Goal: Information Seeking & Learning: Learn about a topic

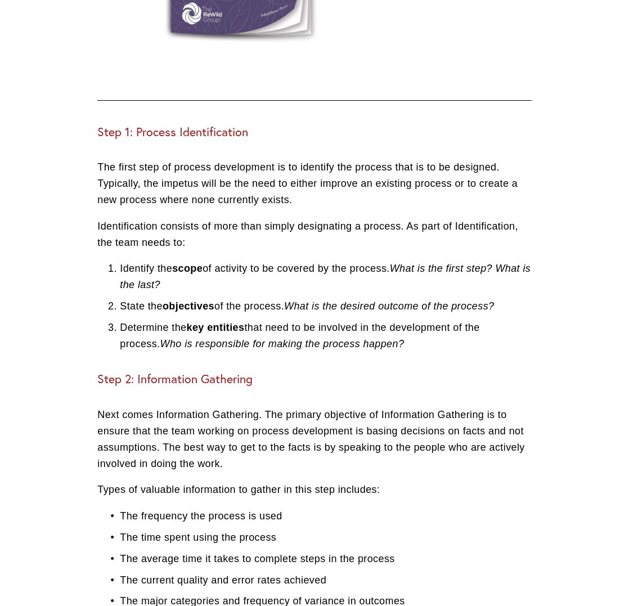
scroll to position [993, 0]
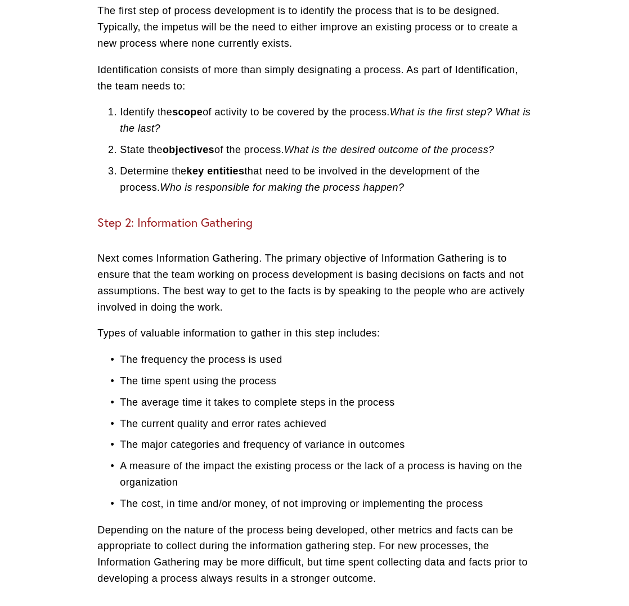
click at [380, 182] on em "Who is responsible for making the process happen?" at bounding box center [282, 186] width 244 height 11
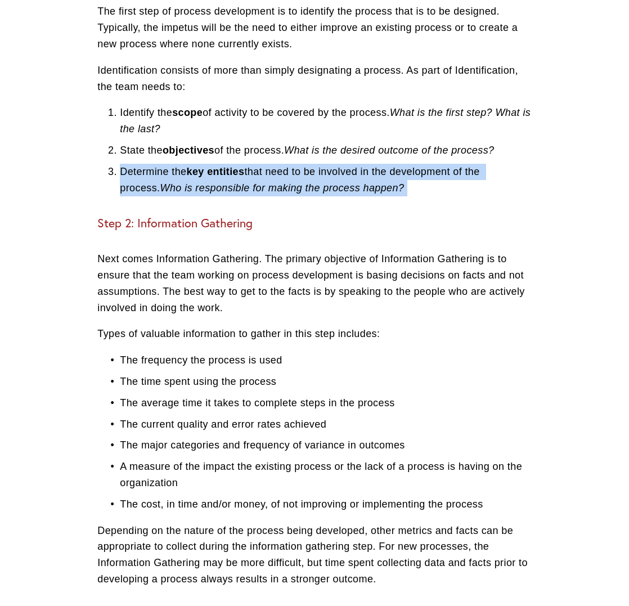
click at [380, 182] on em "Who is responsible for making the process happen?" at bounding box center [282, 187] width 244 height 11
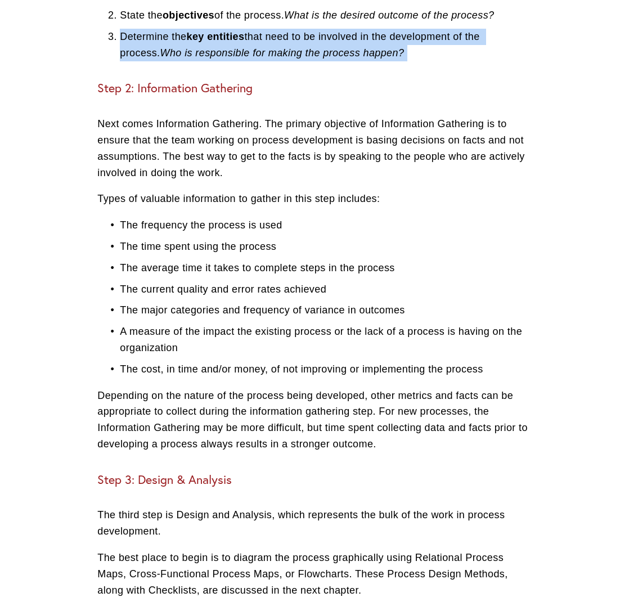
scroll to position [1229, 0]
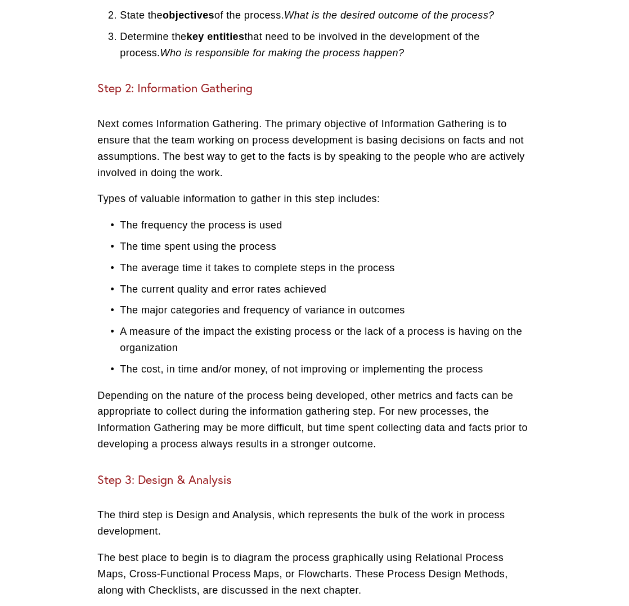
click at [289, 159] on p "Next comes Information Gathering. The primary objective of Information Gatherin…" at bounding box center [314, 148] width 434 height 65
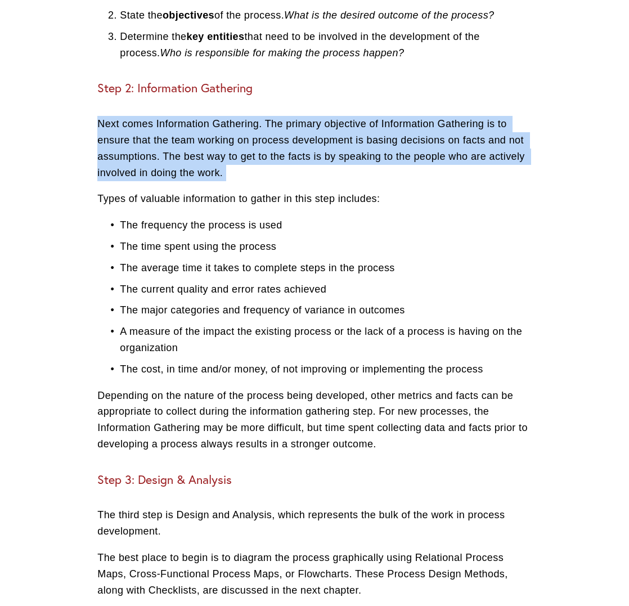
click at [289, 159] on p "Next comes Information Gathering. The primary objective of Information Gatherin…" at bounding box center [314, 148] width 434 height 65
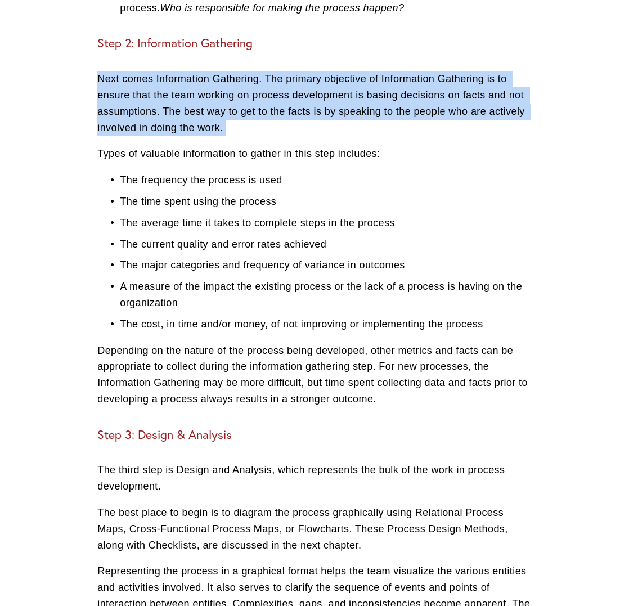
scroll to position [1274, 0]
click at [196, 100] on p "Next comes Information Gathering. The primary objective of Information Gatherin…" at bounding box center [314, 103] width 434 height 65
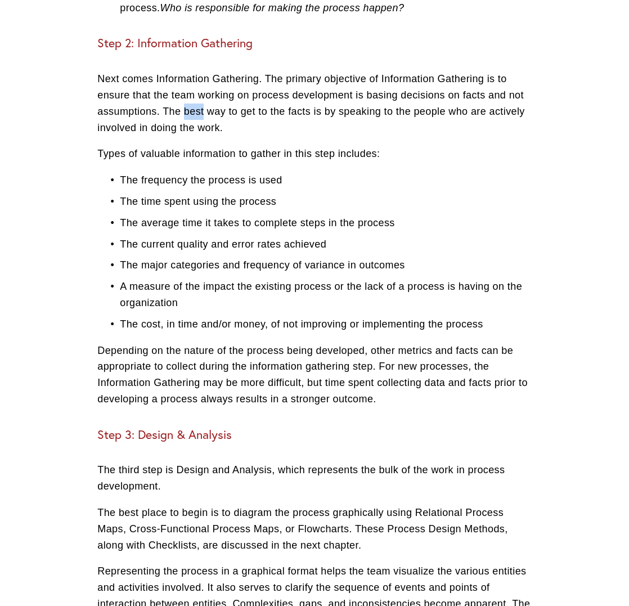
click at [196, 100] on p "Next comes Information Gathering. The primary objective of Information Gatherin…" at bounding box center [314, 103] width 434 height 65
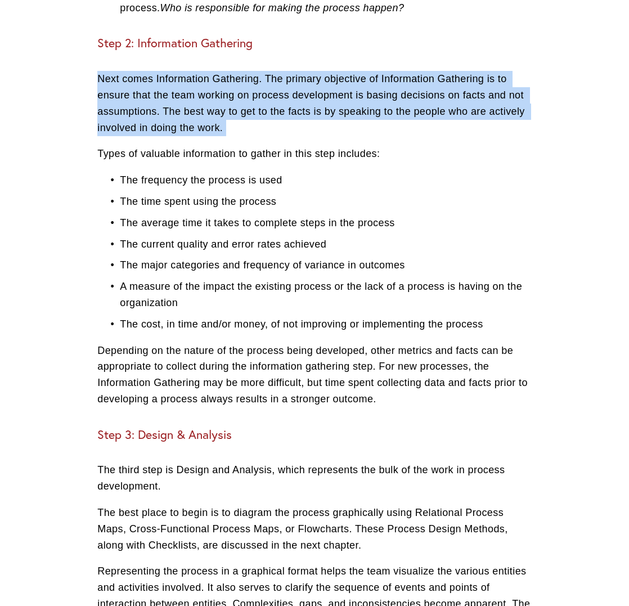
click at [196, 100] on p "Next comes Information Gathering. The primary objective of Information Gatherin…" at bounding box center [314, 103] width 434 height 65
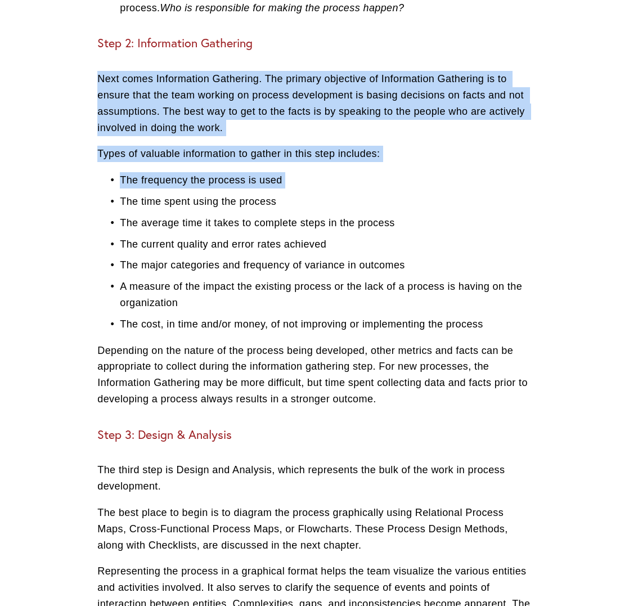
drag, startPoint x: 196, startPoint y: 100, endPoint x: 213, endPoint y: 155, distance: 57.7
click at [213, 155] on div "Step 1: Process Identification The first step of process development is to iden…" at bounding box center [314, 540] width 434 height 1502
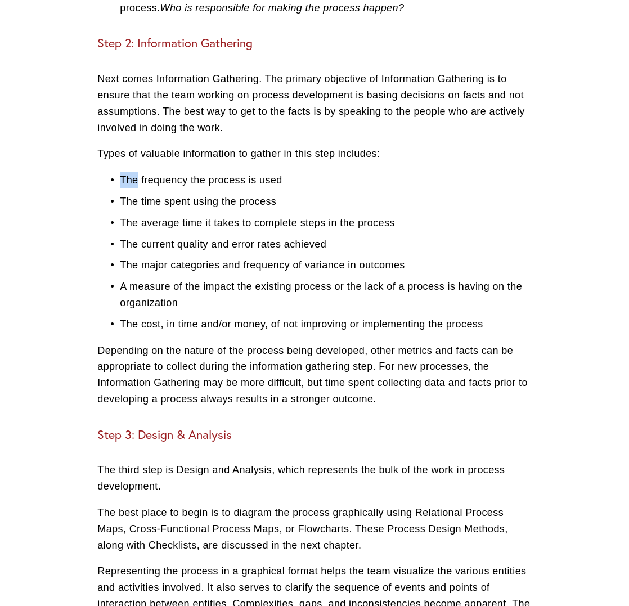
click at [213, 155] on div "Step 1: Process Identification The first step of process development is to iden…" at bounding box center [314, 540] width 434 height 1502
drag, startPoint x: 213, startPoint y: 155, endPoint x: 206, endPoint y: 161, distance: 9.2
click at [211, 157] on div "Step 1: Process Identification The first step of process development is to iden…" at bounding box center [314, 540] width 434 height 1502
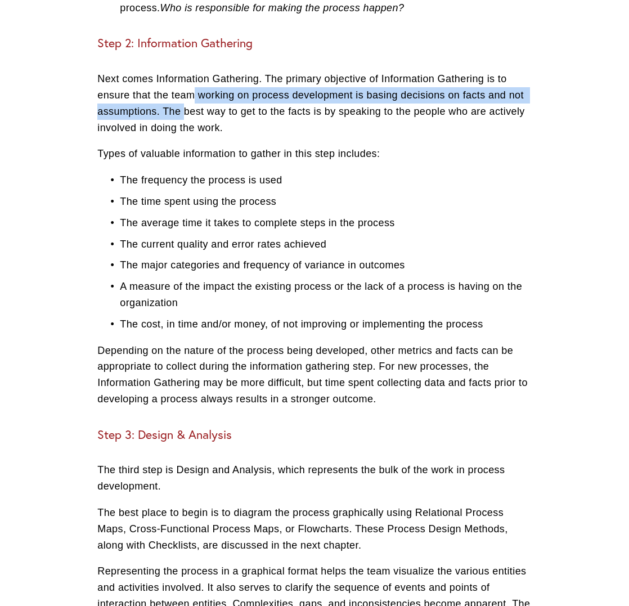
click at [195, 80] on p "Next comes Information Gathering. The primary objective of Information Gatherin…" at bounding box center [314, 103] width 434 height 65
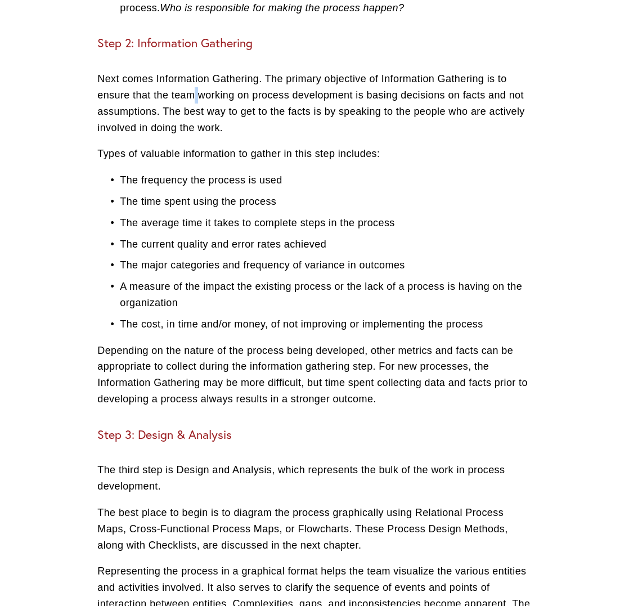
click at [195, 80] on p "Next comes Information Gathering. The primary objective of Information Gatherin…" at bounding box center [314, 103] width 434 height 65
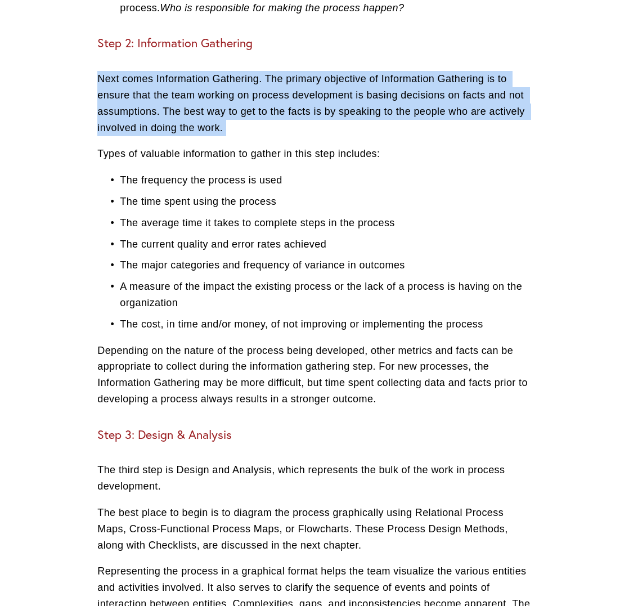
drag, startPoint x: 195, startPoint y: 80, endPoint x: 222, endPoint y: 129, distance: 55.9
click at [196, 83] on p "Next comes Information Gathering. The primary objective of Information Gatherin…" at bounding box center [314, 103] width 434 height 65
drag, startPoint x: 222, startPoint y: 129, endPoint x: 233, endPoint y: 128, distance: 10.7
click at [224, 123] on div "Step 1: Process Identification The first step of process development is to iden…" at bounding box center [314, 540] width 434 height 1502
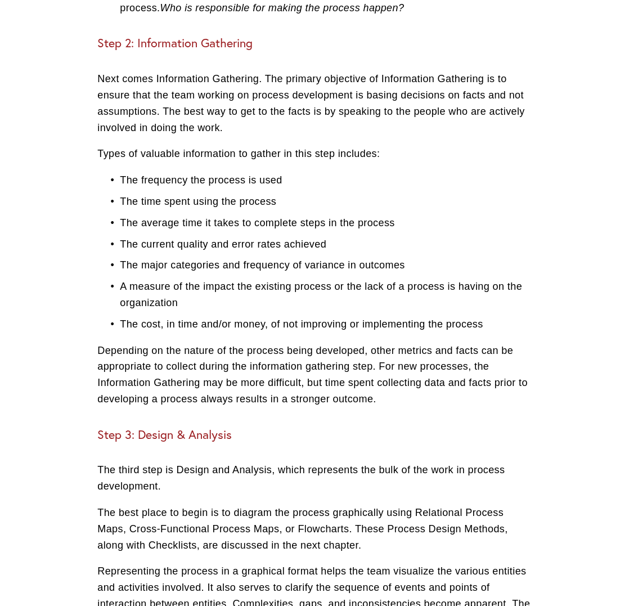
click at [234, 129] on div "Step 1: Process Identification The first step of process development is to iden…" at bounding box center [314, 540] width 434 height 1502
click at [237, 132] on div "Step 1: Process Identification The first step of process development is to iden…" at bounding box center [314, 540] width 434 height 1502
click at [241, 121] on p "Next comes Information Gathering. The primary objective of Information Gatherin…" at bounding box center [314, 103] width 434 height 65
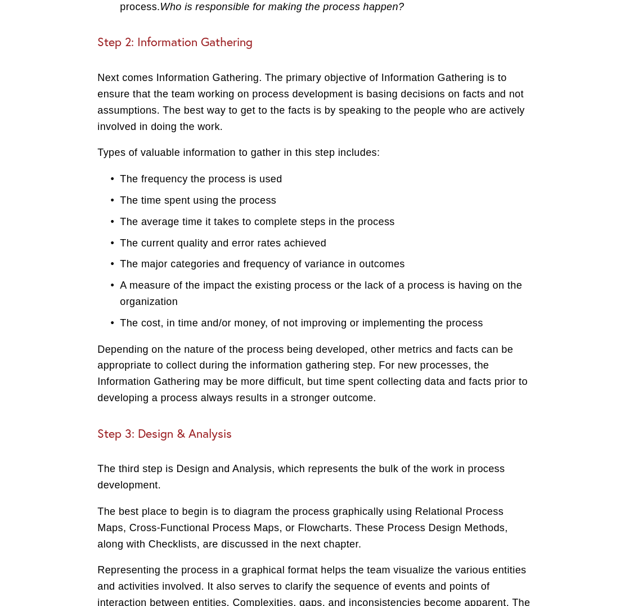
click at [241, 121] on p "Next comes Information Gathering. The primary objective of Information Gatherin…" at bounding box center [314, 102] width 434 height 65
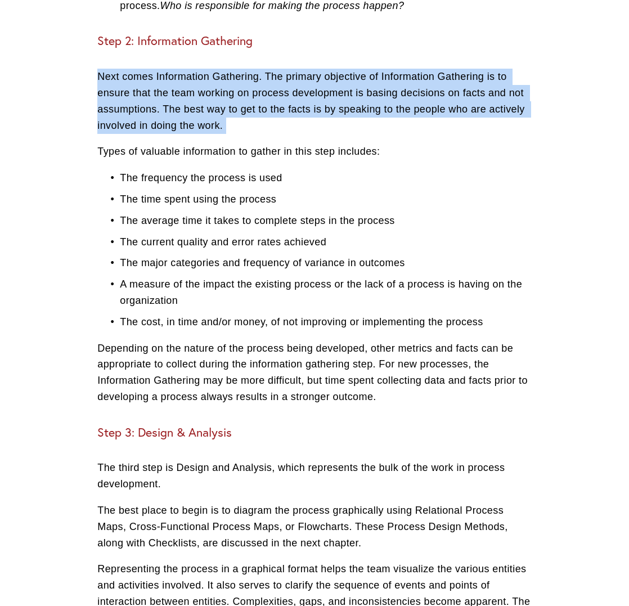
click at [241, 121] on p "Next comes Information Gathering. The primary objective of Information Gatherin…" at bounding box center [314, 101] width 434 height 65
click at [241, 120] on p "Next comes Information Gathering. The primary objective of Information Gatherin…" at bounding box center [314, 101] width 434 height 65
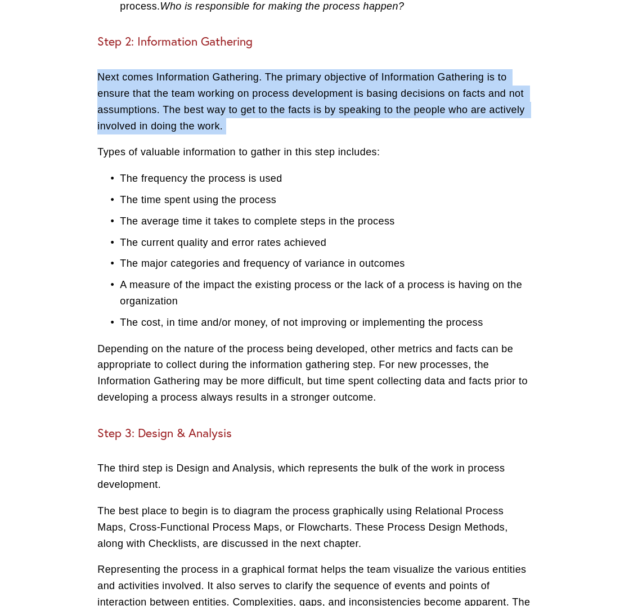
drag, startPoint x: 241, startPoint y: 120, endPoint x: 236, endPoint y: 172, distance: 52.0
click at [241, 121] on p "Next comes Information Gathering. The primary objective of Information Gatherin…" at bounding box center [314, 101] width 434 height 65
click at [302, 74] on p "Next comes Information Gathering. The primary objective of Information Gatherin…" at bounding box center [314, 101] width 434 height 65
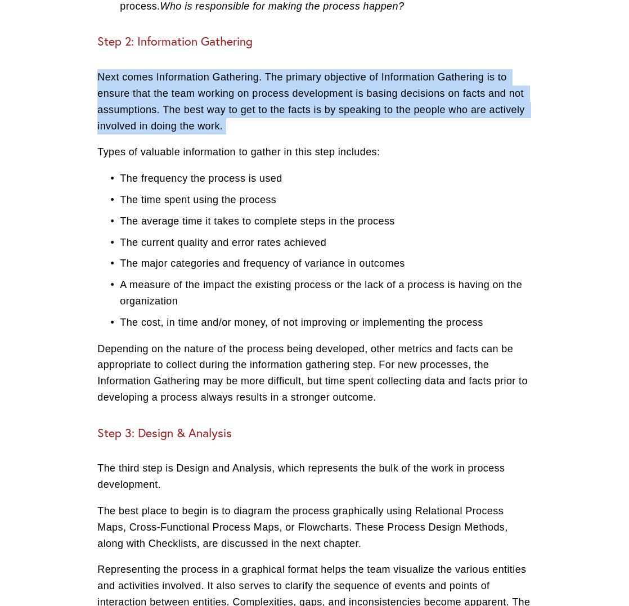
click at [299, 75] on p "Next comes Information Gathering. The primary objective of Information Gatherin…" at bounding box center [314, 101] width 434 height 65
click at [298, 74] on p "Next comes Information Gathering. The primary objective of Information Gatherin…" at bounding box center [314, 101] width 434 height 65
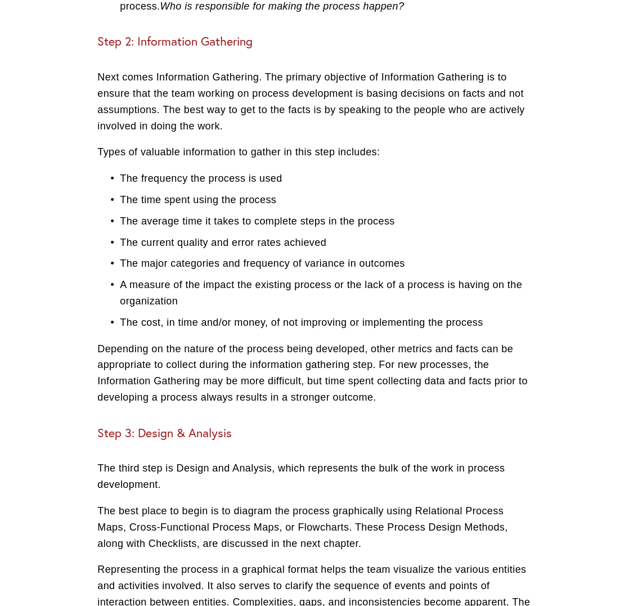
click at [298, 75] on p "Next comes Information Gathering. The primary objective of Information Gatherin…" at bounding box center [314, 101] width 434 height 65
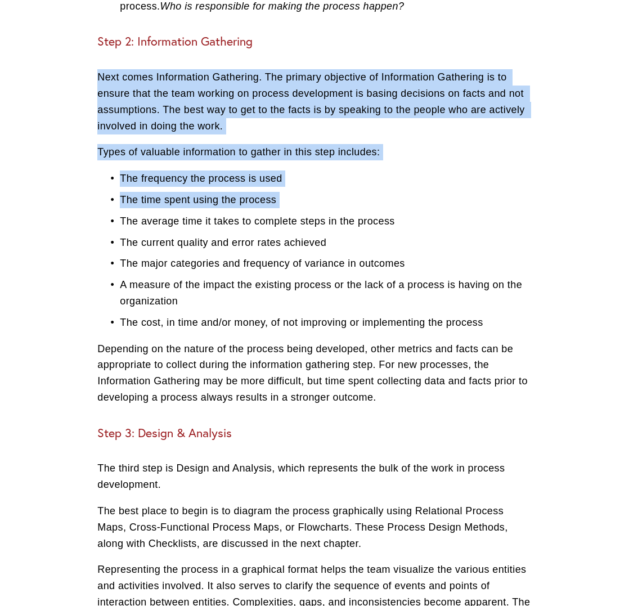
drag, startPoint x: 298, startPoint y: 75, endPoint x: 380, endPoint y: 204, distance: 152.3
click at [363, 200] on div "Step 1: Process Identification The first step of process development is to iden…" at bounding box center [314, 538] width 434 height 1502
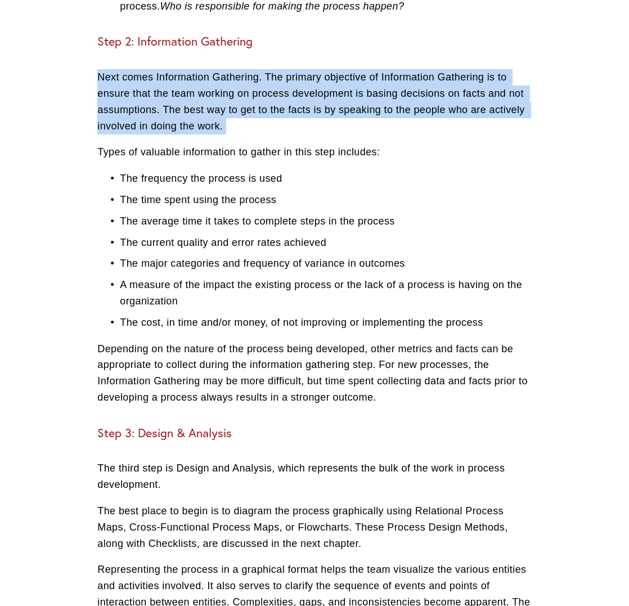
click at [400, 105] on p "Next comes Information Gathering. The primary objective of Information Gatherin…" at bounding box center [314, 101] width 434 height 65
click at [400, 105] on p "Next comes Information Gathering. The primary objective of Information Gatherin…" at bounding box center [314, 102] width 434 height 65
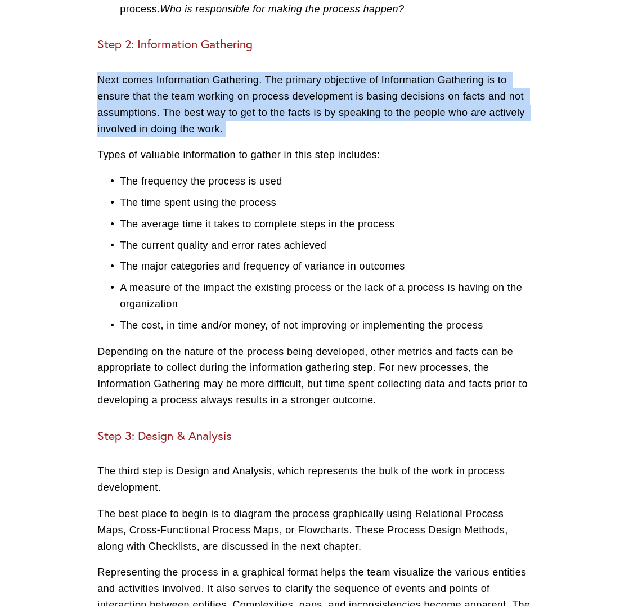
click at [400, 105] on p "Next comes Information Gathering. The primary objective of Information Gatherin…" at bounding box center [314, 104] width 434 height 65
click at [322, 102] on p "Next comes Information Gathering. The primary objective of Information Gatherin…" at bounding box center [314, 104] width 434 height 65
click at [321, 102] on p "Next comes Information Gathering. The primary objective of Information Gatherin…" at bounding box center [314, 104] width 434 height 65
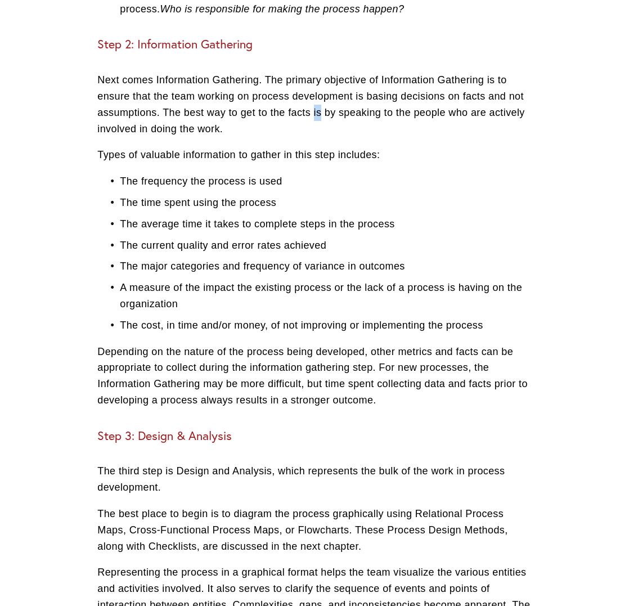
click at [321, 102] on p "Next comes Information Gathering. The primary objective of Information Gatherin…" at bounding box center [314, 104] width 434 height 65
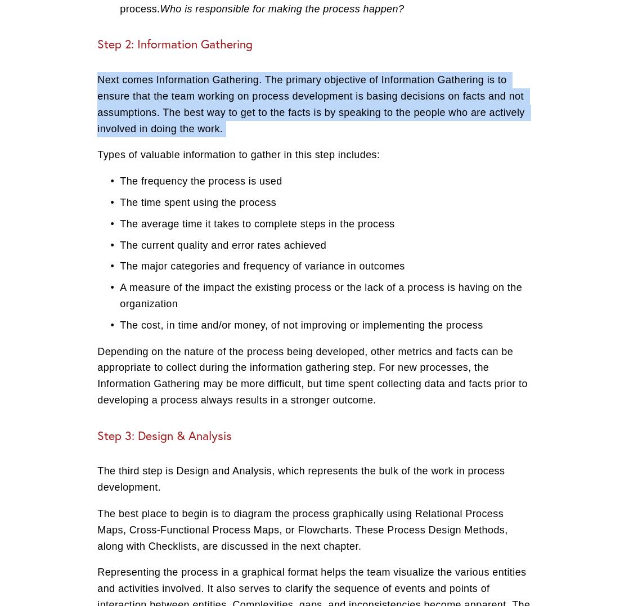
click at [321, 102] on p "Next comes Information Gathering. The primary objective of Information Gatherin…" at bounding box center [314, 104] width 434 height 65
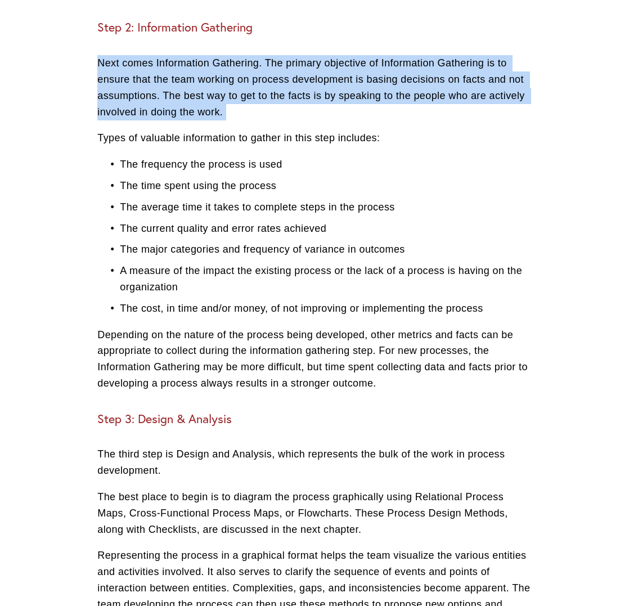
click at [321, 102] on p "Next comes Information Gathering. The primary objective of Information Gatherin…" at bounding box center [314, 87] width 434 height 65
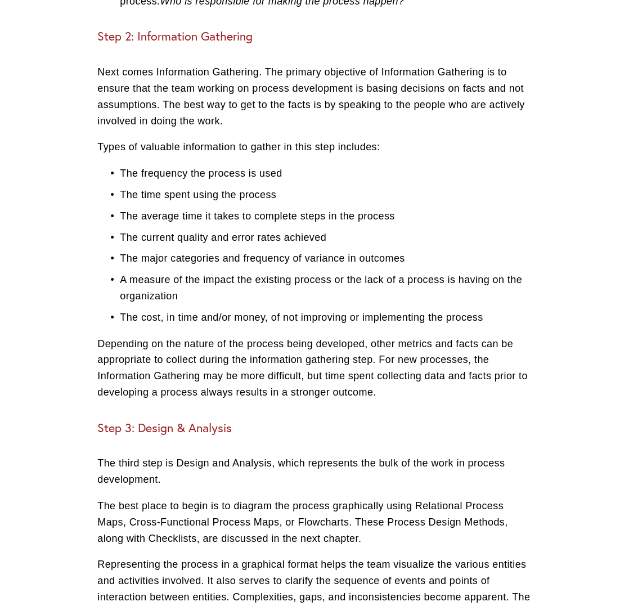
click at [321, 102] on p "Next comes Information Gathering. The primary objective of Information Gatherin…" at bounding box center [314, 96] width 434 height 65
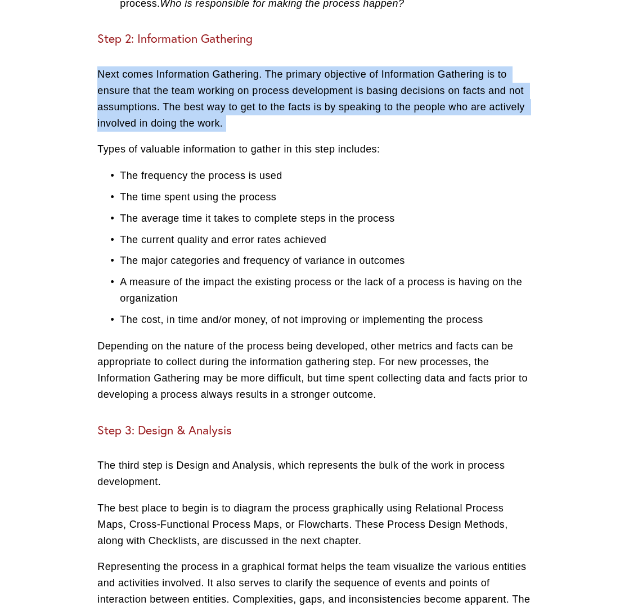
click at [321, 102] on p "Next comes Information Gathering. The primary objective of Information Gatherin…" at bounding box center [314, 98] width 434 height 65
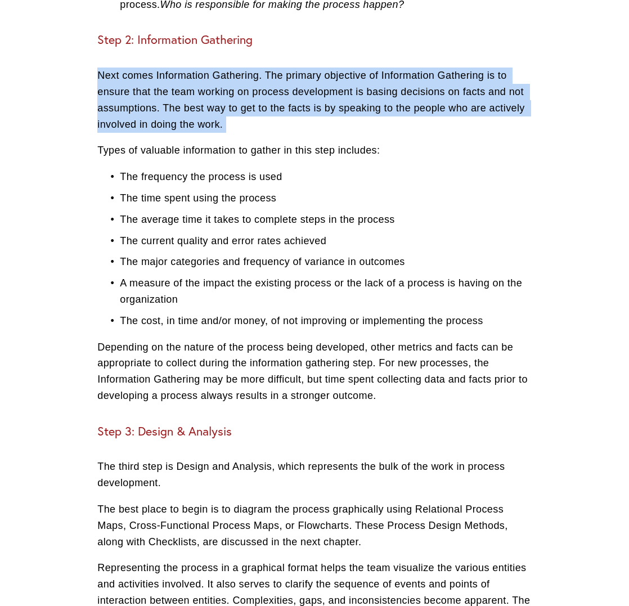
click at [321, 102] on p "Next comes Information Gathering. The primary objective of Information Gatherin…" at bounding box center [314, 100] width 434 height 65
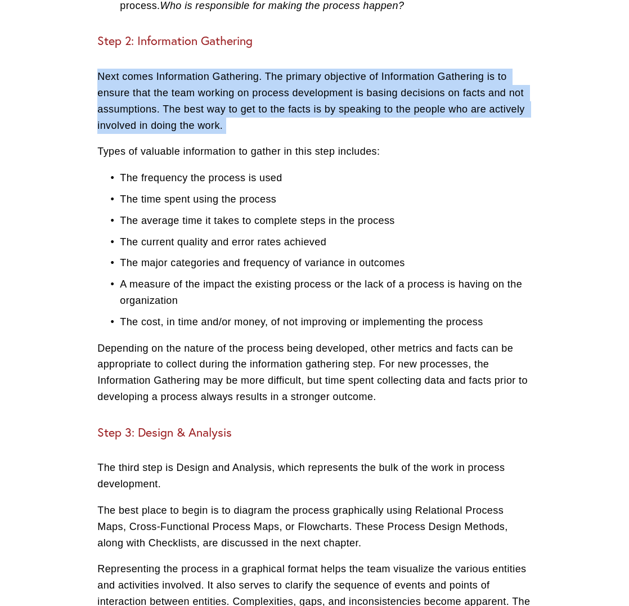
scroll to position [1275, 0]
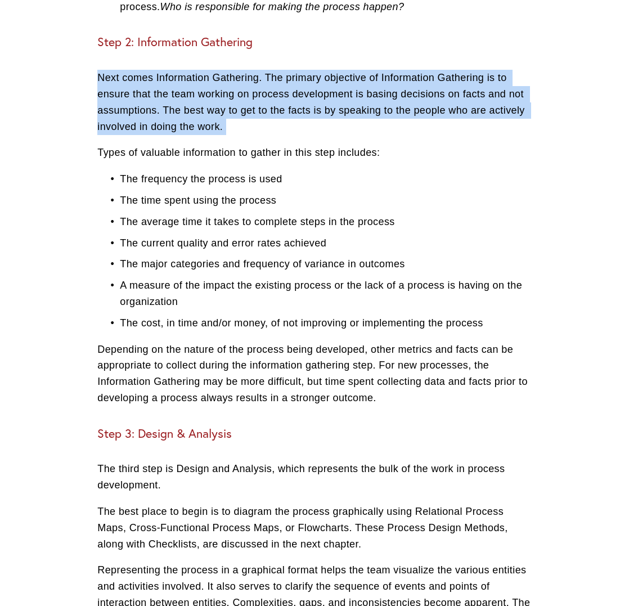
click at [321, 102] on p "Next comes Information Gathering. The primary objective of Information Gatherin…" at bounding box center [314, 102] width 434 height 65
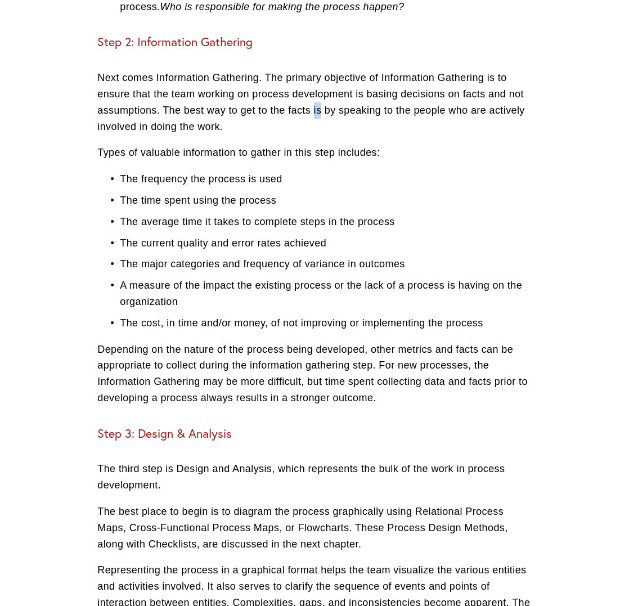
click at [321, 102] on p "Next comes Information Gathering. The primary objective of Information Gatherin…" at bounding box center [314, 102] width 434 height 65
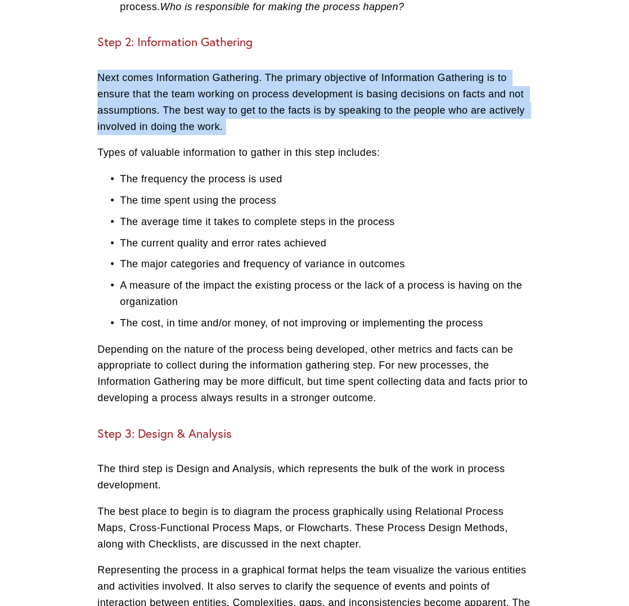
click at [321, 102] on p "Next comes Information Gathering. The primary objective of Information Gatherin…" at bounding box center [314, 102] width 434 height 65
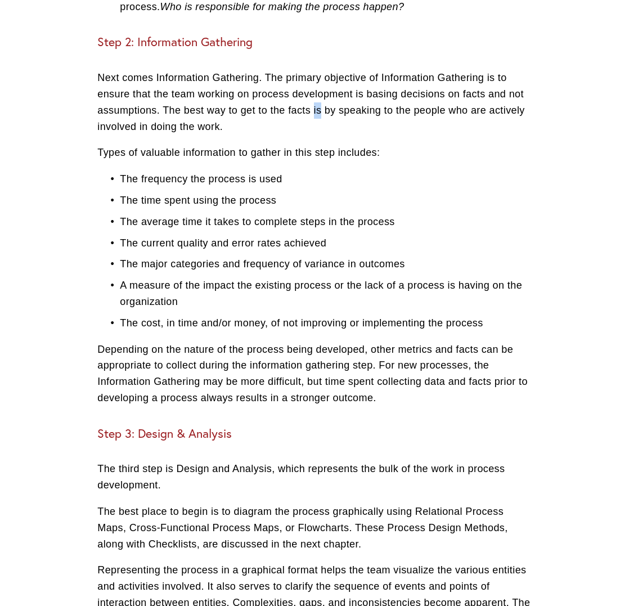
click at [321, 102] on p "Next comes Information Gathering. The primary objective of Information Gatherin…" at bounding box center [314, 102] width 434 height 65
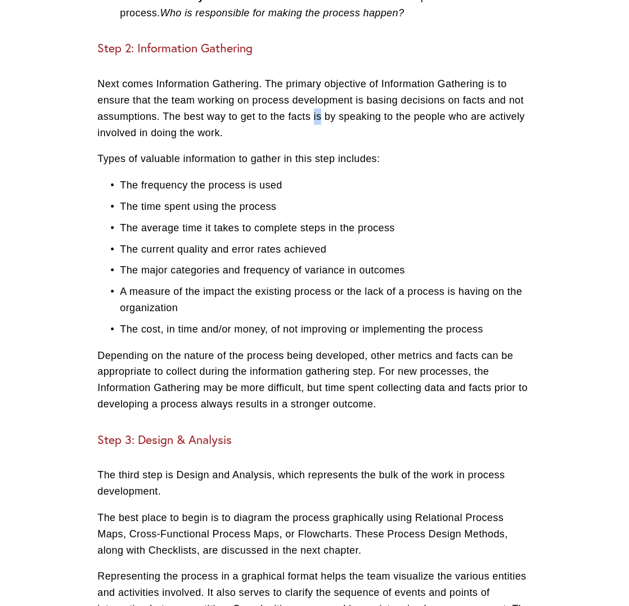
scroll to position [1264, 0]
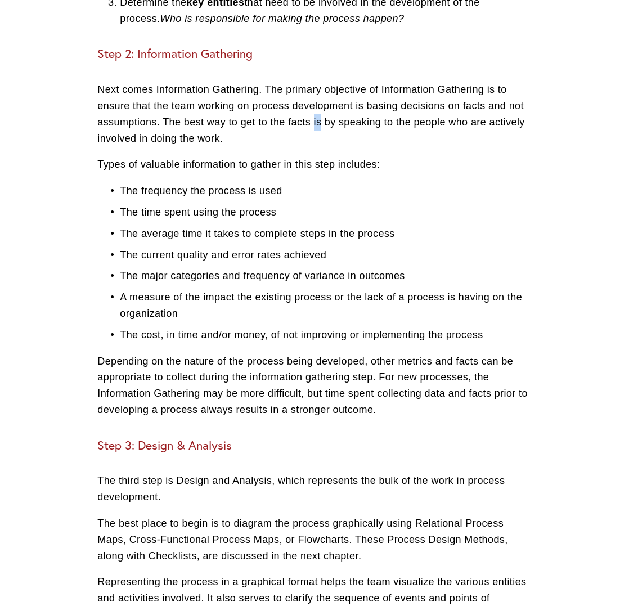
click at [321, 102] on p "Next comes Information Gathering. The primary objective of Information Gatherin…" at bounding box center [314, 114] width 434 height 65
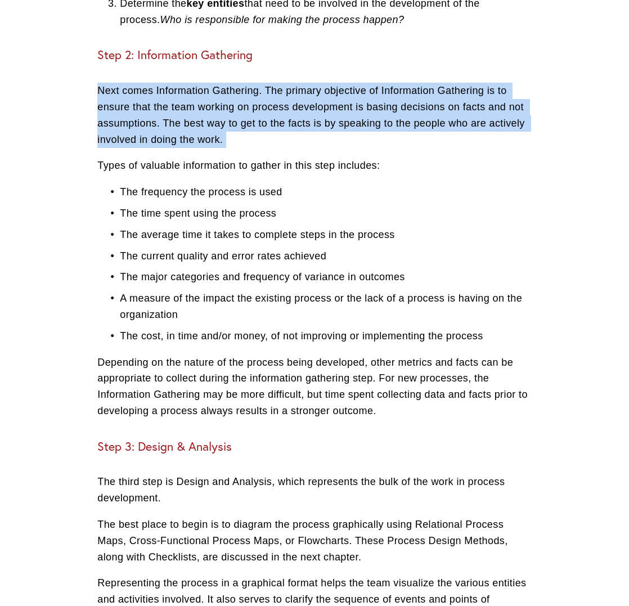
click at [321, 102] on p "Next comes Information Gathering. The primary objective of Information Gatherin…" at bounding box center [314, 115] width 434 height 65
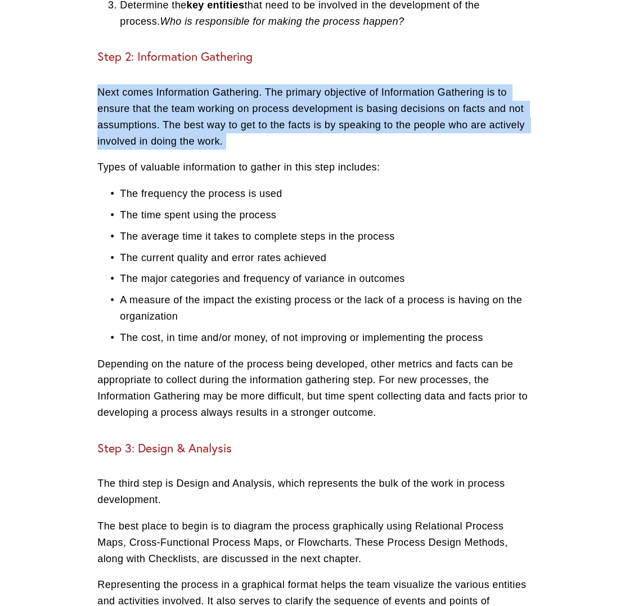
scroll to position [1259, 0]
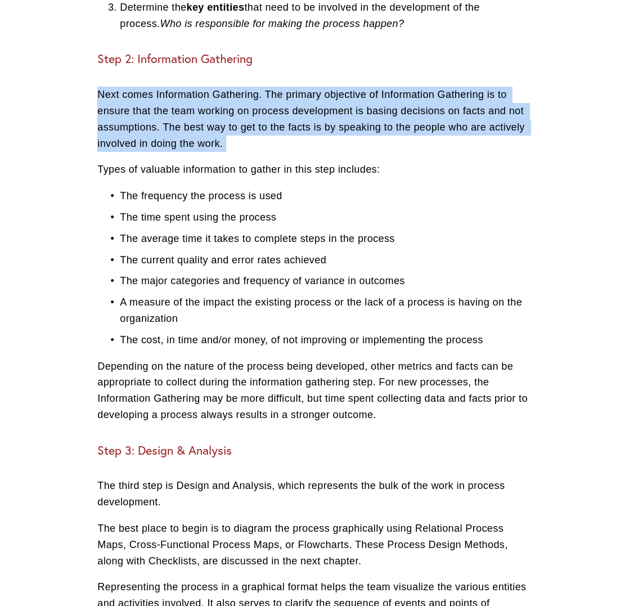
click at [326, 108] on p "Next comes Information Gathering. The primary objective of Information Gatherin…" at bounding box center [314, 119] width 434 height 65
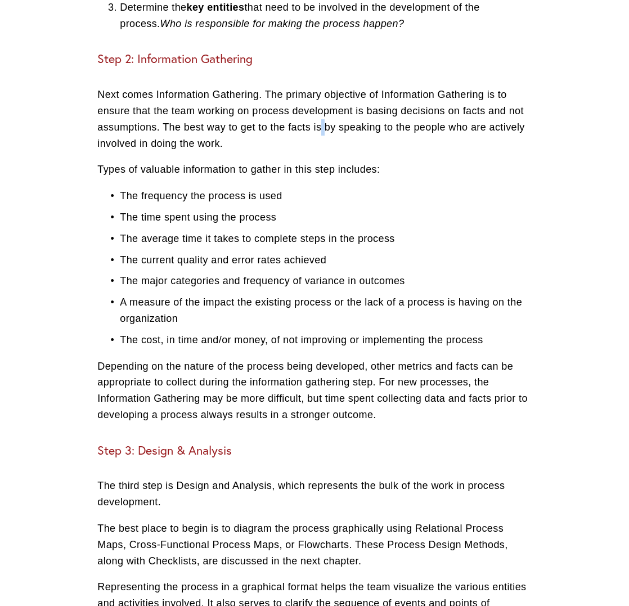
click at [326, 108] on p "Next comes Information Gathering. The primary objective of Information Gatherin…" at bounding box center [314, 119] width 434 height 65
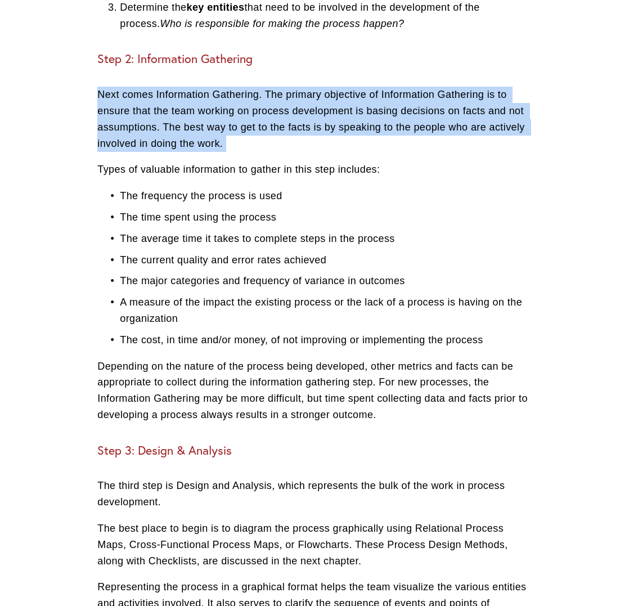
click at [326, 108] on p "Next comes Information Gathering. The primary objective of Information Gatherin…" at bounding box center [314, 119] width 434 height 65
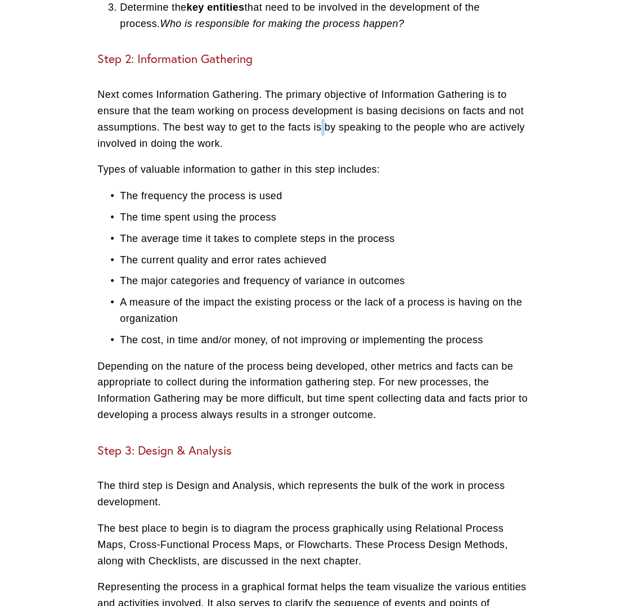
click at [326, 108] on p "Next comes Information Gathering. The primary objective of Information Gatherin…" at bounding box center [314, 119] width 434 height 65
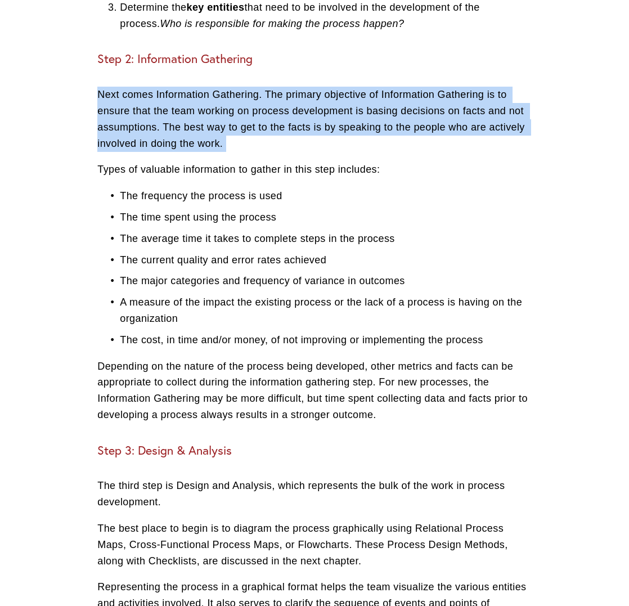
click at [326, 108] on p "Next comes Information Gathering. The primary objective of Information Gatherin…" at bounding box center [314, 119] width 434 height 65
click at [331, 95] on p "Next comes Information Gathering. The primary objective of Information Gatherin…" at bounding box center [314, 119] width 434 height 65
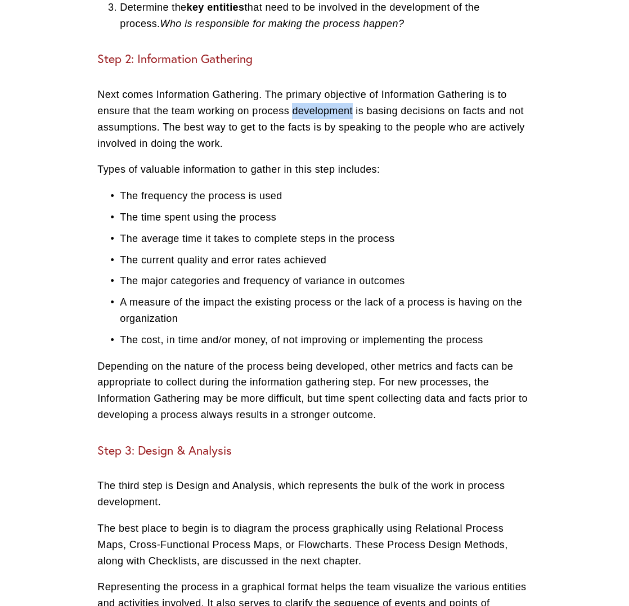
click at [331, 95] on p "Next comes Information Gathering. The primary objective of Information Gatherin…" at bounding box center [314, 119] width 434 height 65
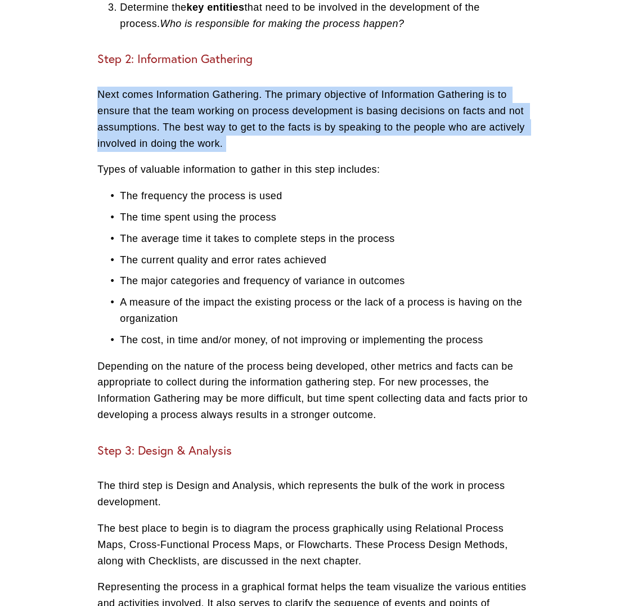
click at [331, 95] on p "Next comes Information Gathering. The primary objective of Information Gatherin…" at bounding box center [314, 119] width 434 height 65
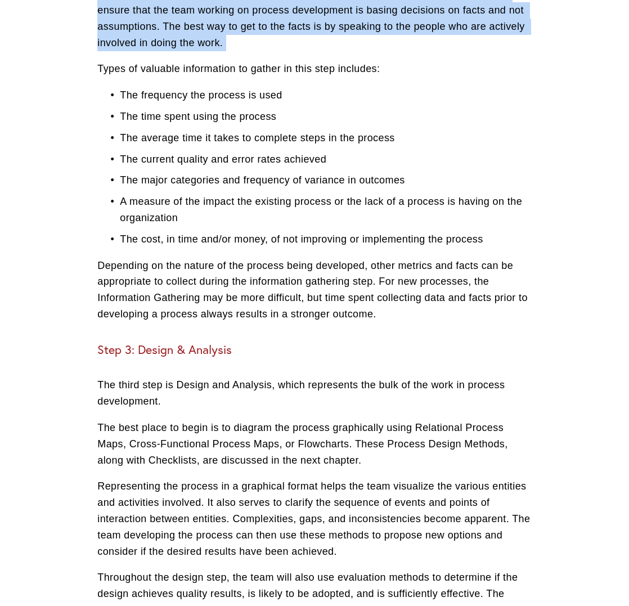
scroll to position [1357, 0]
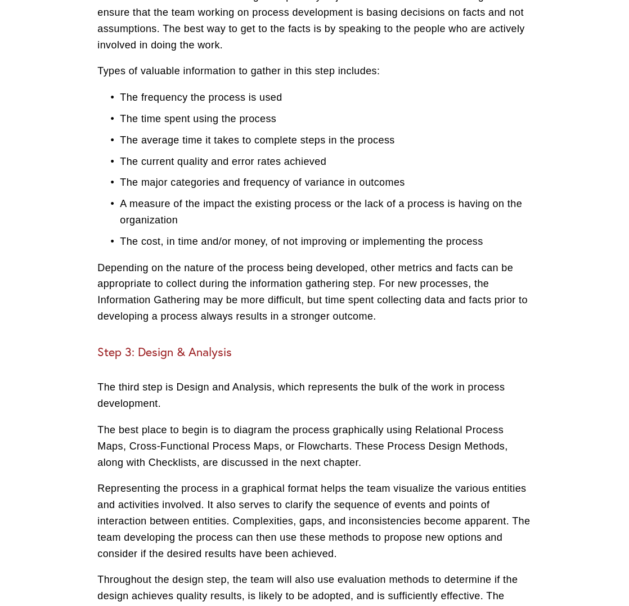
click at [222, 89] on p "The frequency the process is used" at bounding box center [325, 97] width 411 height 16
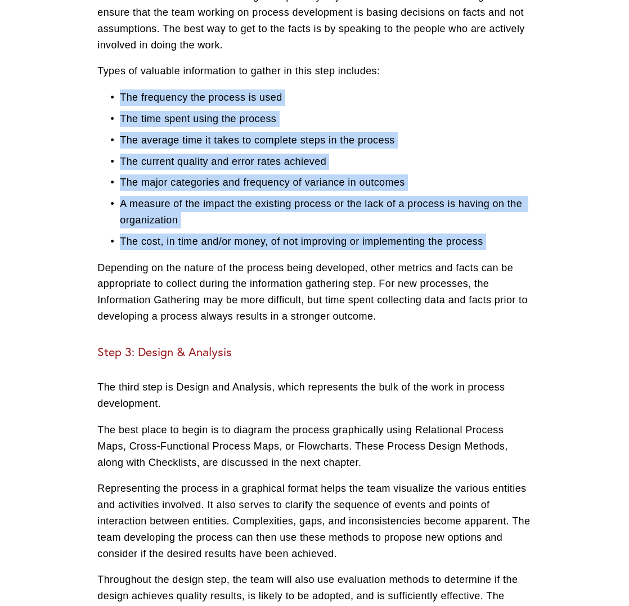
drag, startPoint x: 222, startPoint y: 84, endPoint x: 331, endPoint y: 219, distance: 173.6
click at [331, 219] on ul "The frequency the process is used The time spent using the process The average …" at bounding box center [314, 169] width 434 height 160
click at [331, 218] on ul "The frequency the process is used The time spent using the process The average …" at bounding box center [314, 169] width 434 height 160
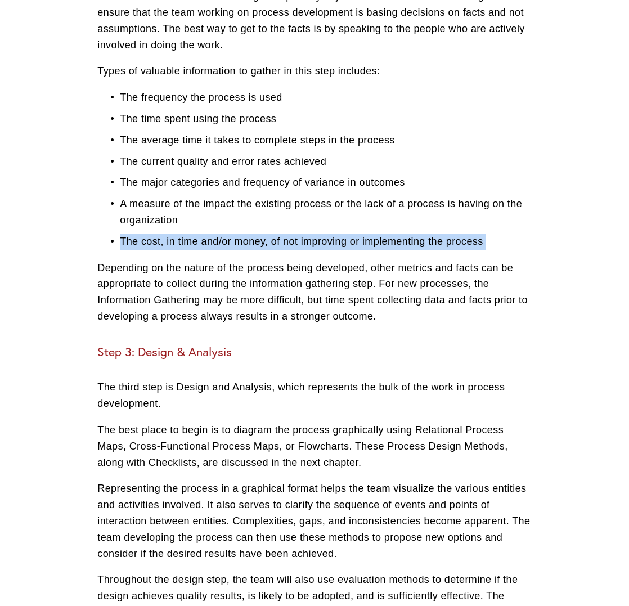
click at [331, 218] on ul "The frequency the process is used The time spent using the process The average …" at bounding box center [314, 169] width 434 height 160
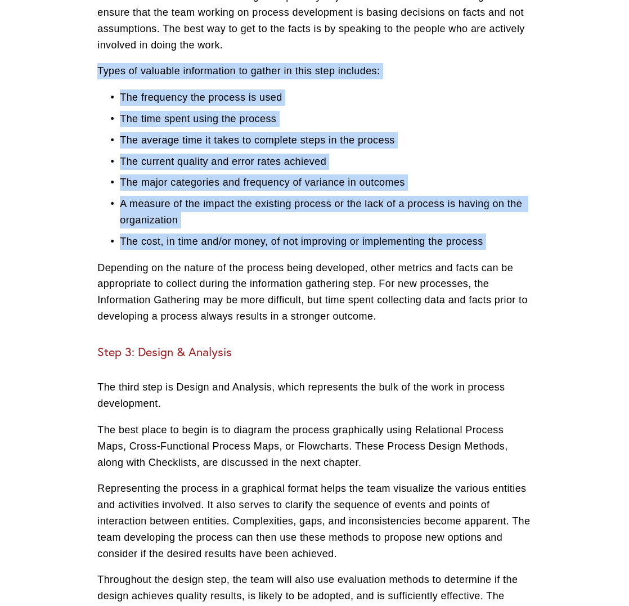
drag, startPoint x: 331, startPoint y: 218, endPoint x: 133, endPoint y: 61, distance: 252.3
click at [133, 61] on div "Step 1: Process Identification The first step of process development is to iden…" at bounding box center [314, 457] width 434 height 1502
click at [133, 63] on p "Types of valuable information to gather in this step includes:" at bounding box center [314, 71] width 434 height 16
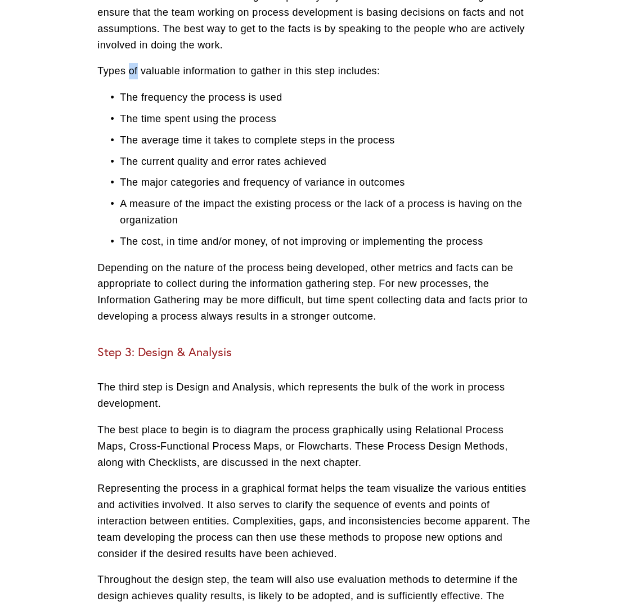
click at [133, 63] on p "Types of valuable information to gather in this step includes:" at bounding box center [314, 71] width 434 height 16
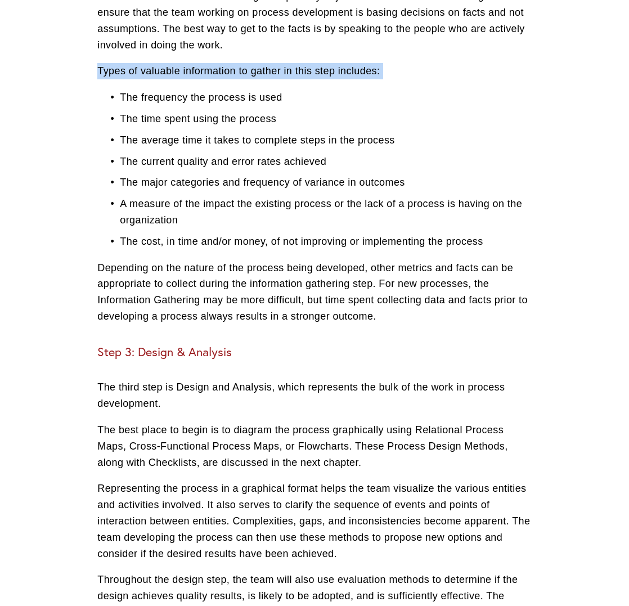
click at [133, 63] on p "Types of valuable information to gather in this step includes:" at bounding box center [314, 71] width 434 height 16
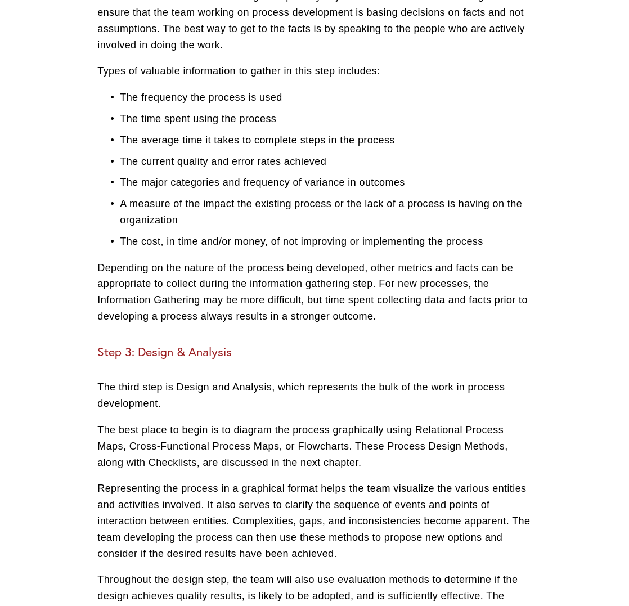
click at [172, 70] on div "Step 1: Process Identification The first step of process development is to iden…" at bounding box center [314, 457] width 434 height 1502
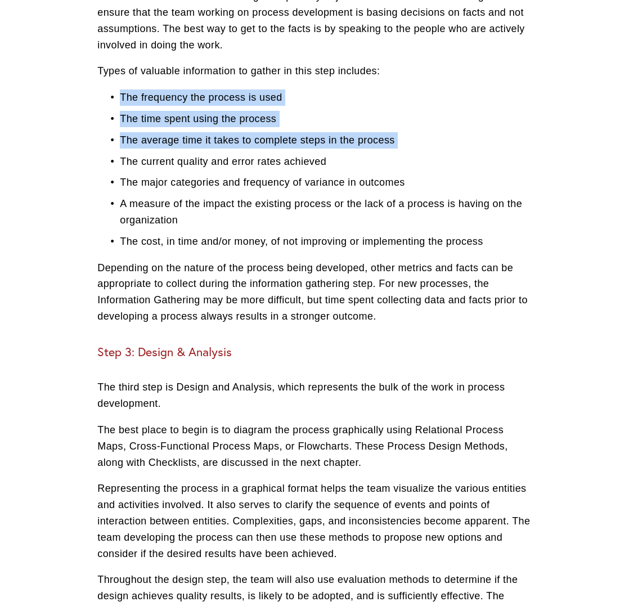
drag, startPoint x: 172, startPoint y: 70, endPoint x: 266, endPoint y: 125, distance: 108.4
click at [267, 126] on div "Step 1: Process Identification The first step of process development is to iden…" at bounding box center [314, 457] width 434 height 1502
click at [266, 132] on p "The average time it takes to complete steps in the process" at bounding box center [325, 140] width 411 height 16
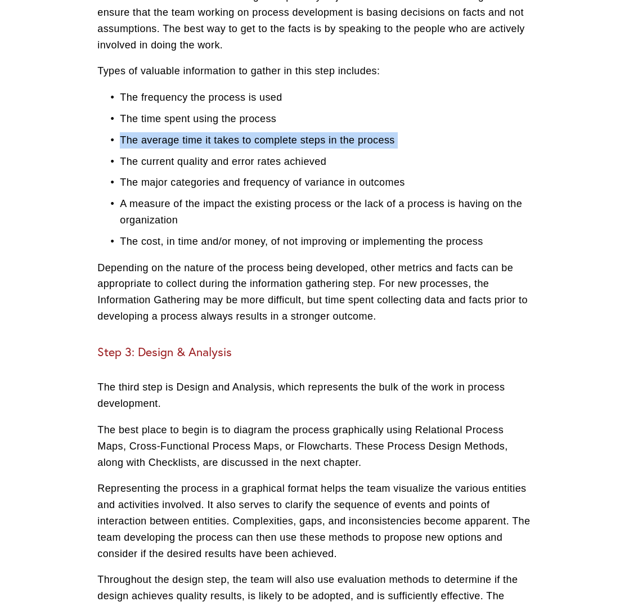
click at [266, 132] on p "The average time it takes to complete steps in the process" at bounding box center [325, 140] width 411 height 16
drag, startPoint x: 266, startPoint y: 125, endPoint x: 257, endPoint y: 111, distance: 16.9
click at [257, 111] on ul "The frequency the process is used The time spent using the process The average …" at bounding box center [314, 169] width 434 height 160
click at [257, 111] on p "The time spent using the process" at bounding box center [325, 119] width 411 height 16
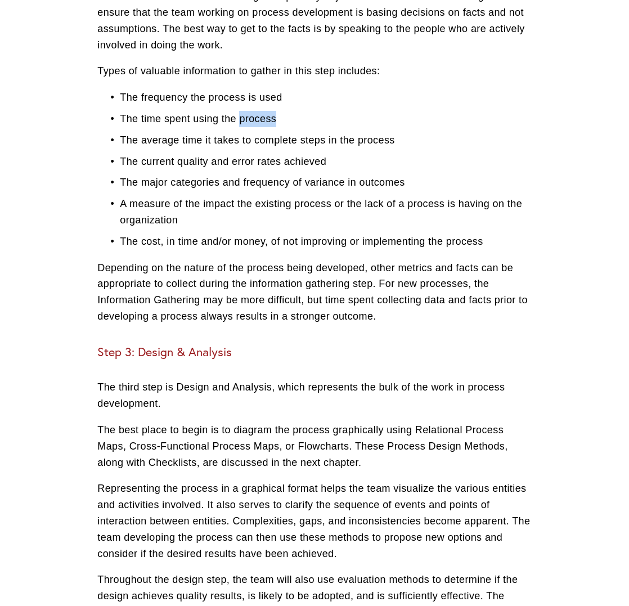
click at [257, 111] on p "The time spent using the process" at bounding box center [325, 119] width 411 height 16
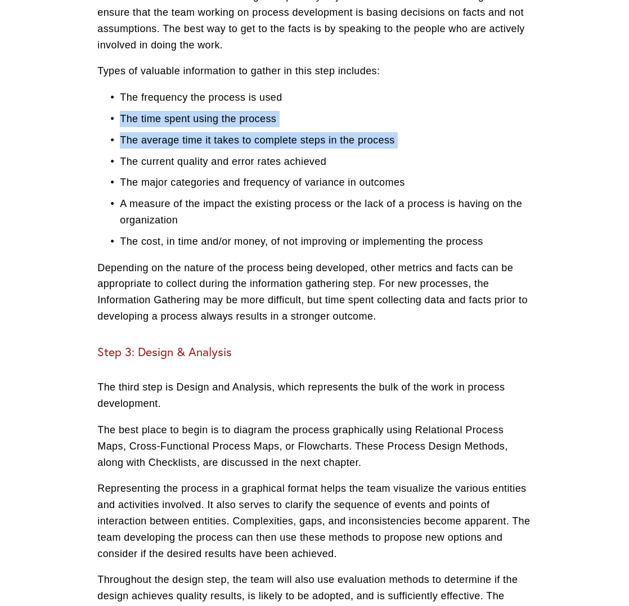
drag, startPoint x: 257, startPoint y: 111, endPoint x: 254, endPoint y: 129, distance: 18.8
click at [254, 129] on ul "The frequency the process is used The time spent using the process The average …" at bounding box center [314, 169] width 434 height 160
click at [254, 132] on p "The average time it takes to complete steps in the process" at bounding box center [325, 140] width 411 height 16
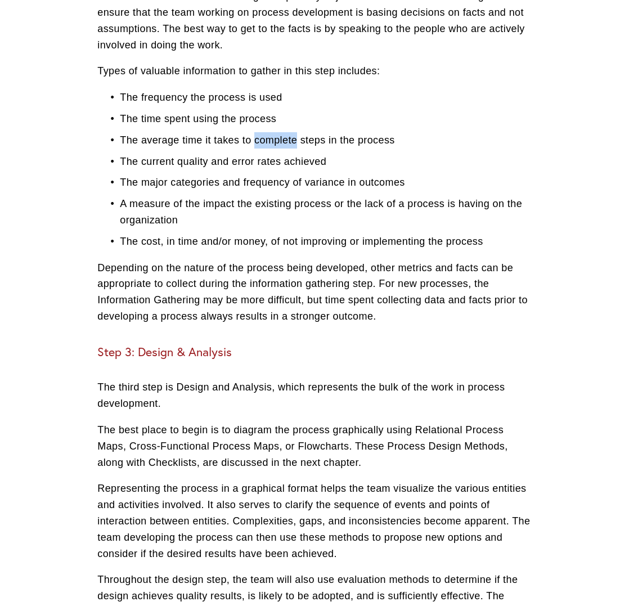
click at [254, 132] on p "The average time it takes to complete steps in the process" at bounding box center [325, 140] width 411 height 16
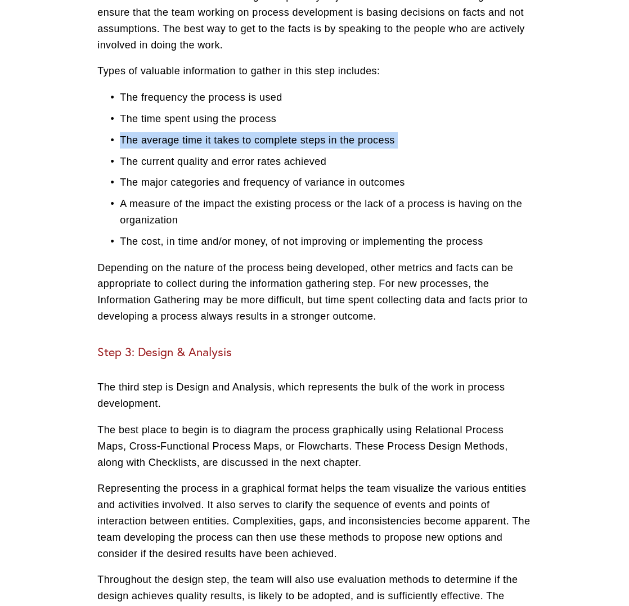
click at [254, 132] on p "The average time it takes to complete steps in the process" at bounding box center [325, 140] width 411 height 16
click at [280, 154] on p "The current quality and error rates achieved" at bounding box center [325, 162] width 411 height 16
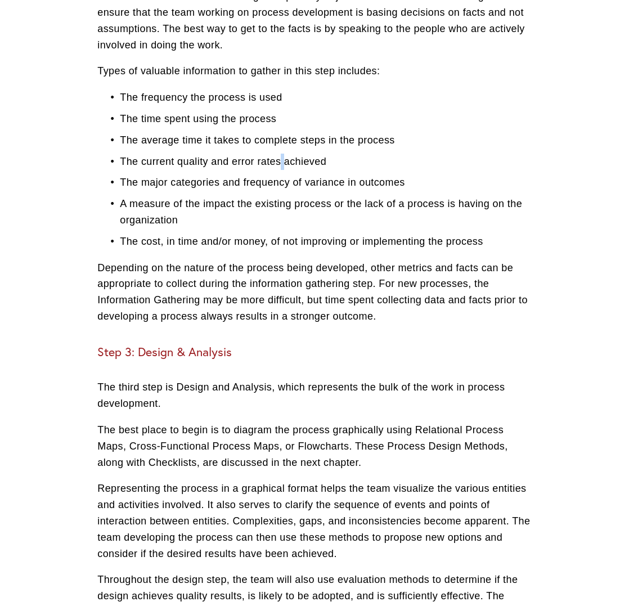
click at [280, 154] on p "The current quality and error rates achieved" at bounding box center [325, 162] width 411 height 16
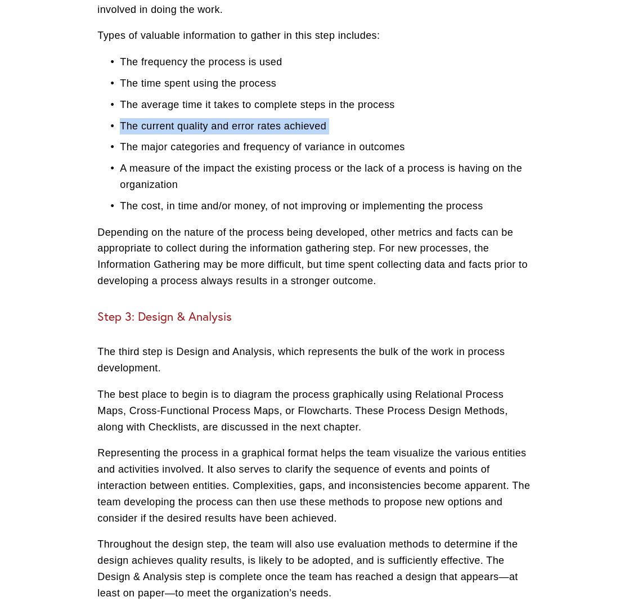
scroll to position [1396, 1]
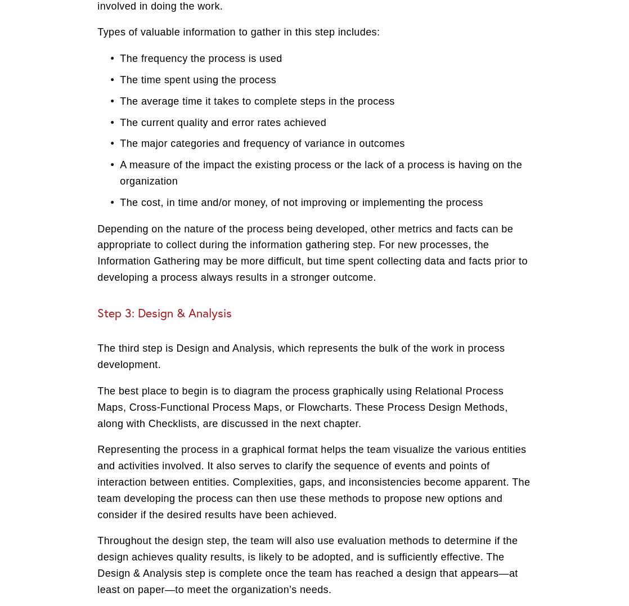
click at [283, 157] on p "A measure of the impact the existing process or the lack of a process is having…" at bounding box center [325, 173] width 411 height 33
click at [283, 156] on p "A measure of the impact the existing process or the lack of a process is having…" at bounding box center [325, 172] width 411 height 33
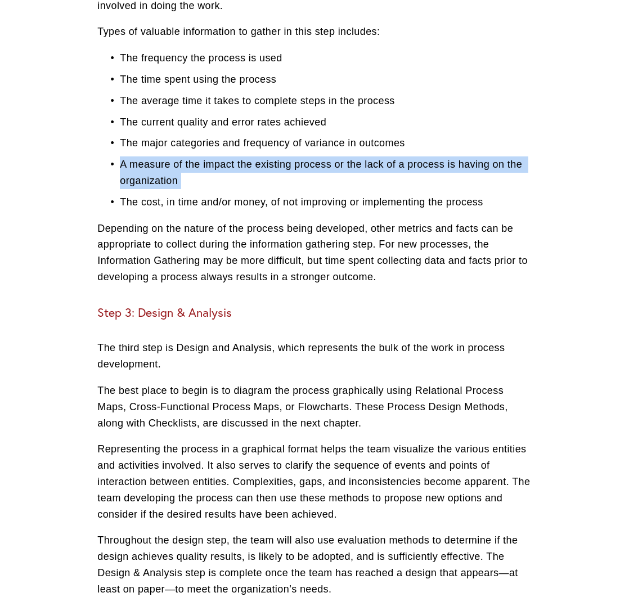
click at [283, 156] on p "A measure of the impact the existing process or the lack of a process is having…" at bounding box center [325, 172] width 411 height 33
click at [343, 156] on p "A measure of the impact the existing process or the lack of a process is having…" at bounding box center [325, 172] width 411 height 33
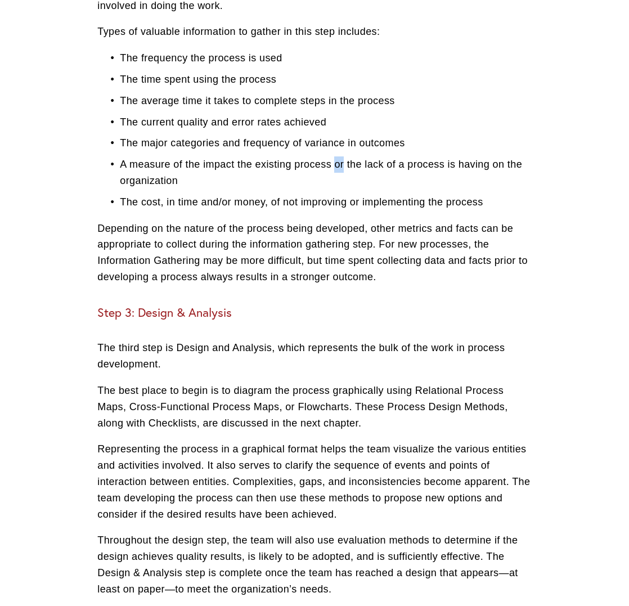
click at [343, 156] on p "A measure of the impact the existing process or the lack of a process is having…" at bounding box center [325, 172] width 411 height 33
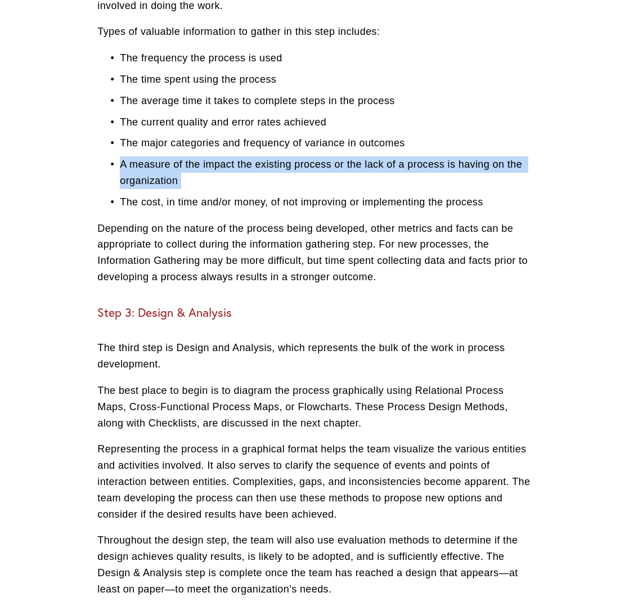
click at [343, 156] on p "A measure of the impact the existing process or the lack of a process is having…" at bounding box center [325, 172] width 411 height 33
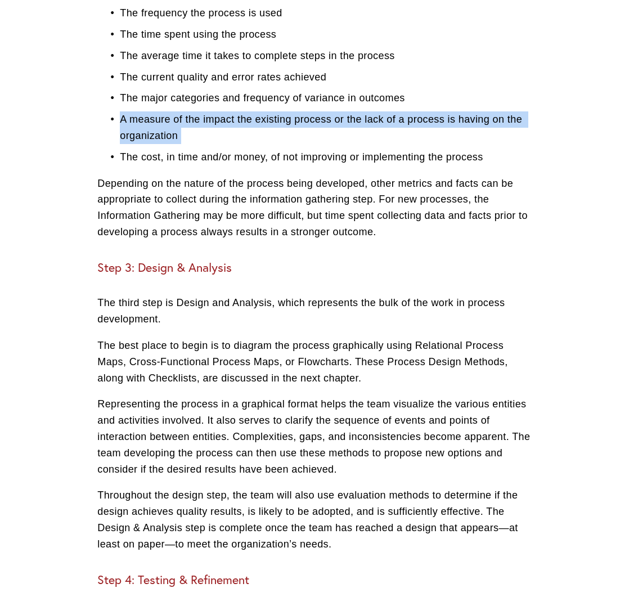
scroll to position [1449, 0]
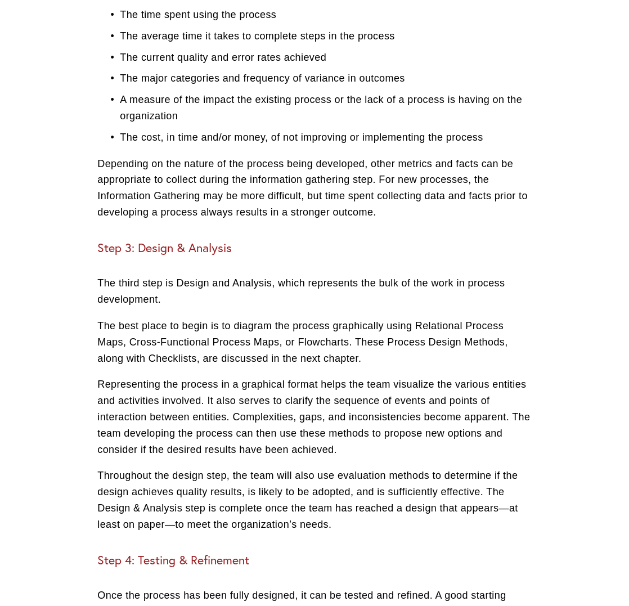
click at [333, 133] on div "Step 1: Process Identification The first step of process development is to iden…" at bounding box center [314, 353] width 434 height 1502
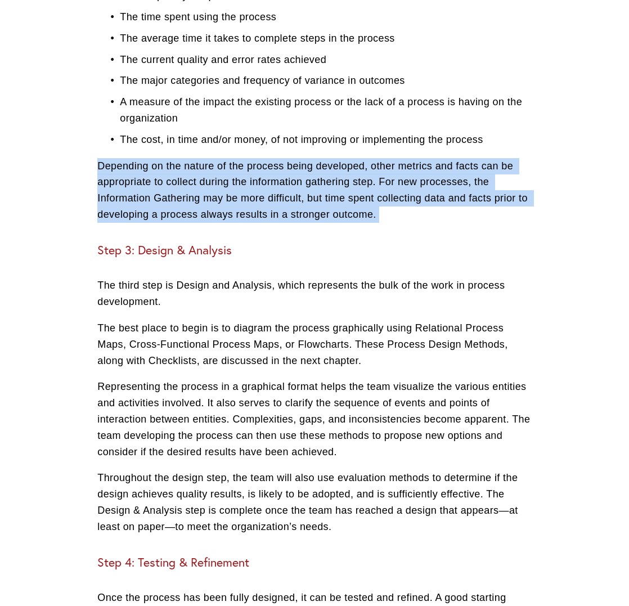
click at [333, 133] on div "Step 1: Process Identification The first step of process development is to iden…" at bounding box center [314, 356] width 434 height 1502
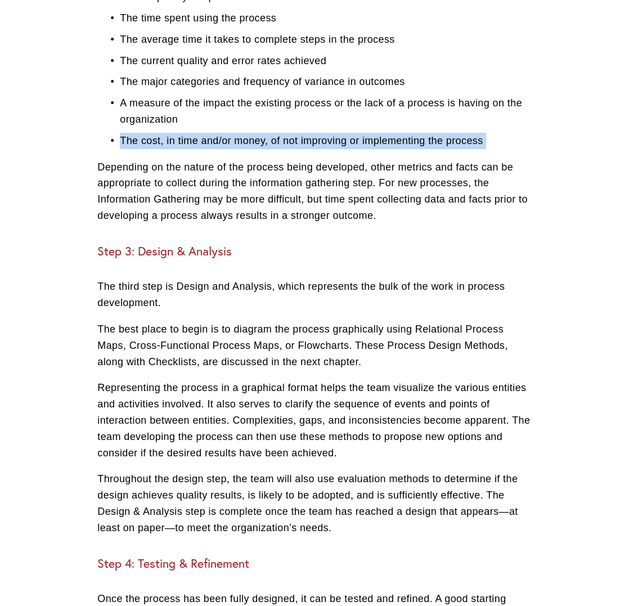
click at [333, 133] on p "The cost, in time and/or money, of not improving or implementing the process" at bounding box center [325, 141] width 411 height 16
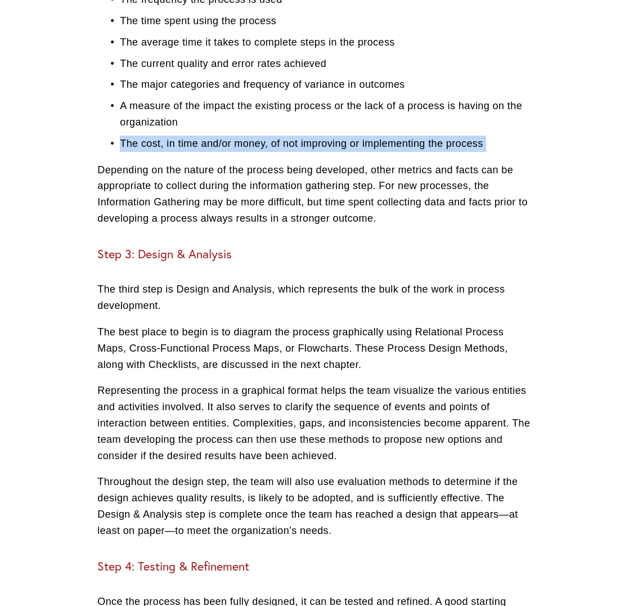
click at [331, 136] on p "The cost, in time and/or money, of not improving or implementing the process" at bounding box center [325, 144] width 411 height 16
click at [331, 135] on p "The cost, in time and/or money, of not improving or implementing the process" at bounding box center [325, 143] width 411 height 16
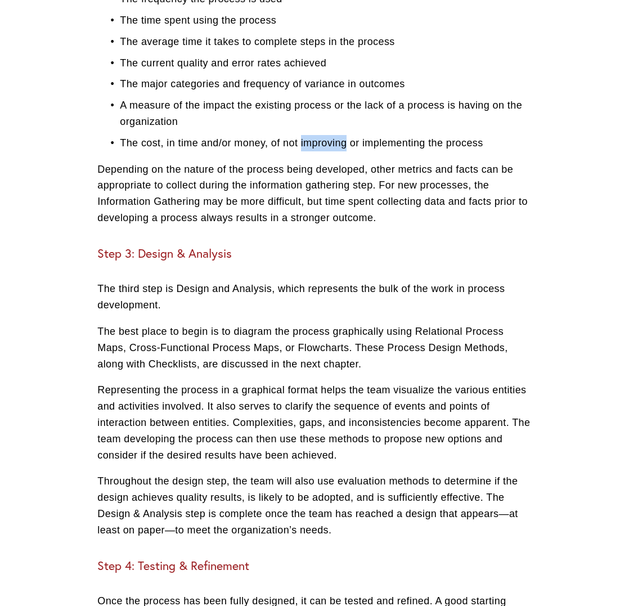
click at [331, 135] on p "The cost, in time and/or money, of not improving or implementing the process" at bounding box center [325, 143] width 411 height 16
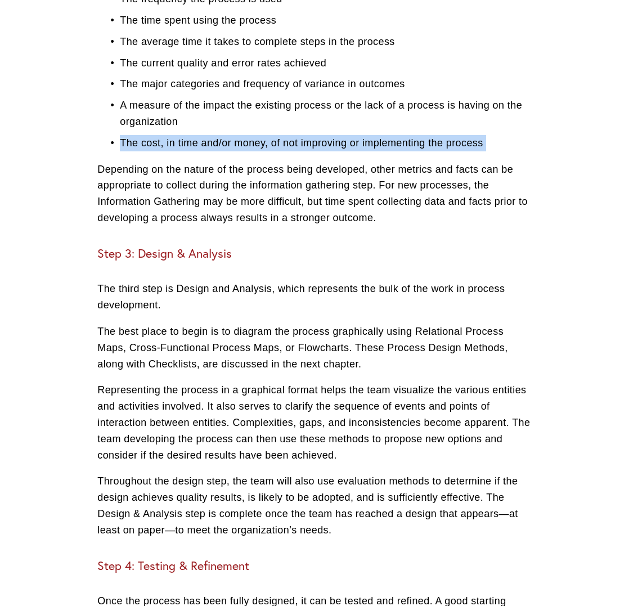
click at [331, 135] on p "The cost, in time and/or money, of not improving or implementing the process" at bounding box center [325, 143] width 411 height 16
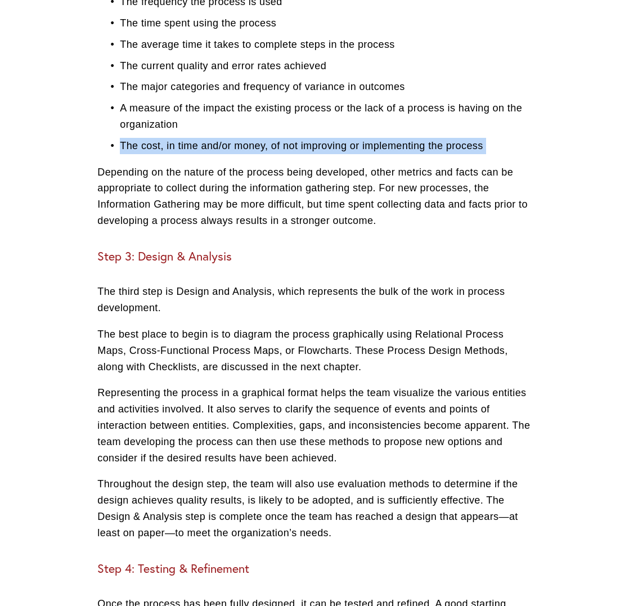
click at [331, 138] on p "The cost, in time and/or money, of not improving or implementing the process" at bounding box center [325, 146] width 411 height 16
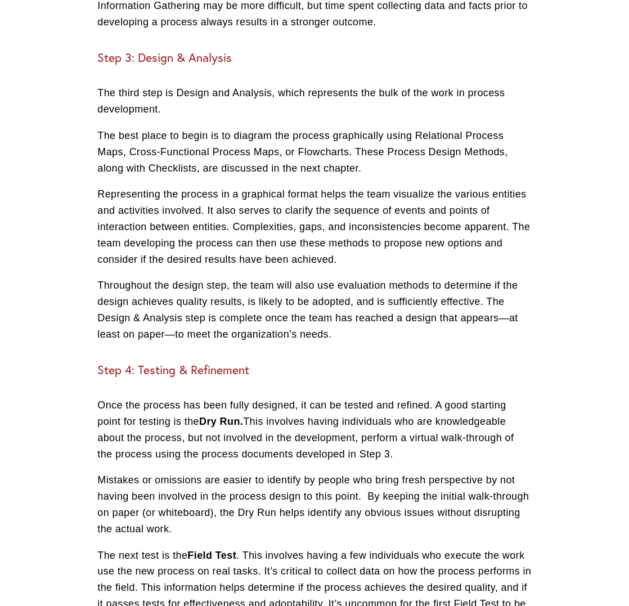
scroll to position [1650, 0]
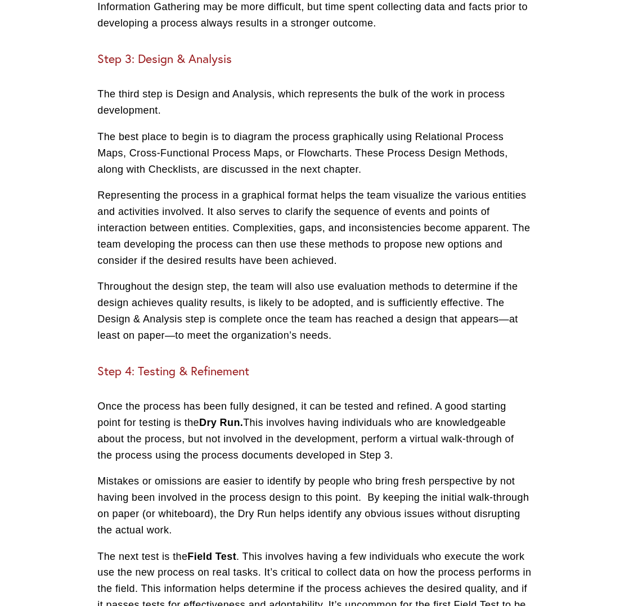
click at [269, 89] on p "The third step is Design and Analysis, which represents the bulk of the work in…" at bounding box center [314, 102] width 434 height 33
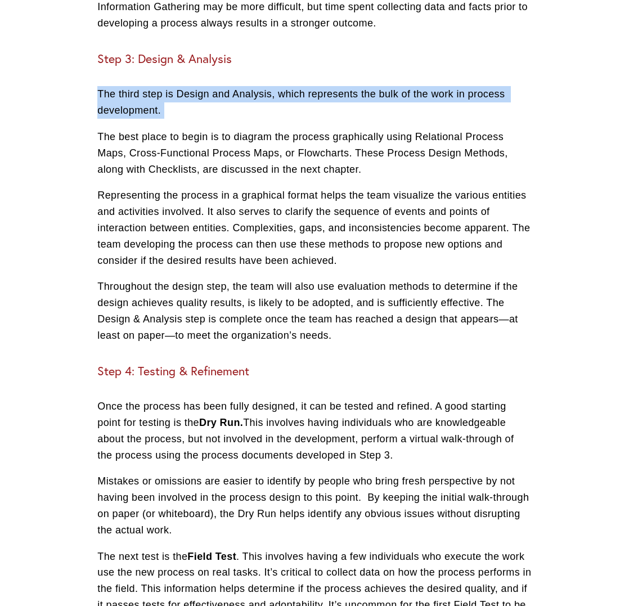
click at [269, 89] on p "The third step is Design and Analysis, which represents the bulk of the work in…" at bounding box center [314, 102] width 434 height 33
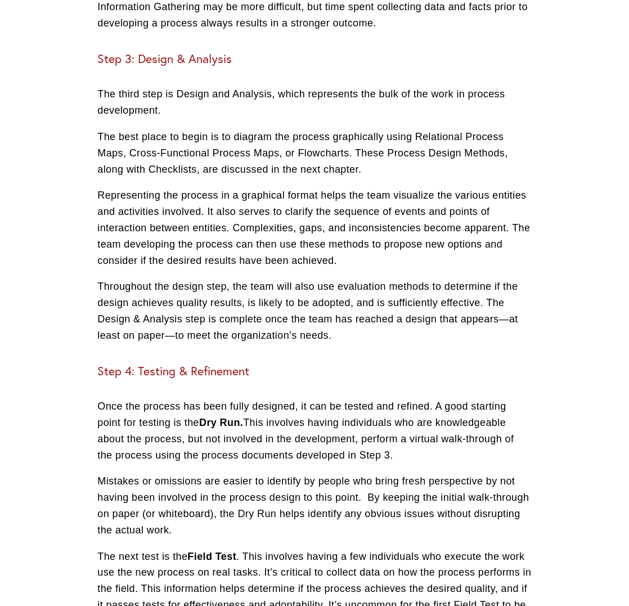
click at [287, 129] on p "The best place to begin is to diagram the process graphically using Relational …" at bounding box center [314, 153] width 434 height 48
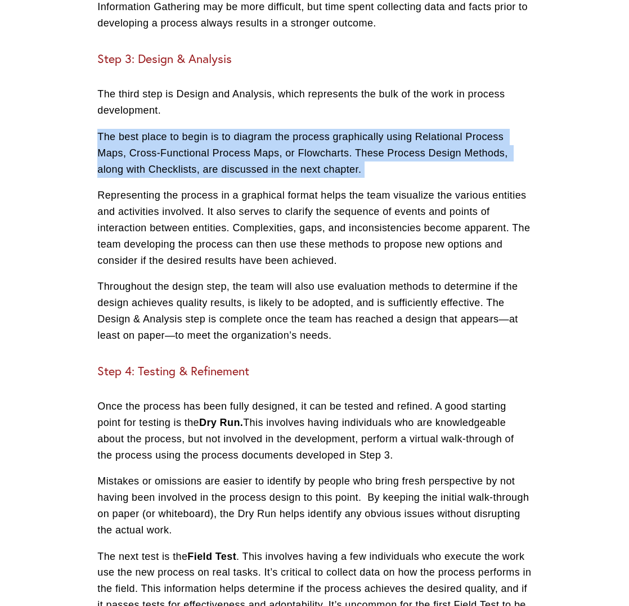
click at [287, 129] on p "The best place to begin is to diagram the process graphically using Relational …" at bounding box center [314, 153] width 434 height 48
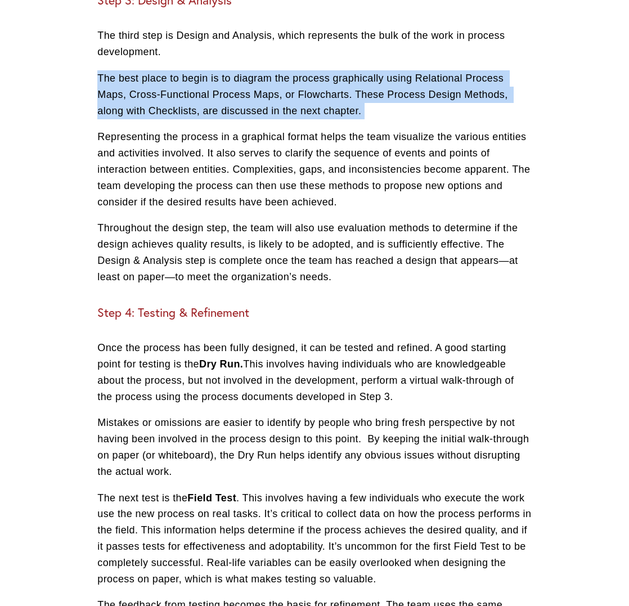
scroll to position [1710, 0]
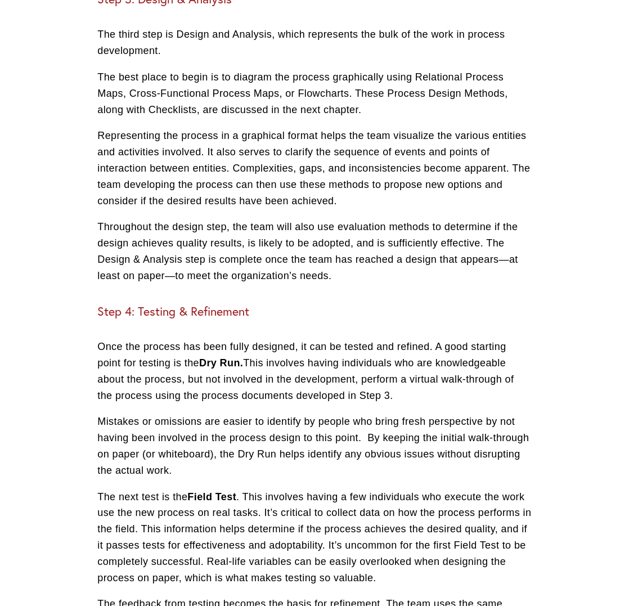
click at [316, 128] on p "Representing the process in a graphical format helps the team visualize the var…" at bounding box center [314, 168] width 434 height 81
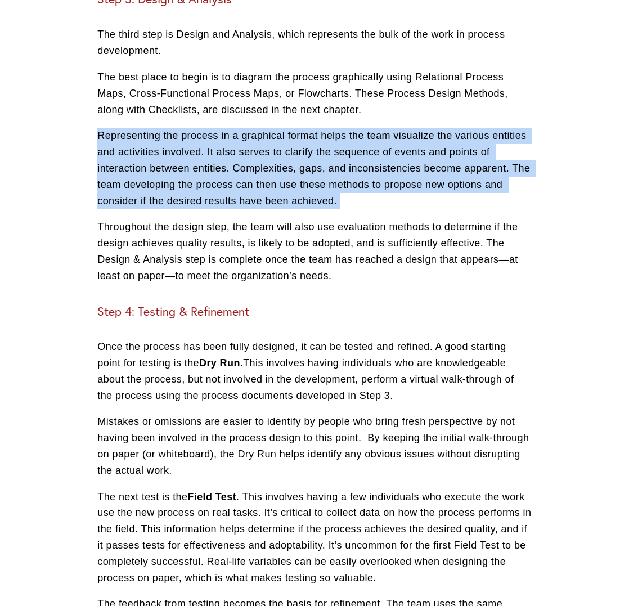
click at [316, 128] on p "Representing the process in a graphical format helps the team visualize the var…" at bounding box center [314, 168] width 434 height 81
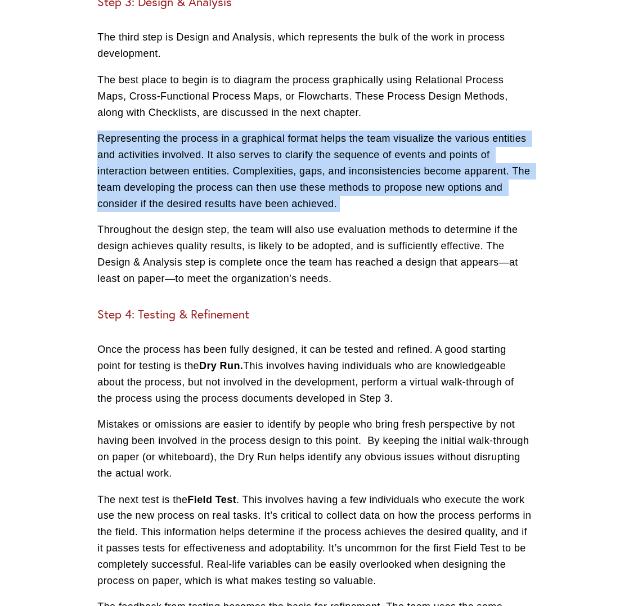
click at [316, 131] on p "Representing the process in a graphical format helps the team visualize the var…" at bounding box center [314, 171] width 434 height 81
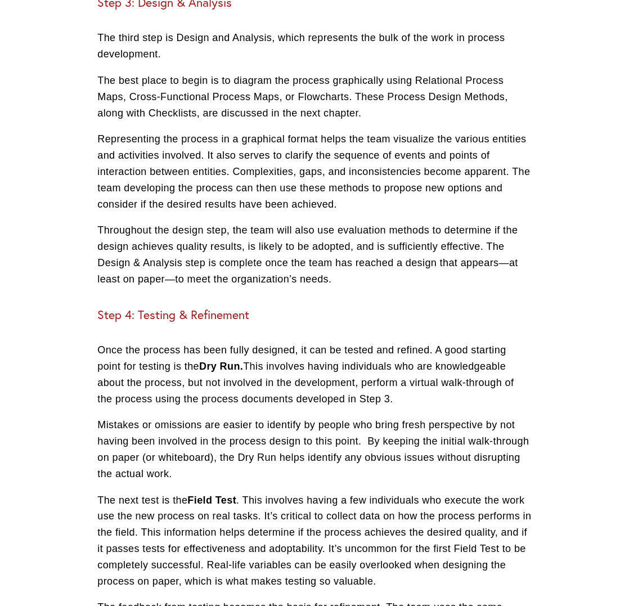
click at [322, 101] on p "The best place to begin is to diagram the process graphically using Relational …" at bounding box center [314, 97] width 434 height 48
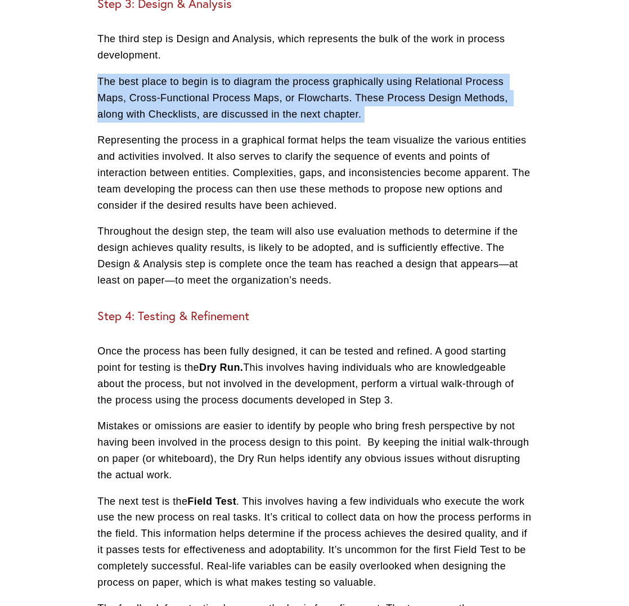
click at [322, 101] on p "The best place to begin is to diagram the process graphically using Relational …" at bounding box center [314, 98] width 434 height 48
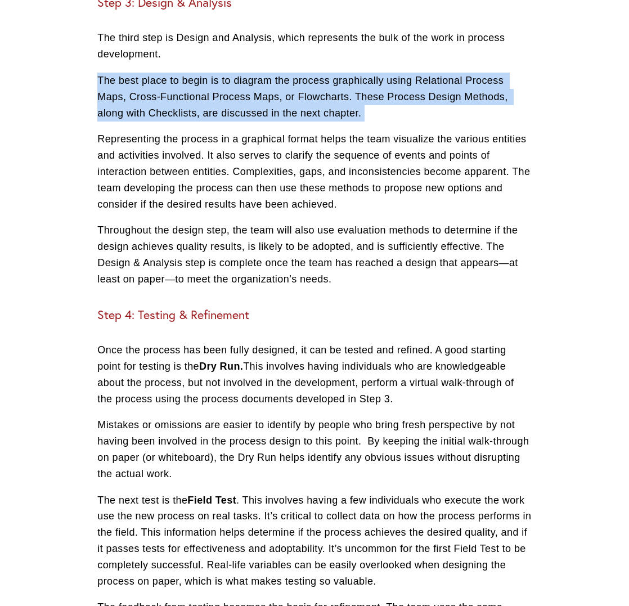
click at [322, 101] on p "The best place to begin is to diagram the process graphically using Relational …" at bounding box center [314, 97] width 434 height 48
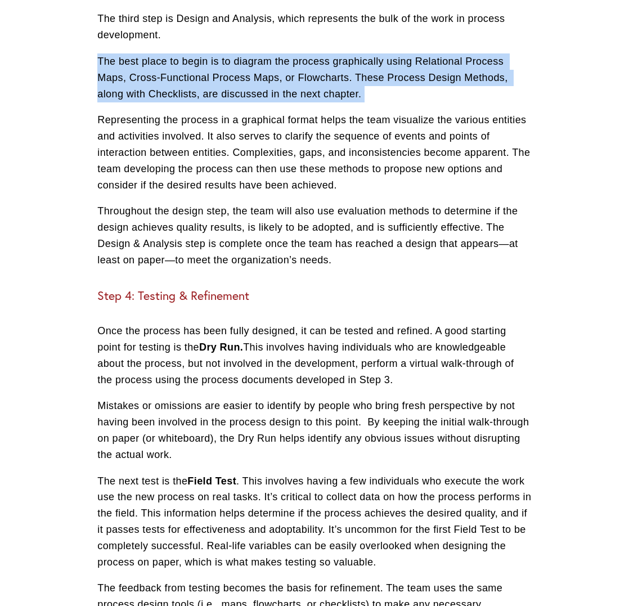
scroll to position [1726, 0]
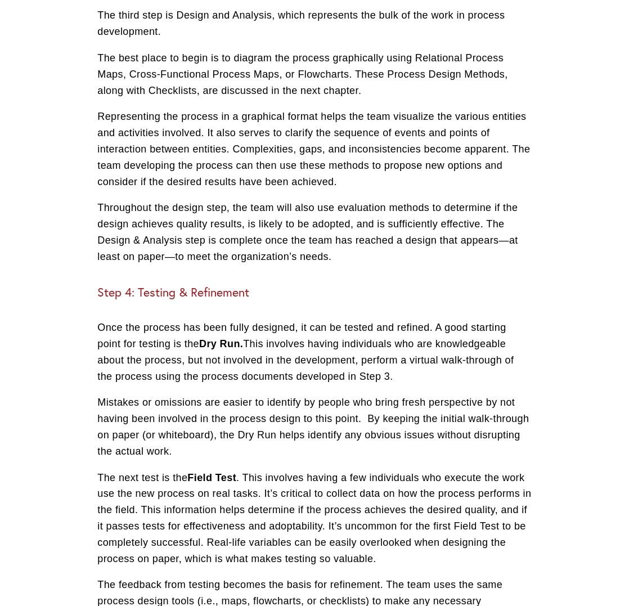
click at [268, 119] on p "Representing the process in a graphical format helps the team visualize the var…" at bounding box center [314, 149] width 434 height 81
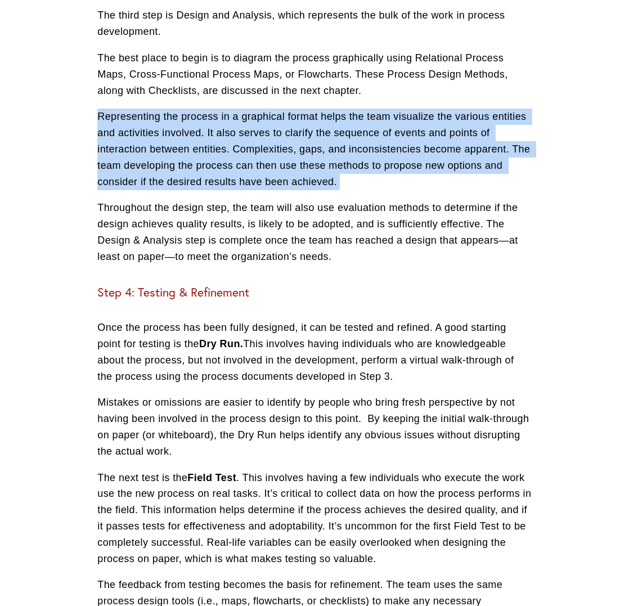
click at [268, 119] on p "Representing the process in a graphical format helps the team visualize the var…" at bounding box center [314, 149] width 434 height 81
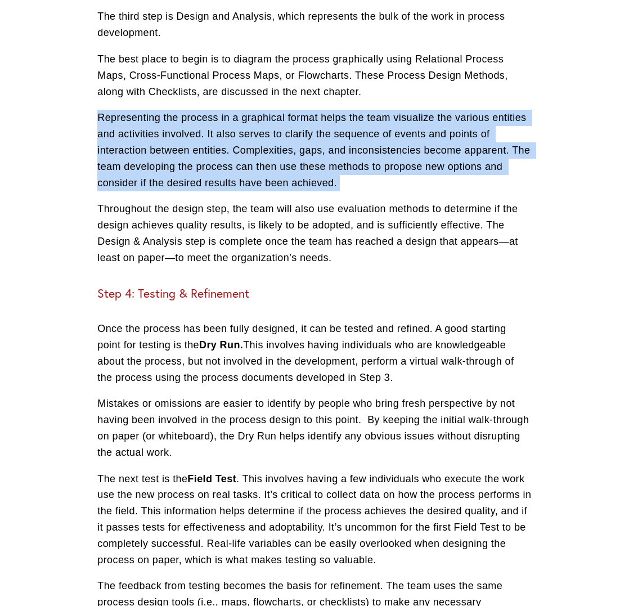
scroll to position [1728, 0]
click at [269, 120] on p "Representing the process in a graphical format helps the team visualize the var…" at bounding box center [314, 150] width 434 height 81
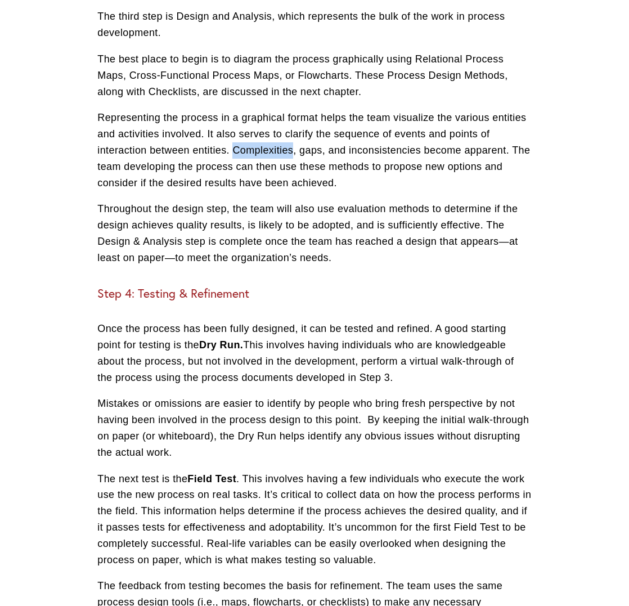
click at [269, 120] on p "Representing the process in a graphical format helps the team visualize the var…" at bounding box center [314, 150] width 434 height 81
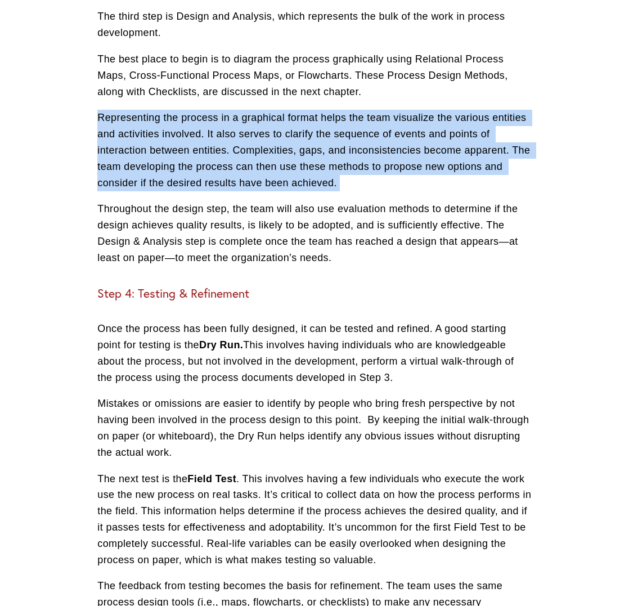
click at [269, 120] on p "Representing the process in a graphical format helps the team visualize the var…" at bounding box center [314, 150] width 434 height 81
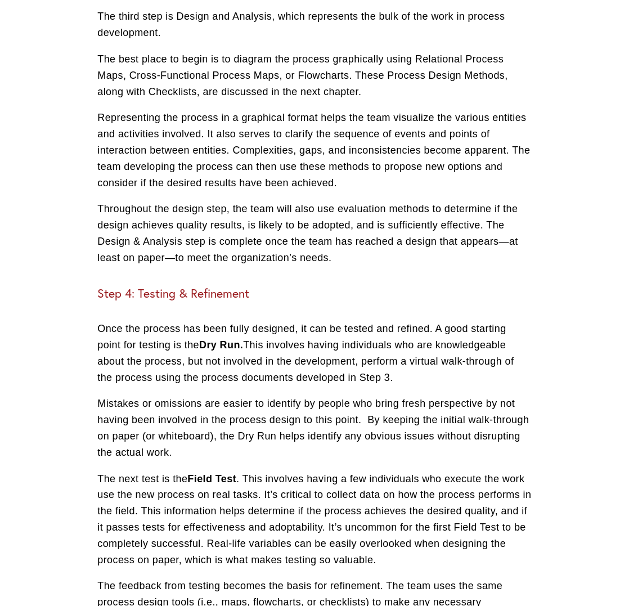
scroll to position [1727, 0]
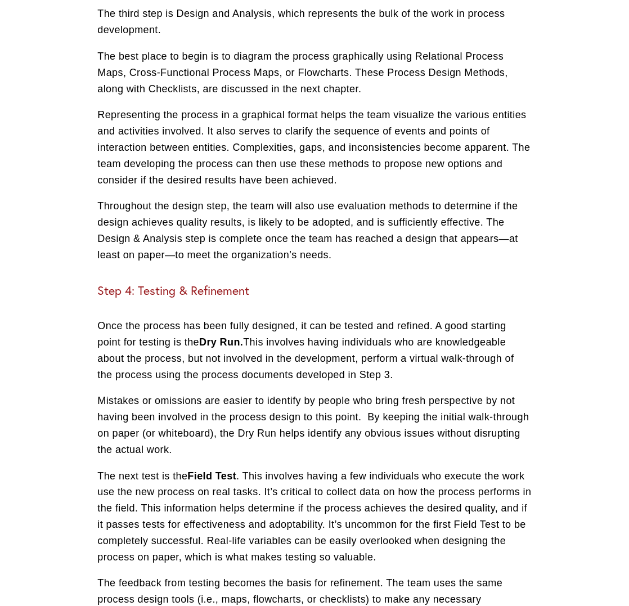
click at [269, 120] on p "Representing the process in a graphical format helps the team visualize the var…" at bounding box center [314, 147] width 434 height 81
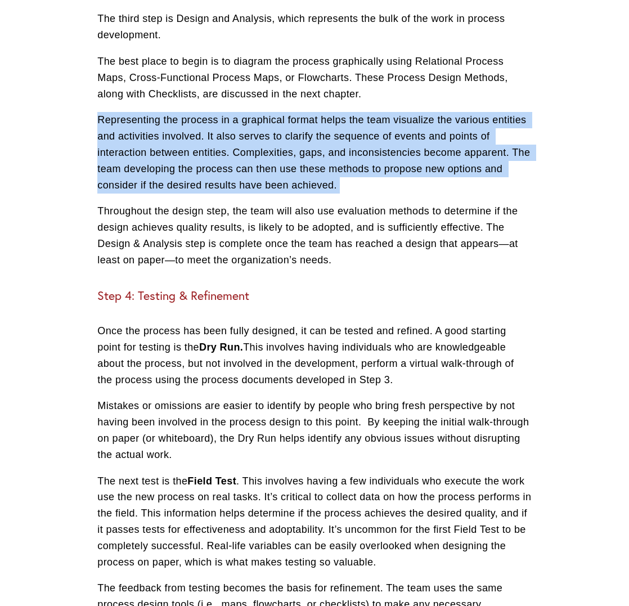
click at [269, 120] on p "Representing the process in a graphical format helps the team visualize the var…" at bounding box center [314, 152] width 434 height 81
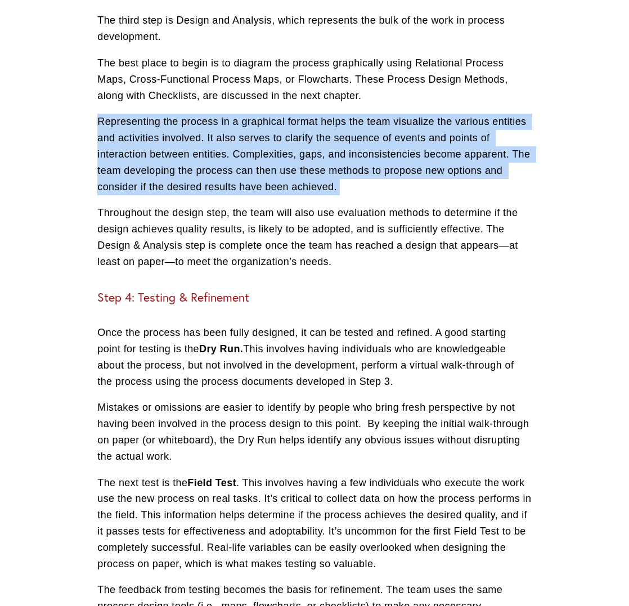
scroll to position [1721, 1]
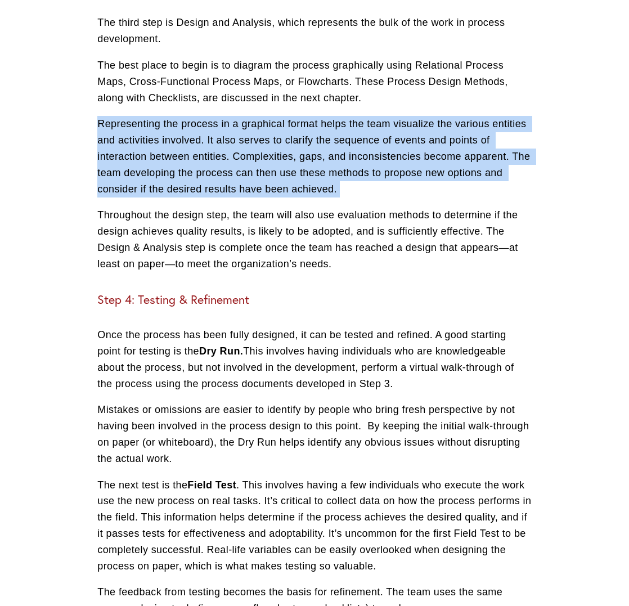
click at [269, 120] on p "Representing the process in a graphical format helps the team visualize the var…" at bounding box center [314, 156] width 434 height 81
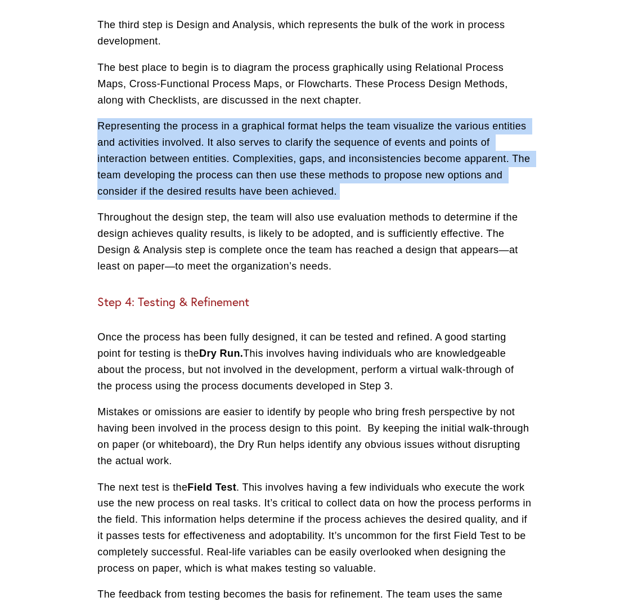
click at [242, 145] on p "Representing the process in a graphical format helps the team visualize the var…" at bounding box center [314, 158] width 434 height 81
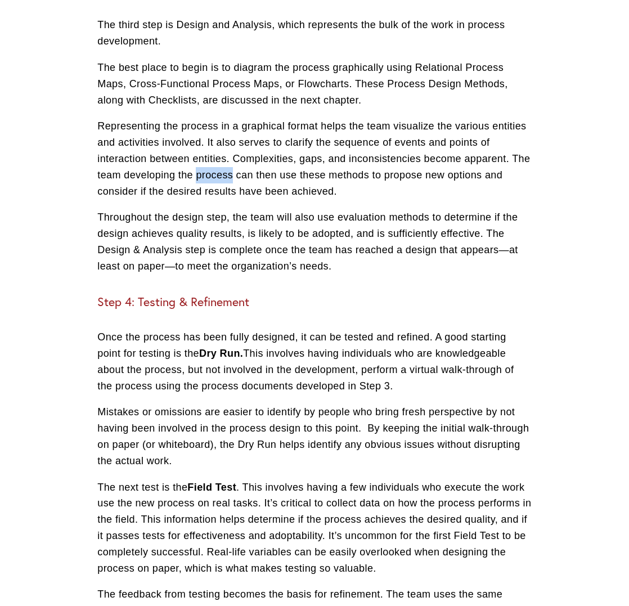
click at [242, 145] on p "Representing the process in a graphical format helps the team visualize the var…" at bounding box center [314, 158] width 434 height 81
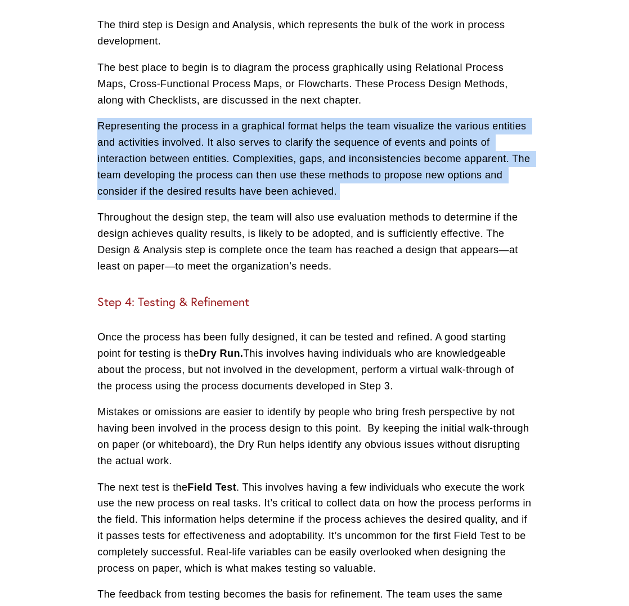
click at [242, 145] on p "Representing the process in a graphical format helps the team visualize the var…" at bounding box center [314, 158] width 434 height 81
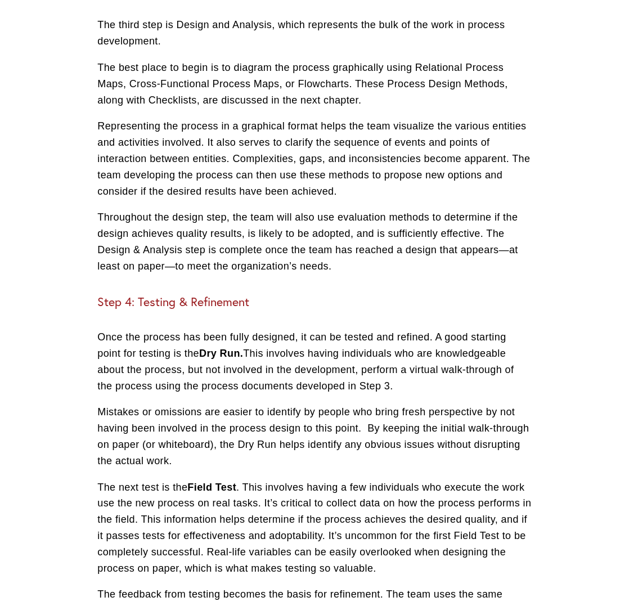
click at [241, 183] on div "Step 1: Process Identification The first step of process development is to iden…" at bounding box center [314, 95] width 434 height 1502
click at [244, 182] on div "Step 1: Process Identification The first step of process development is to iden…" at bounding box center [314, 95] width 434 height 1502
click at [242, 183] on div "Step 1: Process Identification The first step of process development is to iden…" at bounding box center [314, 95] width 434 height 1502
click at [242, 209] on p "Throughout the design step, the team will also use evaluation methods to determ…" at bounding box center [314, 241] width 434 height 65
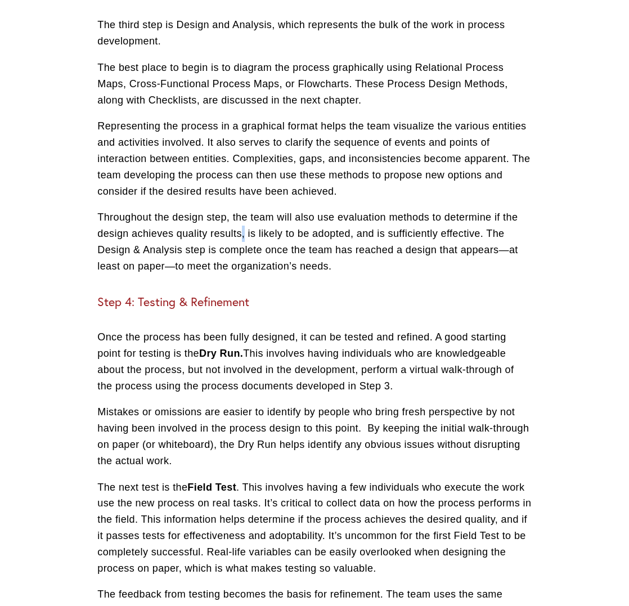
click at [242, 209] on p "Throughout the design step, the team will also use evaluation methods to determ…" at bounding box center [314, 241] width 434 height 65
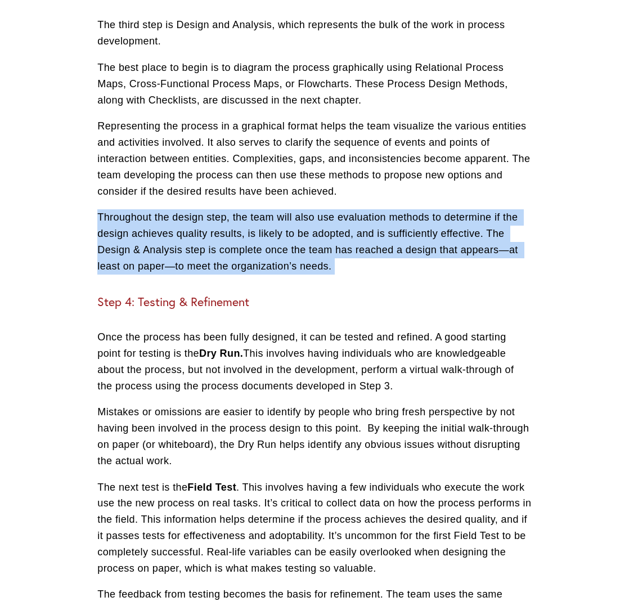
click at [242, 209] on p "Throughout the design step, the team will also use evaluation methods to determ…" at bounding box center [314, 241] width 434 height 65
click at [233, 209] on p "Throughout the design step, the team will also use evaluation methods to determ…" at bounding box center [314, 241] width 434 height 65
click at [234, 209] on p "Throughout the design step, the team will also use evaluation methods to determ…" at bounding box center [314, 241] width 434 height 65
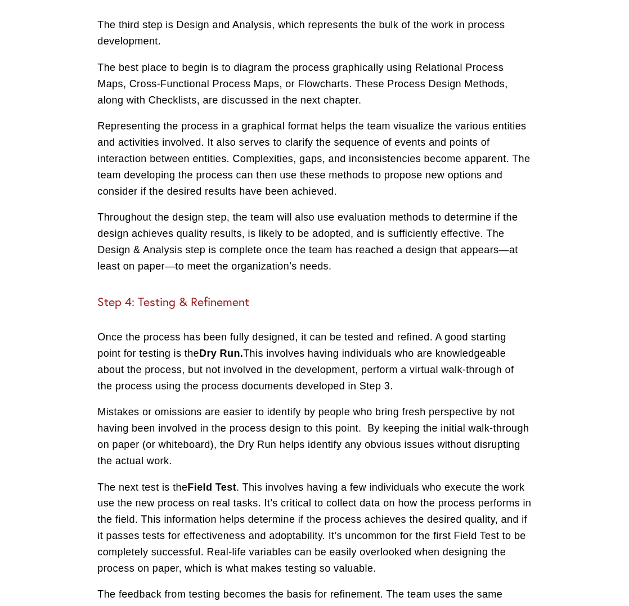
click at [233, 209] on p "Throughout the design step, the team will also use evaluation methods to determ…" at bounding box center [314, 241] width 434 height 65
drag, startPoint x: 233, startPoint y: 209, endPoint x: 224, endPoint y: 210, distance: 8.5
click at [230, 209] on p "Throughout the design step, the team will also use evaluation methods to determ…" at bounding box center [314, 241] width 434 height 65
click at [224, 210] on p "Throughout the design step, the team will also use evaluation methods to determ…" at bounding box center [314, 241] width 434 height 65
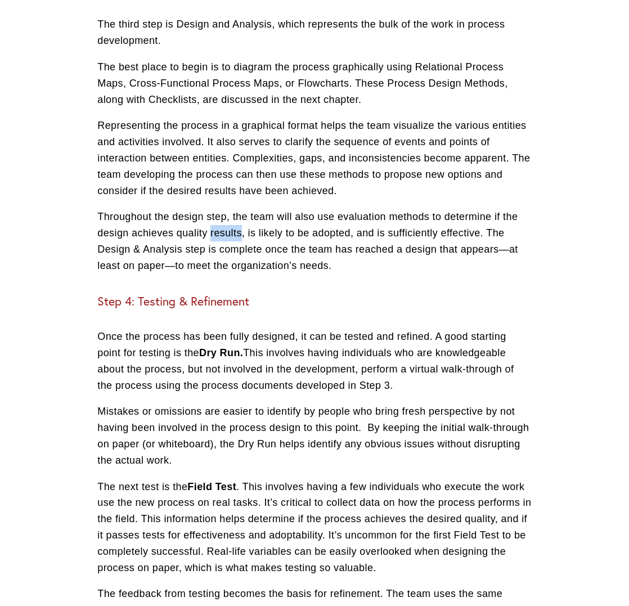
click at [224, 210] on p "Throughout the design step, the team will also use evaluation methods to determ…" at bounding box center [314, 241] width 434 height 65
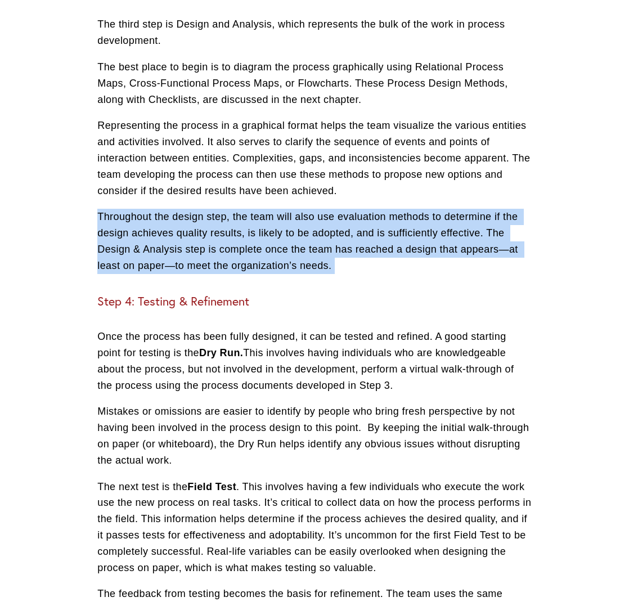
click at [224, 210] on p "Throughout the design step, the team will also use evaluation methods to determ…" at bounding box center [314, 241] width 434 height 65
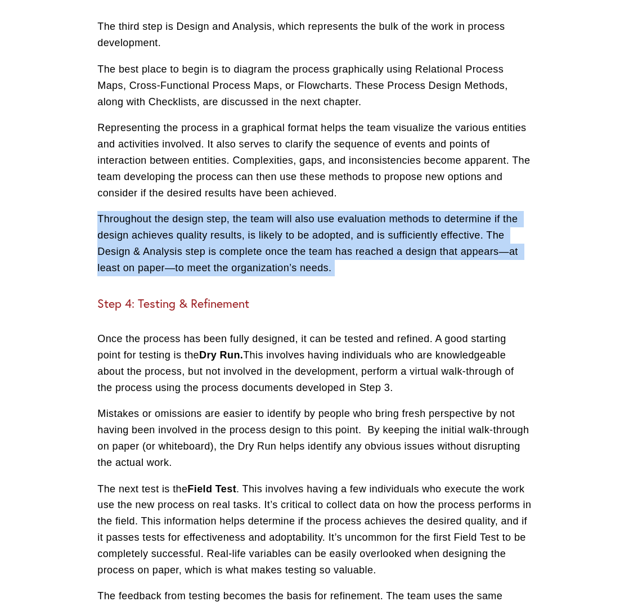
click at [226, 211] on p "Throughout the design step, the team will also use evaluation methods to determ…" at bounding box center [314, 243] width 434 height 65
click at [226, 212] on p "Throughout the design step, the team will also use evaluation methods to determ…" at bounding box center [314, 244] width 434 height 65
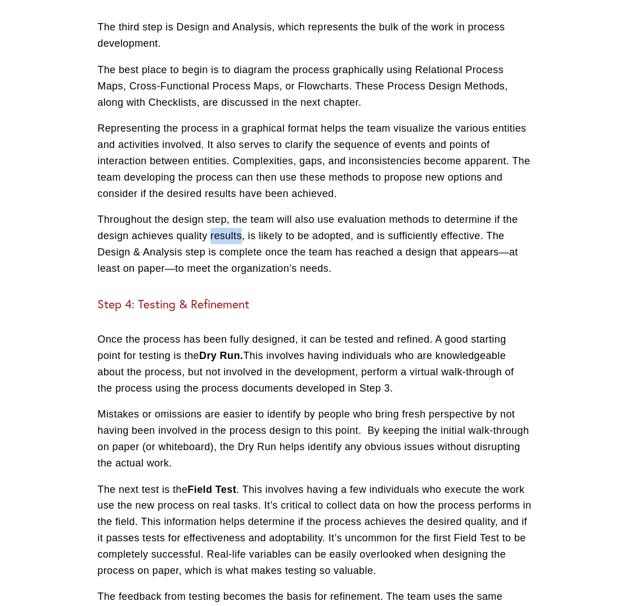
click at [226, 212] on p "Throughout the design step, the team will also use evaluation methods to determ…" at bounding box center [314, 244] width 434 height 65
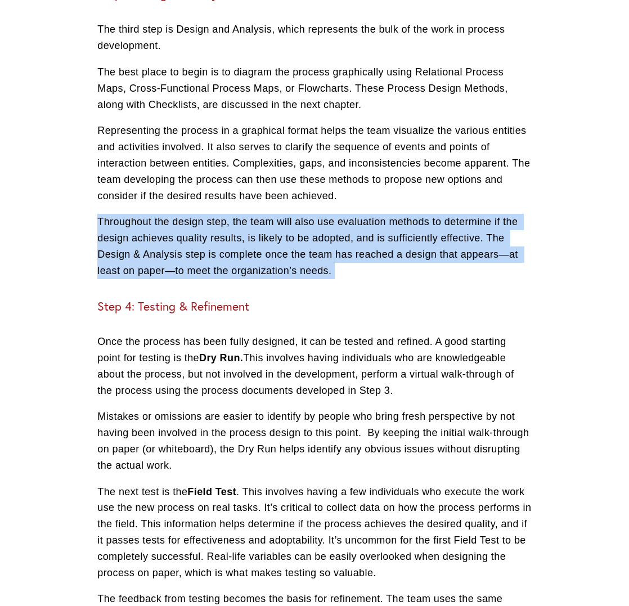
scroll to position [1712, 1]
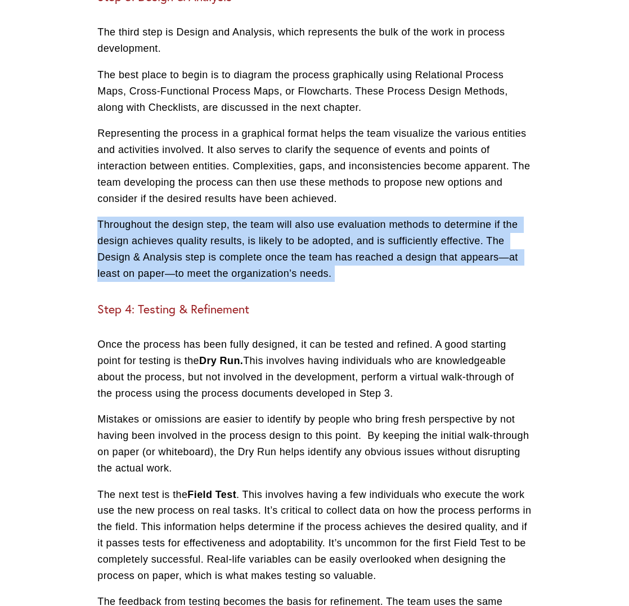
click at [226, 217] on p "Throughout the design step, the team will also use evaluation methods to determ…" at bounding box center [314, 249] width 434 height 65
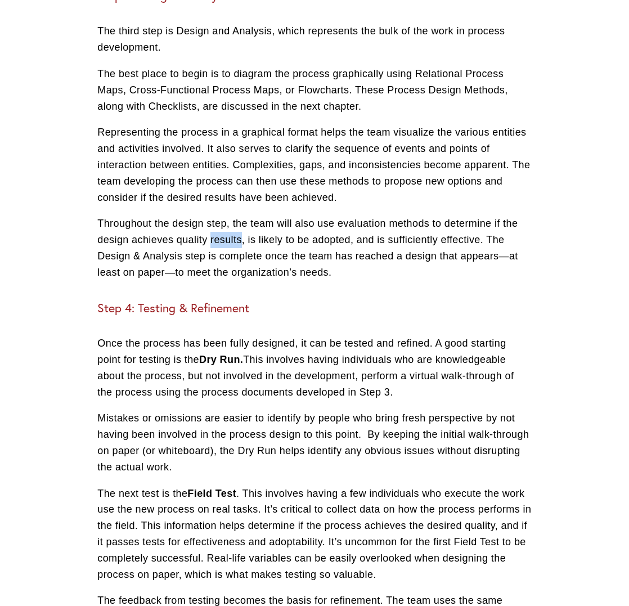
click at [226, 215] on p "Throughout the design step, the team will also use evaluation methods to determ…" at bounding box center [314, 247] width 434 height 65
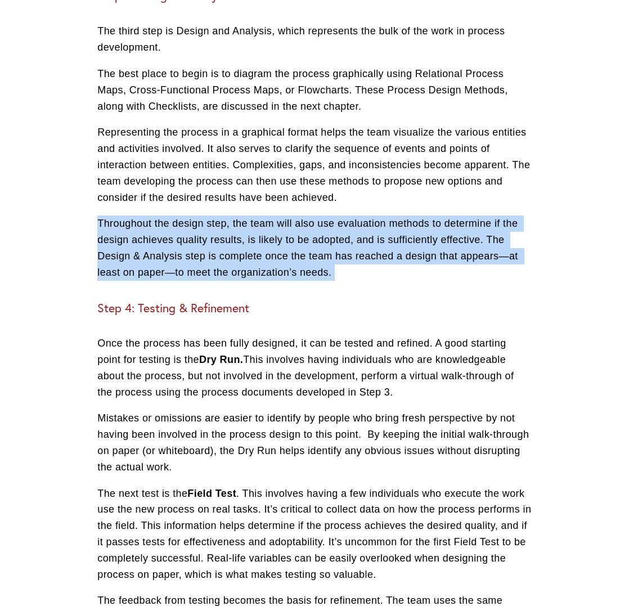
click at [226, 215] on p "Throughout the design step, the team will also use evaluation methods to determ…" at bounding box center [314, 247] width 434 height 65
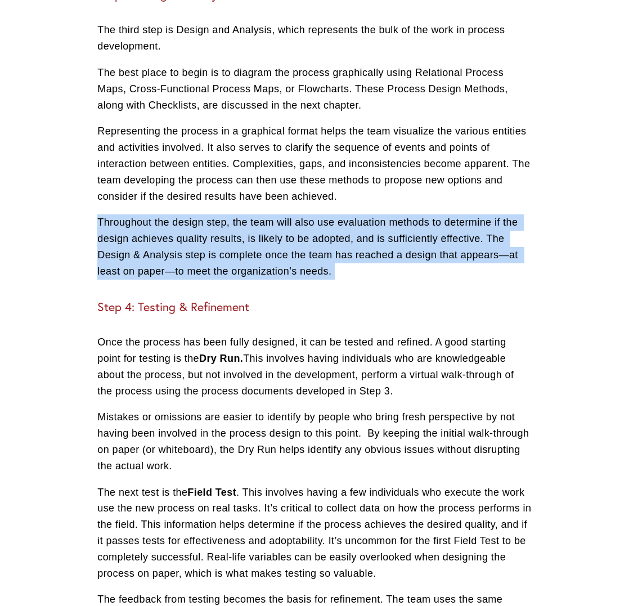
scroll to position [1714, 0]
click at [226, 214] on p "Throughout the design step, the team will also use evaluation methods to determ…" at bounding box center [314, 246] width 434 height 65
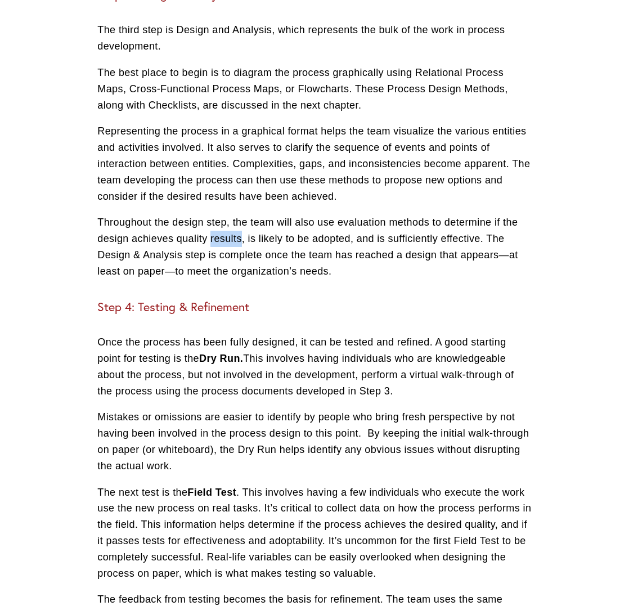
click at [226, 214] on p "Throughout the design step, the team will also use evaluation methods to determ…" at bounding box center [314, 246] width 434 height 65
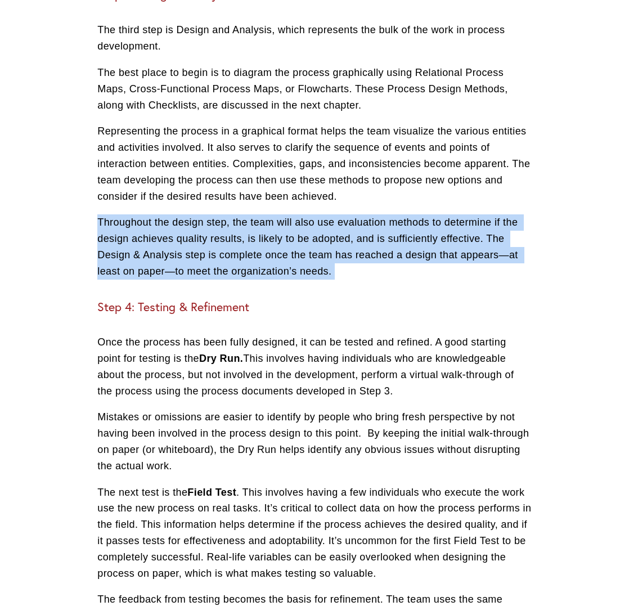
click at [226, 214] on p "Throughout the design step, the team will also use evaluation methods to determ…" at bounding box center [314, 246] width 434 height 65
click at [358, 246] on p "Throughout the design step, the team will also use evaluation methods to determ…" at bounding box center [314, 246] width 434 height 65
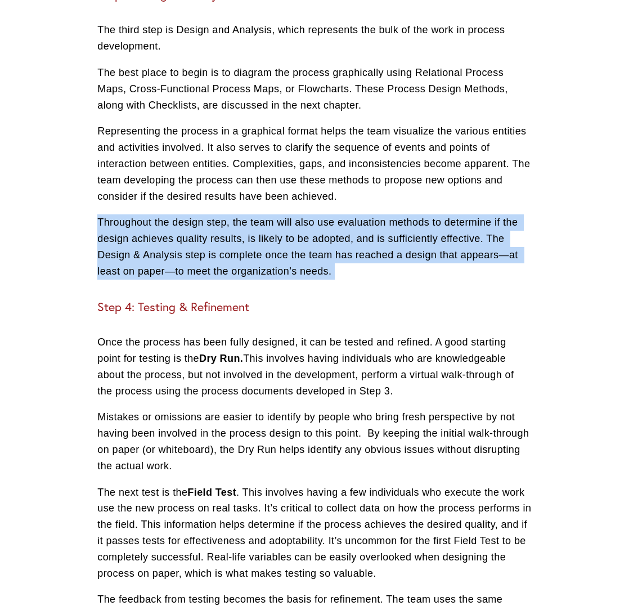
click at [358, 246] on p "Throughout the design step, the team will also use evaluation methods to determ…" at bounding box center [314, 246] width 434 height 65
drag, startPoint x: 358, startPoint y: 246, endPoint x: 344, endPoint y: 254, distance: 15.9
click at [357, 248] on p "Throughout the design step, the team will also use evaluation methods to determ…" at bounding box center [314, 246] width 434 height 65
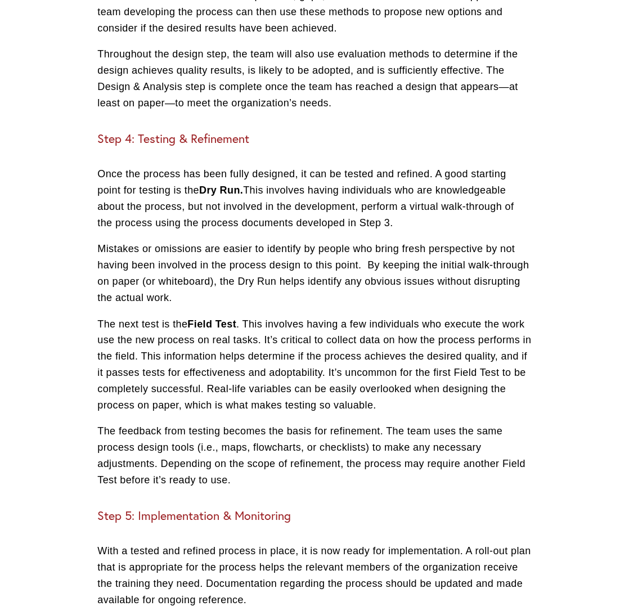
click at [345, 255] on p "Mistakes or omissions are easier to identify by people who bring fresh perspect…" at bounding box center [314, 273] width 434 height 65
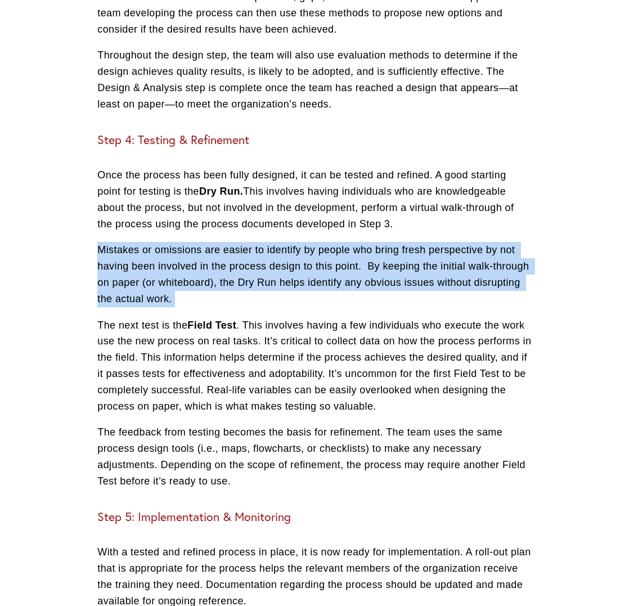
click at [345, 255] on p "Mistakes or omissions are easier to identify by people who bring fresh perspect…" at bounding box center [314, 274] width 434 height 65
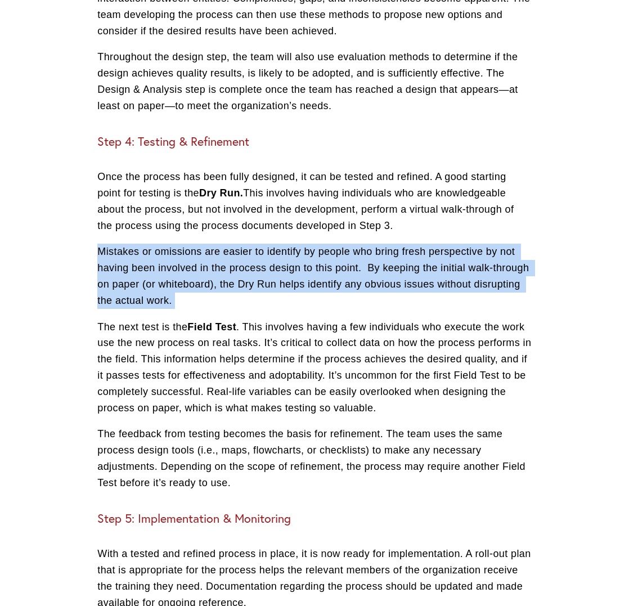
scroll to position [1872, 1]
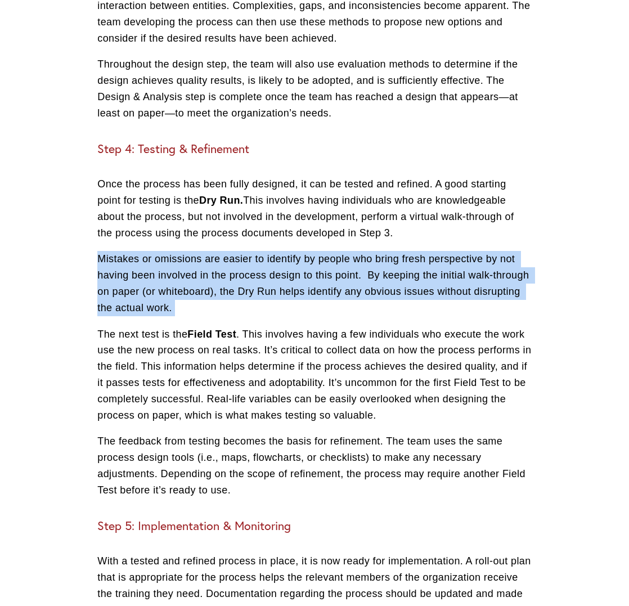
click at [345, 255] on p "Mistakes or omissions are easier to identify by people who bring fresh perspect…" at bounding box center [314, 283] width 434 height 65
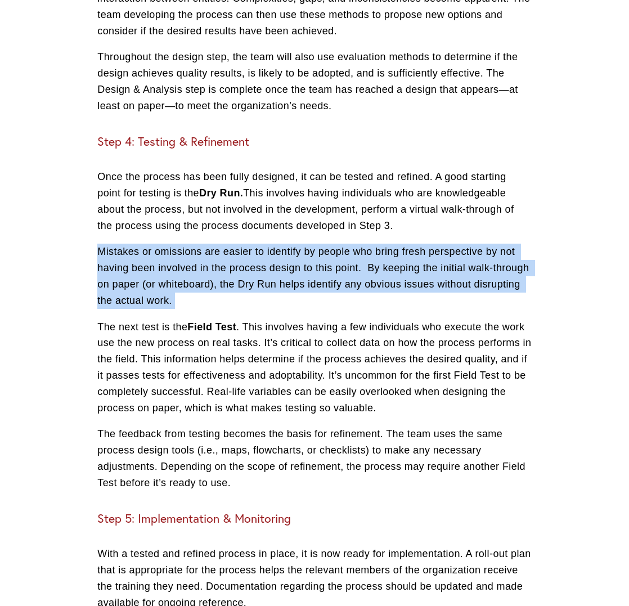
scroll to position [1881, 0]
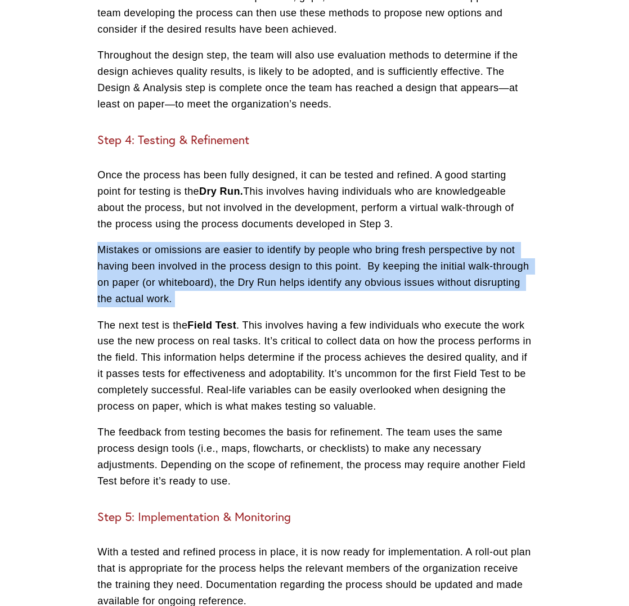
click at [284, 273] on p "Mistakes or omissions are easier to identify by people who bring fresh perspect…" at bounding box center [314, 274] width 434 height 65
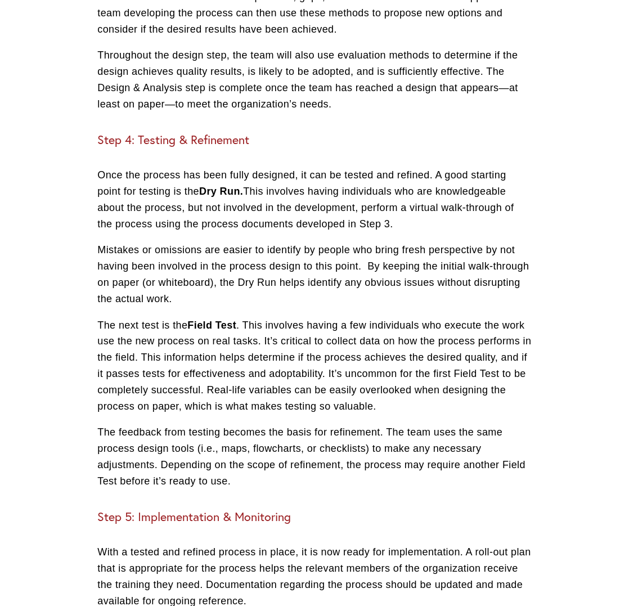
click at [284, 273] on p "Mistakes or omissions are easier to identify by people who bring fresh perspect…" at bounding box center [314, 274] width 434 height 65
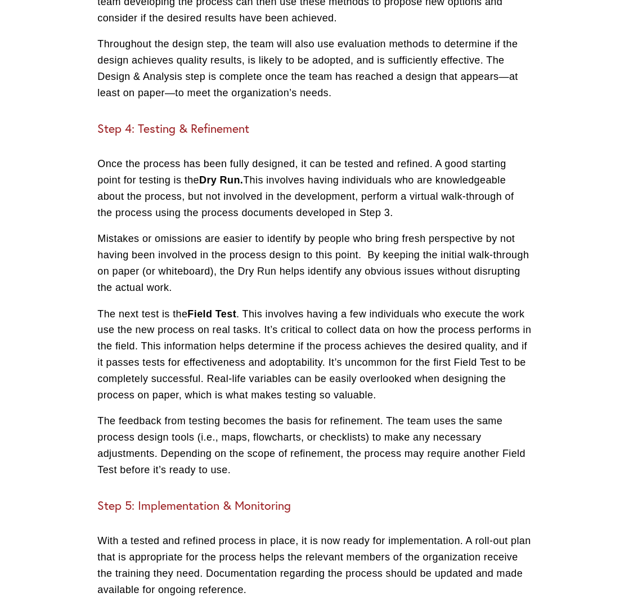
scroll to position [1894, 0]
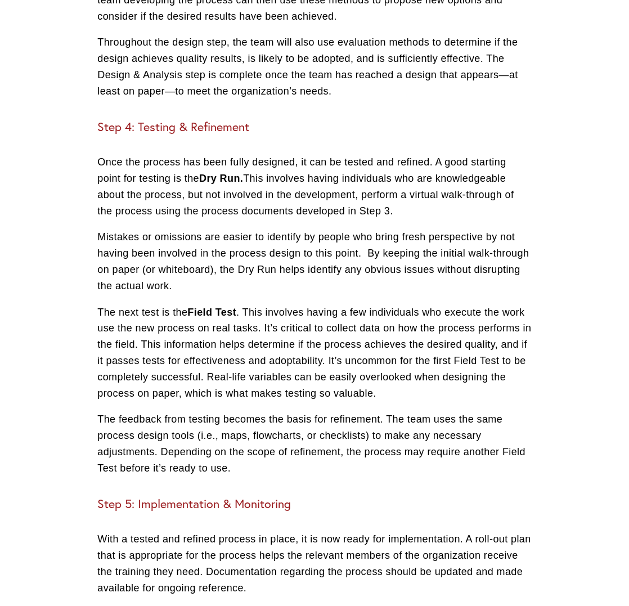
click at [187, 189] on p "Once the process has been fully designed, it can be tested and refined. A good …" at bounding box center [314, 186] width 434 height 65
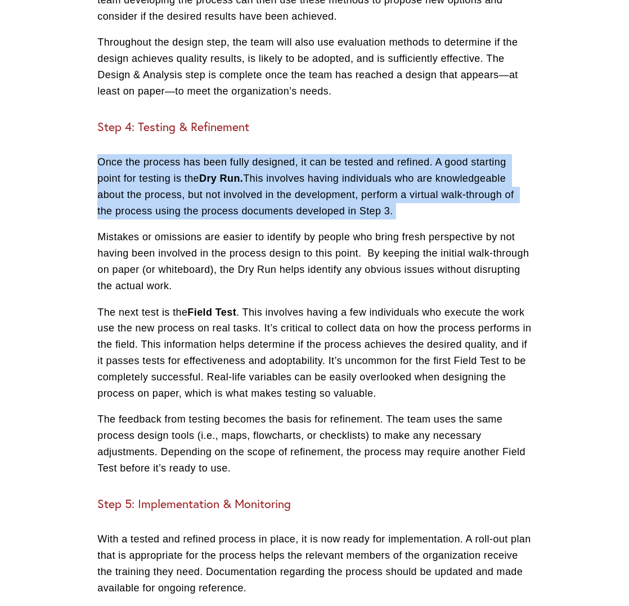
click at [187, 189] on p "Once the process has been fully designed, it can be tested and refined. A good …" at bounding box center [314, 186] width 434 height 65
click at [202, 180] on p "Once the process has been fully designed, it can be tested and refined. A good …" at bounding box center [314, 186] width 434 height 65
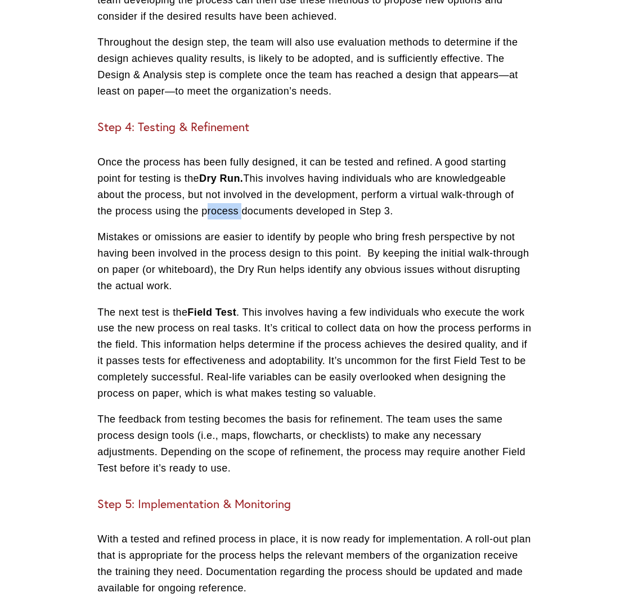
click at [202, 180] on p "Once the process has been fully designed, it can be tested and refined. A good …" at bounding box center [314, 186] width 434 height 65
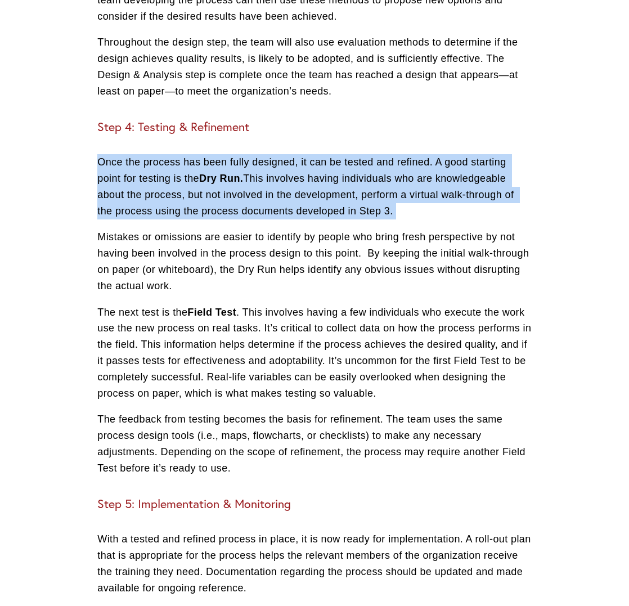
click at [202, 180] on p "Once the process has been fully designed, it can be tested and refined. A good …" at bounding box center [314, 186] width 434 height 65
click at [204, 181] on p "Once the process has been fully designed, it can be tested and refined. A good …" at bounding box center [314, 186] width 434 height 65
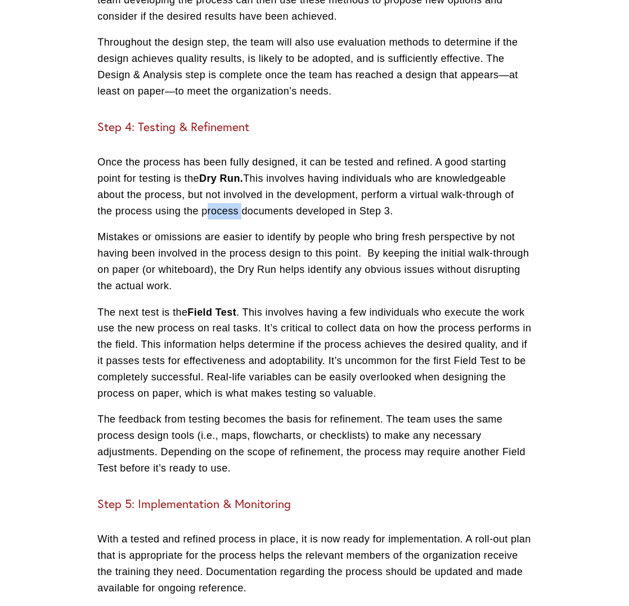
click at [204, 181] on p "Once the process has been fully designed, it can be tested and refined. A good …" at bounding box center [314, 186] width 434 height 65
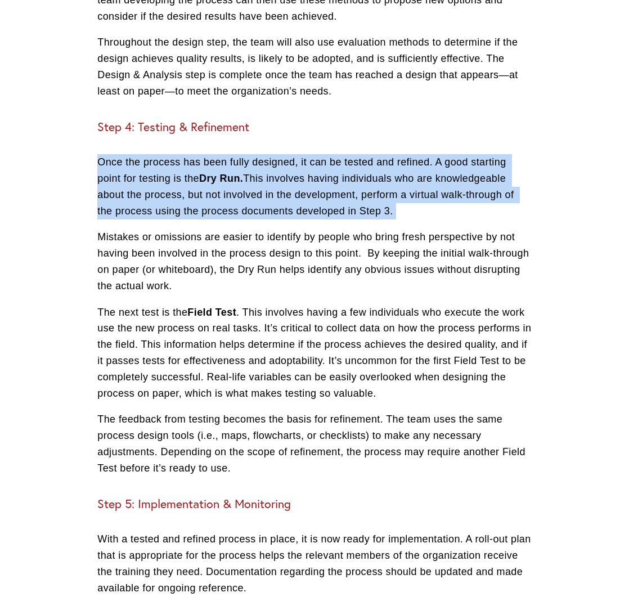
click at [204, 181] on p "Once the process has been fully designed, it can be tested and refined. A good …" at bounding box center [314, 186] width 434 height 65
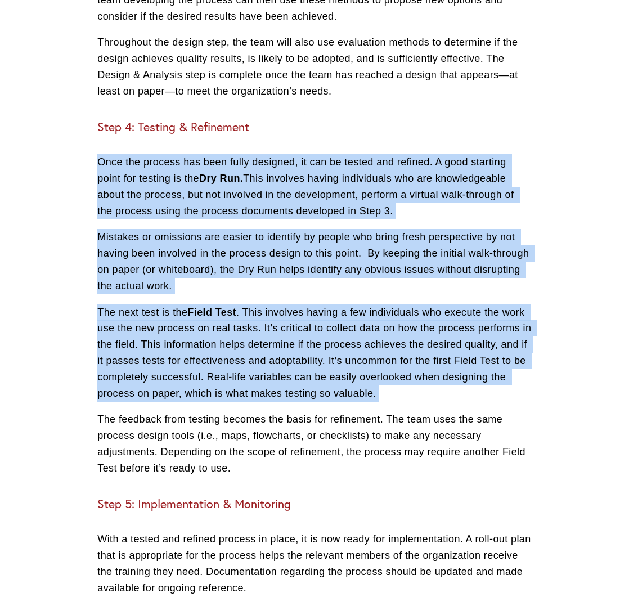
drag, startPoint x: 204, startPoint y: 181, endPoint x: 271, endPoint y: 320, distance: 154.2
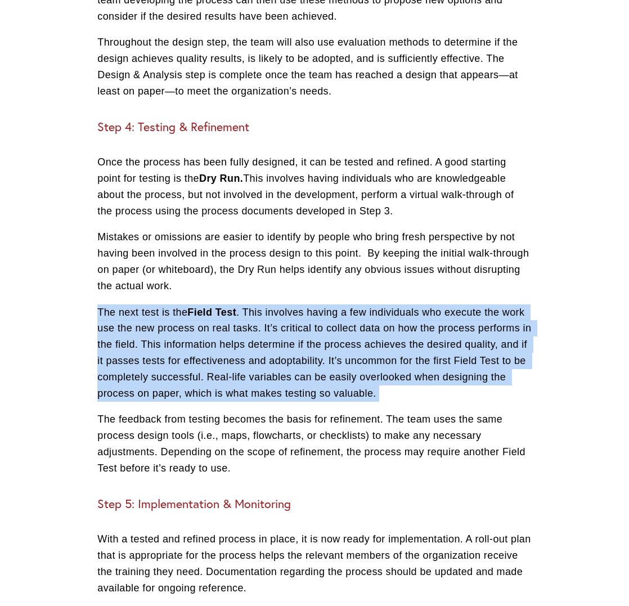
click at [279, 314] on p "The next test is the Field Test . This involves having a few individuals who ex…" at bounding box center [314, 352] width 434 height 97
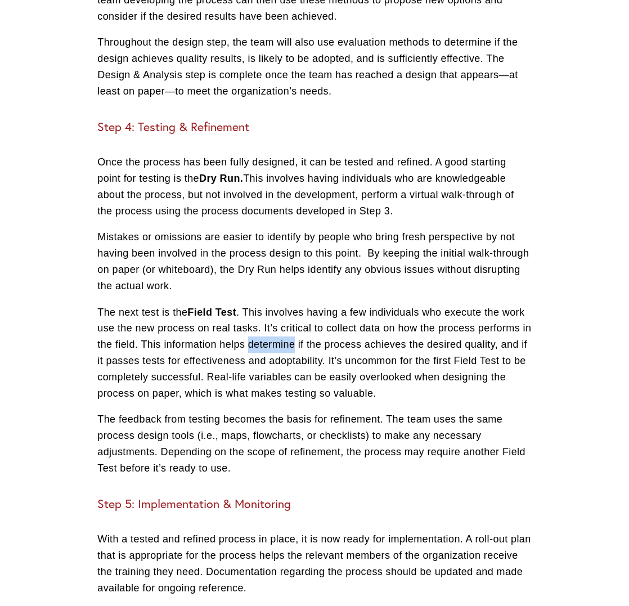
click at [279, 314] on p "The next test is the Field Test . This involves having a few individuals who ex…" at bounding box center [314, 352] width 434 height 97
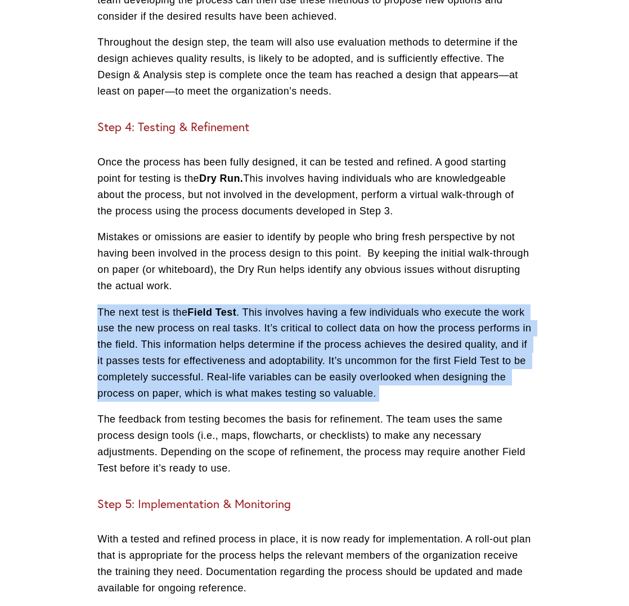
drag, startPoint x: 279, startPoint y: 314, endPoint x: 289, endPoint y: 349, distance: 36.3
click at [289, 349] on p "The next test is the Field Test . This involves having a few individuals who ex…" at bounding box center [314, 352] width 434 height 97
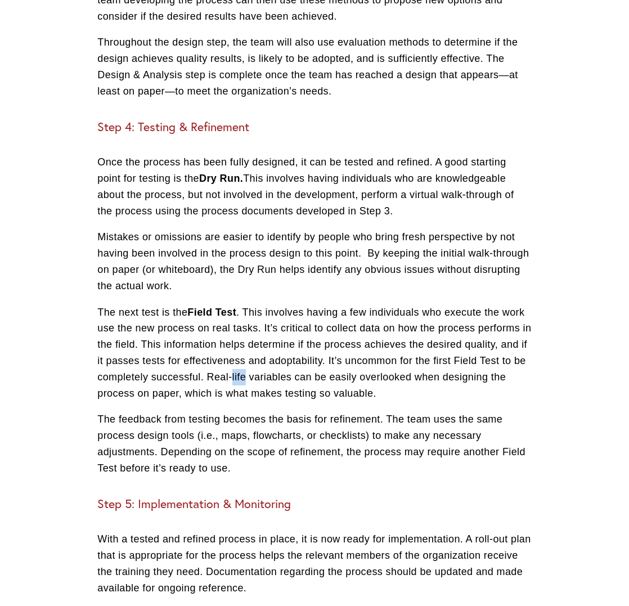
click at [289, 349] on p "The next test is the Field Test . This involves having a few individuals who ex…" at bounding box center [314, 352] width 434 height 97
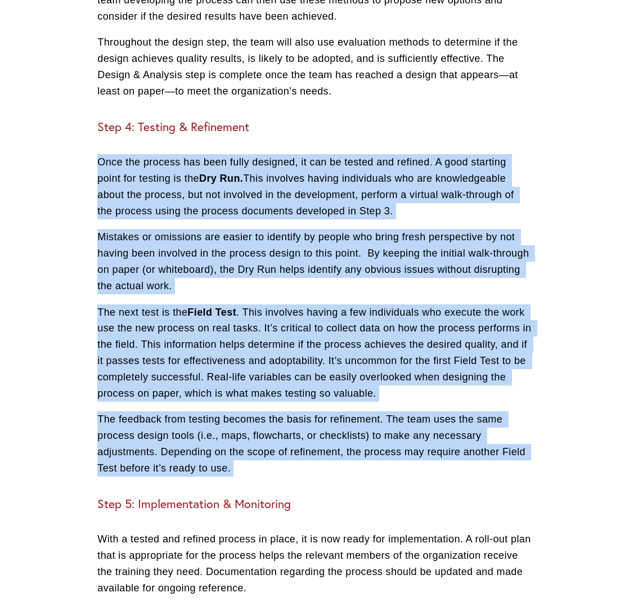
drag, startPoint x: 298, startPoint y: 379, endPoint x: 273, endPoint y: 145, distance: 235.4
click at [273, 154] on p "Once the process has been fully designed, it can be tested and refined. A good …" at bounding box center [314, 186] width 434 height 65
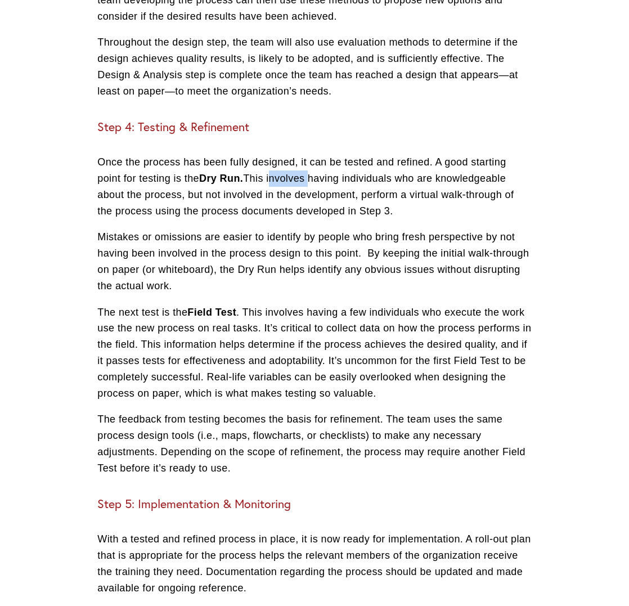
click at [273, 154] on p "Once the process has been fully designed, it can be tested and refined. A good …" at bounding box center [314, 186] width 434 height 65
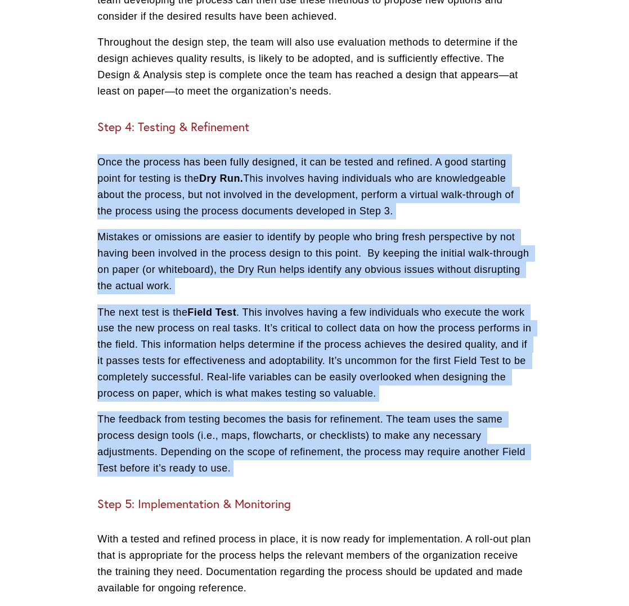
drag, startPoint x: 273, startPoint y: 145, endPoint x: 303, endPoint y: 400, distance: 256.6
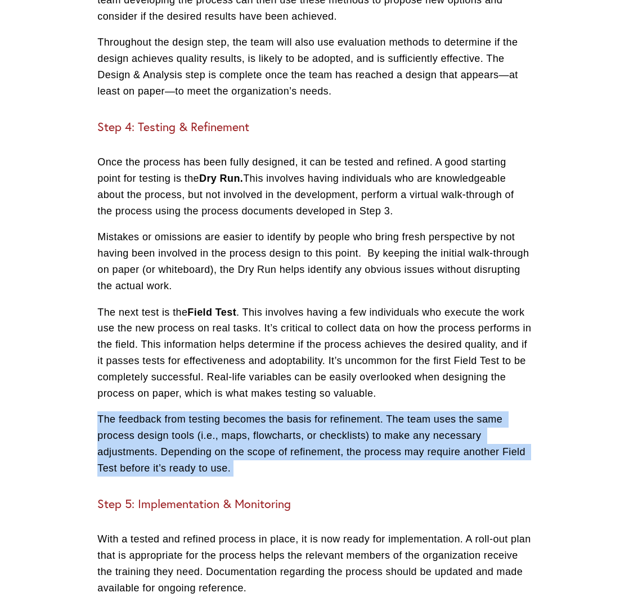
click at [303, 411] on p "The feedback from testing becomes the basis for refinement. The team uses the s…" at bounding box center [314, 443] width 434 height 65
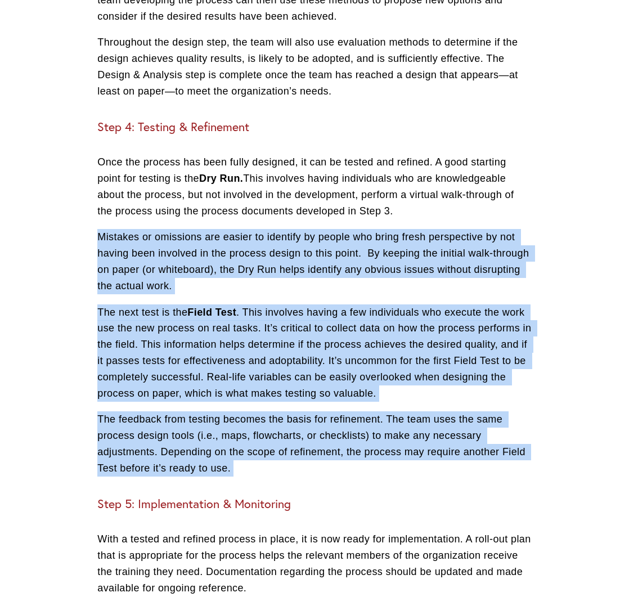
drag, startPoint x: 303, startPoint y: 399, endPoint x: 279, endPoint y: 205, distance: 196.1
drag, startPoint x: 279, startPoint y: 205, endPoint x: 280, endPoint y: 192, distance: 12.4
click at [279, 229] on p "Mistakes or omissions are easier to identify by people who bring fresh perspect…" at bounding box center [314, 261] width 434 height 65
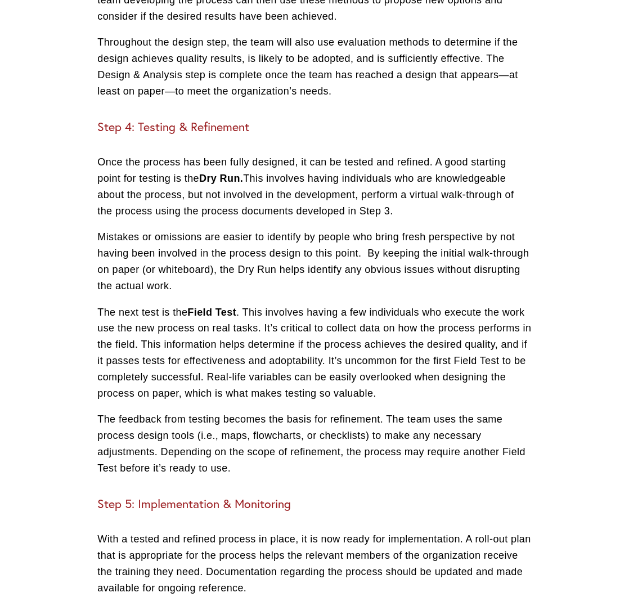
click at [281, 193] on p "Once the process has been fully designed, it can be tested and refined. A good …" at bounding box center [314, 186] width 434 height 65
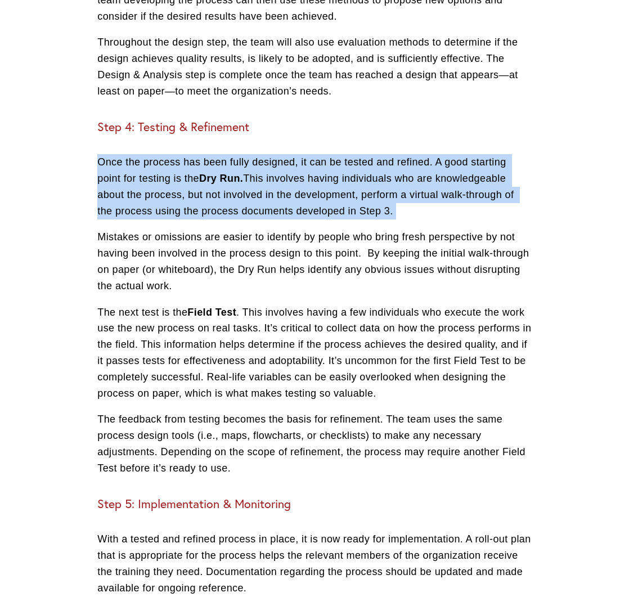
click at [281, 193] on p "Once the process has been fully designed, it can be tested and refined. A good …" at bounding box center [314, 186] width 434 height 65
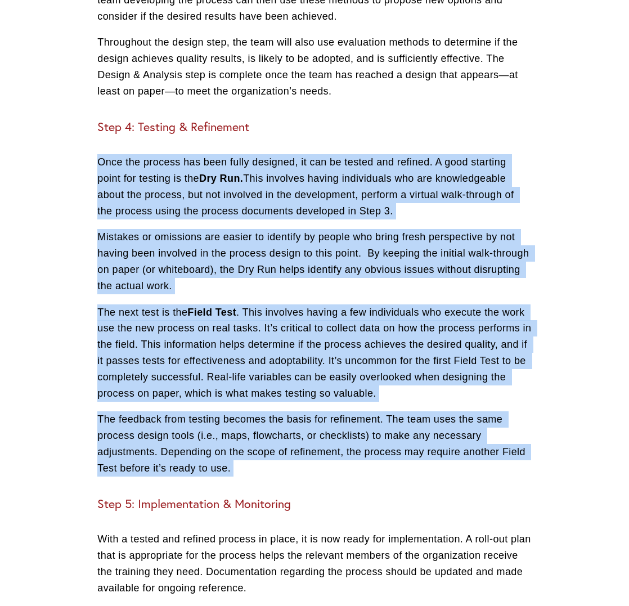
drag, startPoint x: 281, startPoint y: 193, endPoint x: 323, endPoint y: 431, distance: 241.7
click at [323, 431] on p "The feedback from testing becomes the basis for refinement. The team uses the s…" at bounding box center [314, 443] width 434 height 65
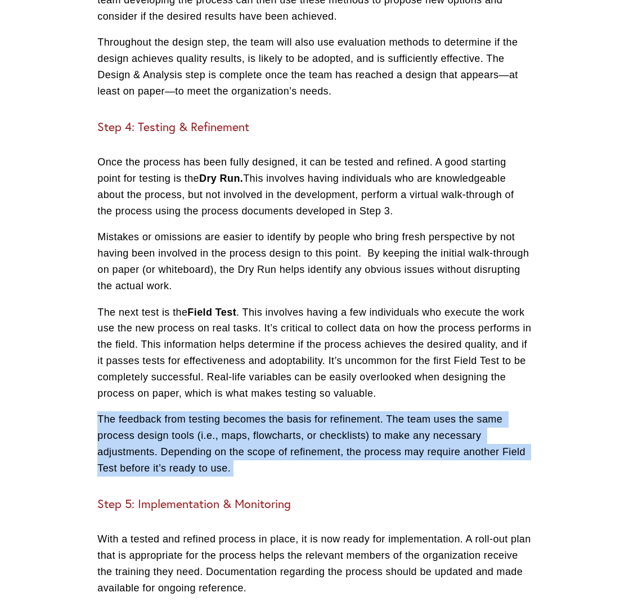
click at [323, 431] on p "The feedback from testing becomes the basis for refinement. The team uses the s…" at bounding box center [314, 443] width 434 height 65
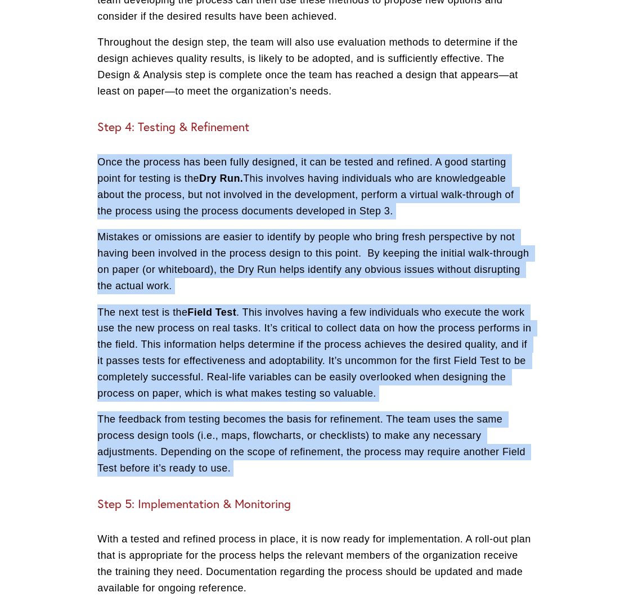
drag, startPoint x: 323, startPoint y: 431, endPoint x: 290, endPoint y: 178, distance: 254.8
click at [290, 178] on p "Once the process has been fully designed, it can be tested and refined. A good …" at bounding box center [314, 186] width 434 height 65
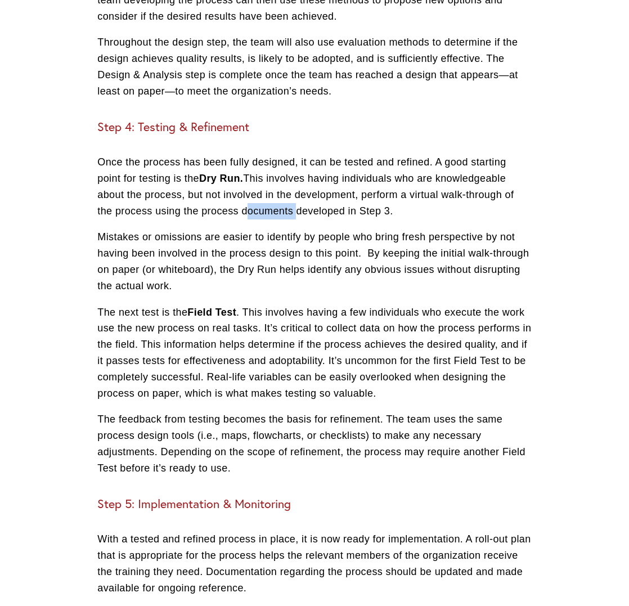
click at [290, 178] on p "Once the process has been fully designed, it can be tested and refined. A good …" at bounding box center [314, 186] width 434 height 65
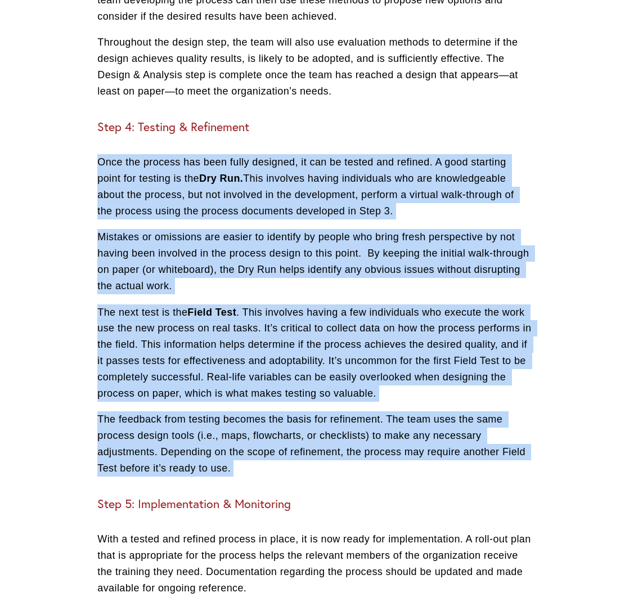
drag, startPoint x: 290, startPoint y: 178, endPoint x: 288, endPoint y: 407, distance: 229.5
click at [350, 174] on p "Once the process has been fully designed, it can be tested and refined. A good …" at bounding box center [314, 186] width 434 height 65
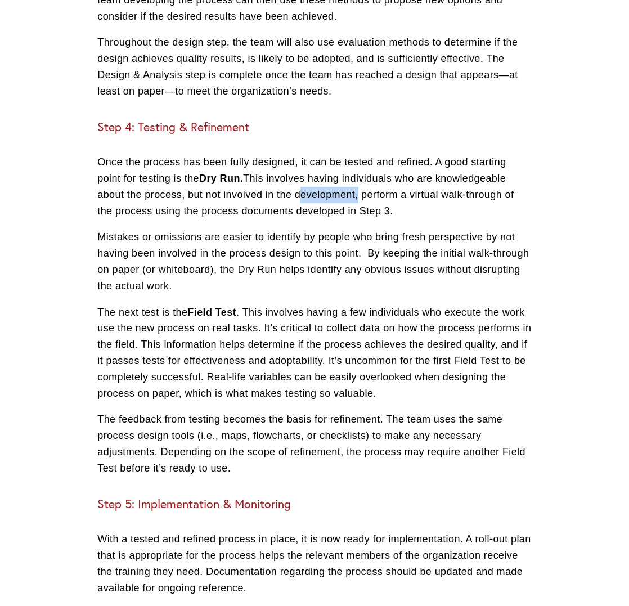
click at [350, 174] on p "Once the process has been fully designed, it can be tested and refined. A good …" at bounding box center [314, 186] width 434 height 65
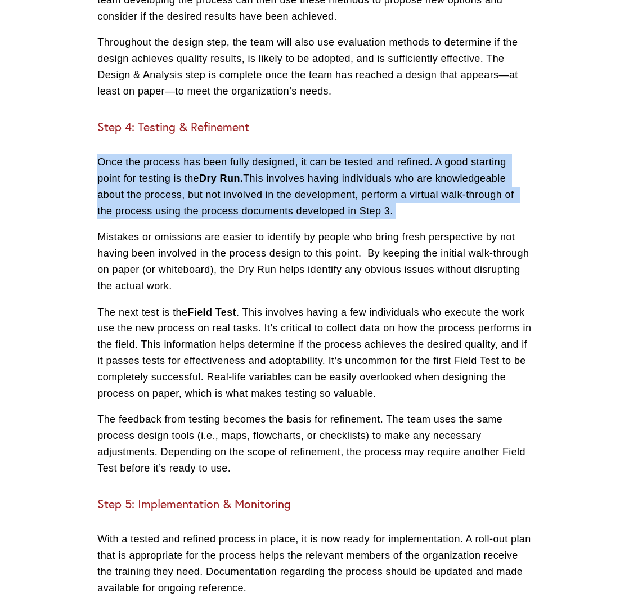
click at [350, 174] on p "Once the process has been fully designed, it can be tested and refined. A good …" at bounding box center [314, 186] width 434 height 65
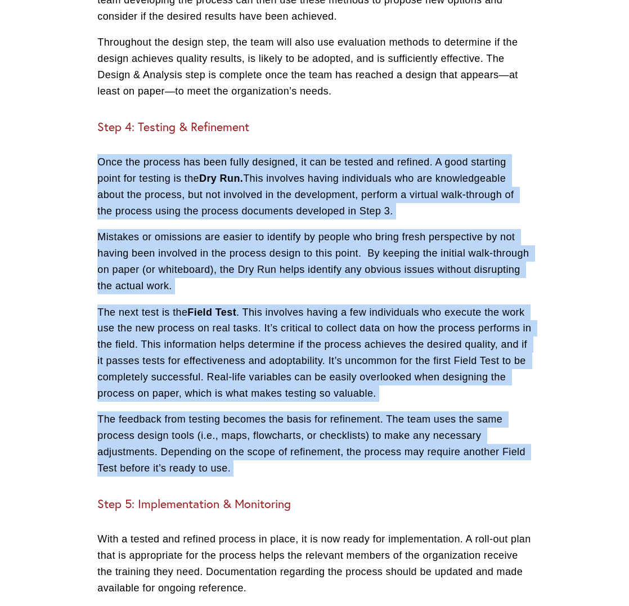
drag, startPoint x: 350, startPoint y: 174, endPoint x: 380, endPoint y: 428, distance: 255.5
click at [380, 427] on p "The feedback from testing becomes the basis for refinement. The team uses the s…" at bounding box center [314, 443] width 434 height 65
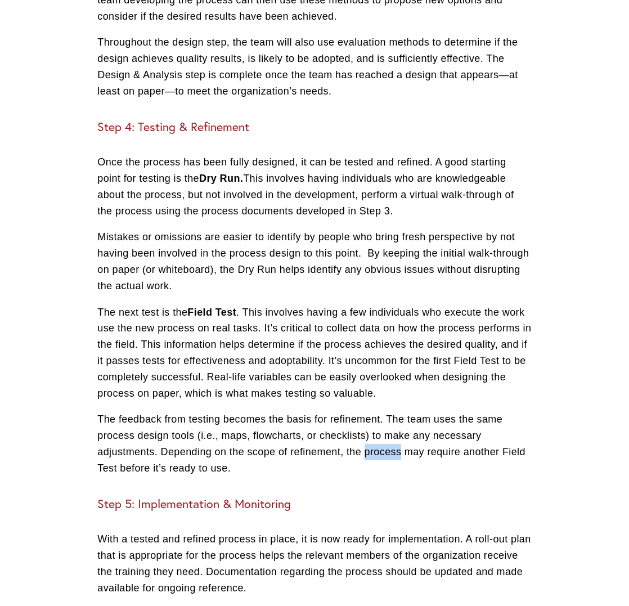
click at [380, 427] on p "The feedback from testing becomes the basis for refinement. The team uses the s…" at bounding box center [314, 443] width 434 height 65
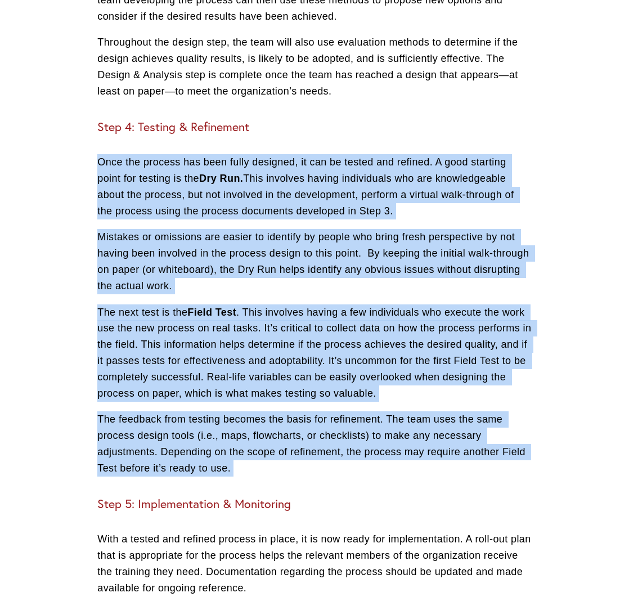
drag, startPoint x: 380, startPoint y: 427, endPoint x: 385, endPoint y: 159, distance: 268.4
click at [385, 159] on p "Once the process has been fully designed, it can be tested and refined. A good …" at bounding box center [314, 186] width 434 height 65
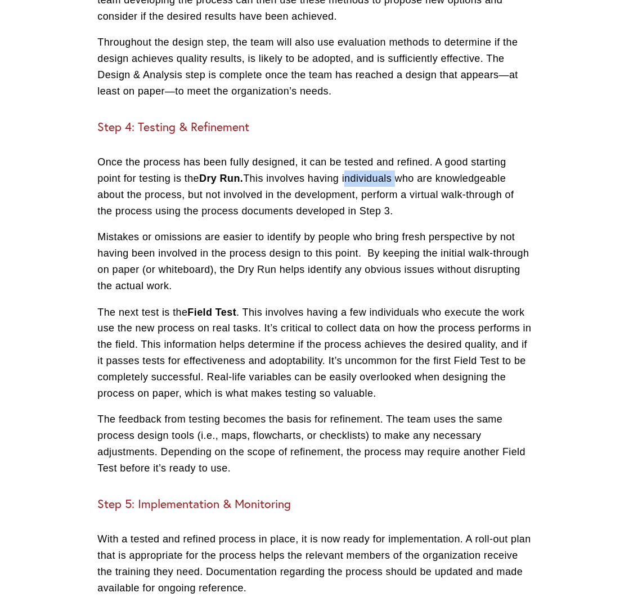
click at [385, 159] on p "Once the process has been fully designed, it can be tested and refined. A good …" at bounding box center [314, 186] width 434 height 65
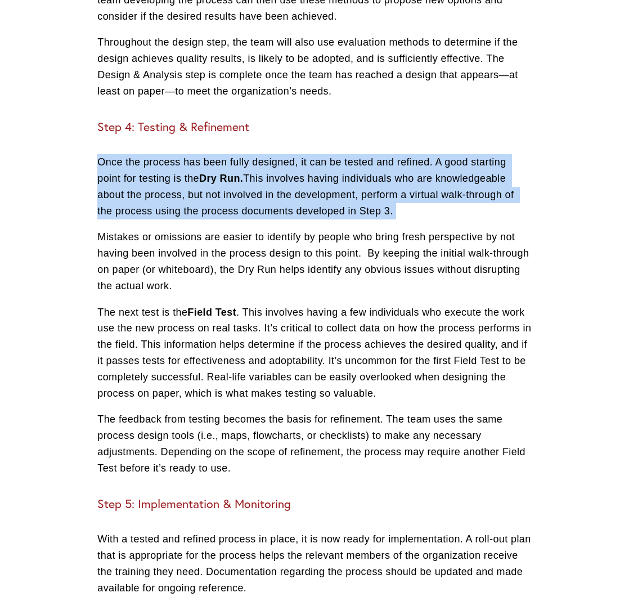
click at [385, 159] on p "Once the process has been fully designed, it can be tested and refined. A good …" at bounding box center [314, 186] width 434 height 65
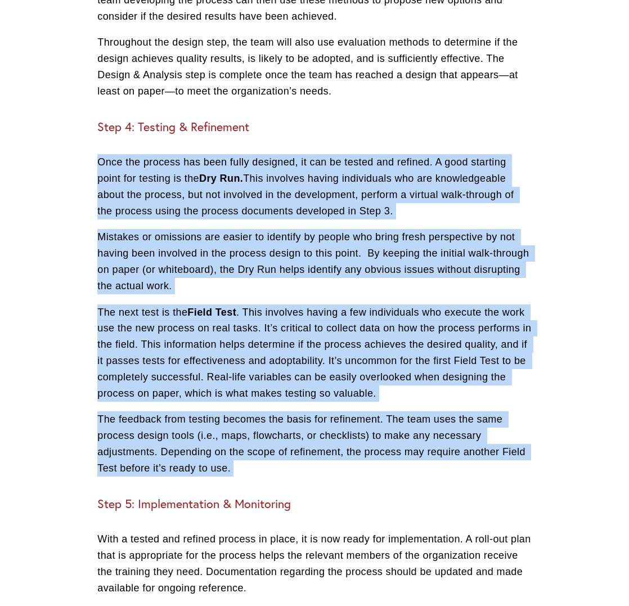
drag, startPoint x: 385, startPoint y: 159, endPoint x: 389, endPoint y: 398, distance: 239.1
click at [389, 411] on p "The feedback from testing becomes the basis for refinement. The team uses the s…" at bounding box center [314, 443] width 434 height 65
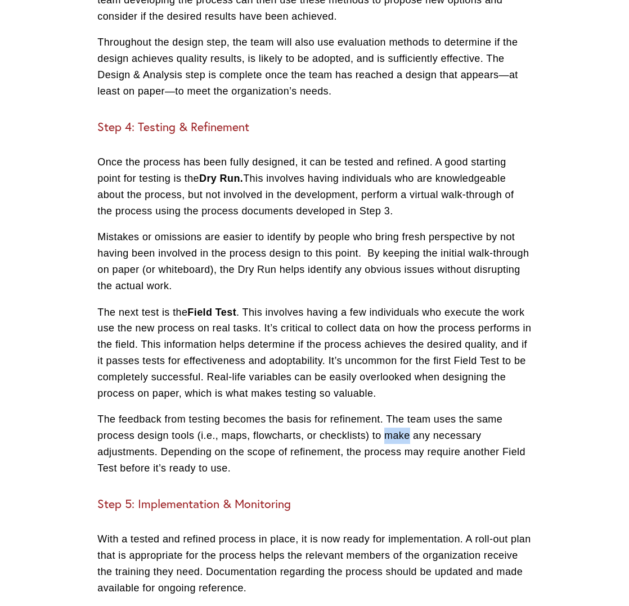
click at [389, 411] on p "The feedback from testing becomes the basis for refinement. The team uses the s…" at bounding box center [314, 443] width 434 height 65
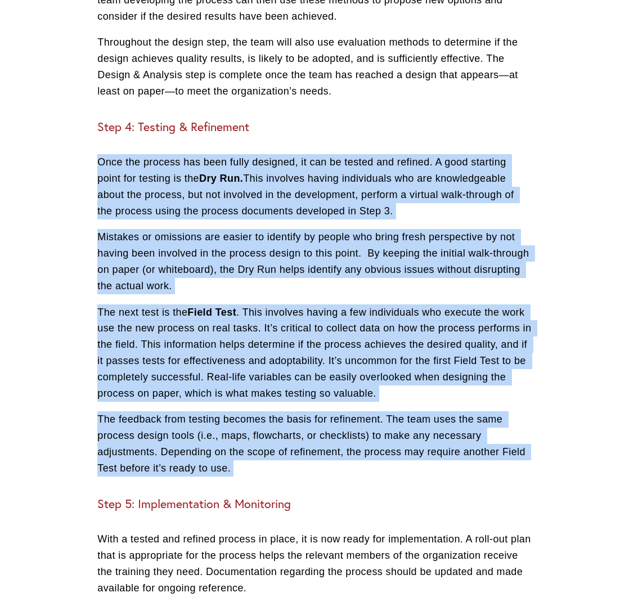
drag, startPoint x: 389, startPoint y: 398, endPoint x: 362, endPoint y: 169, distance: 231.2
click at [362, 169] on p "Once the process has been fully designed, it can be tested and refined. A good …" at bounding box center [314, 186] width 434 height 65
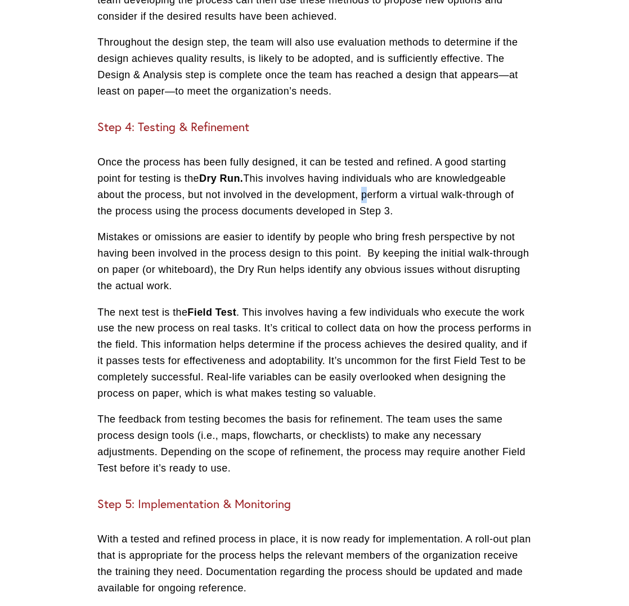
click at [362, 169] on p "Once the process has been fully designed, it can be tested and refined. A good …" at bounding box center [314, 186] width 434 height 65
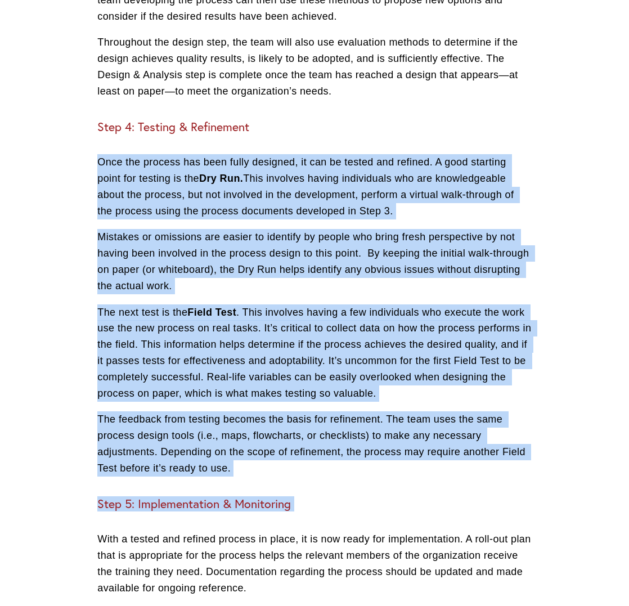
drag, startPoint x: 362, startPoint y: 169, endPoint x: 415, endPoint y: 455, distance: 290.6
click at [415, 434] on p "The feedback from testing becomes the basis for refinement. The team uses the s…" at bounding box center [314, 443] width 434 height 65
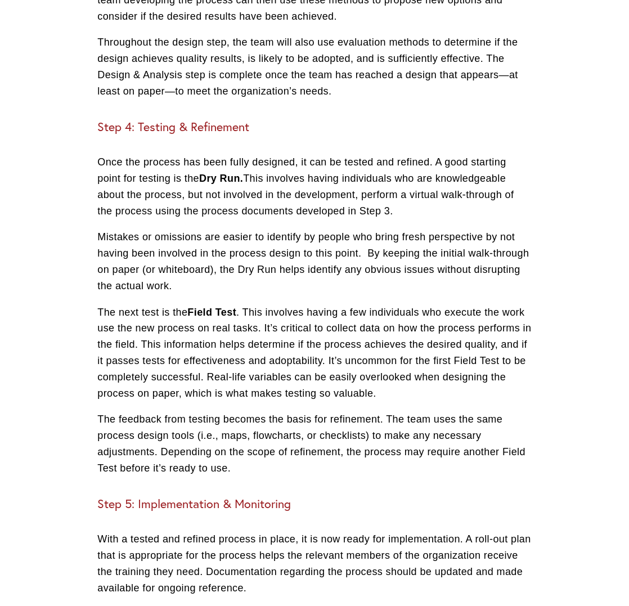
click at [415, 434] on p "The feedback from testing becomes the basis for refinement. The team uses the s…" at bounding box center [314, 443] width 434 height 65
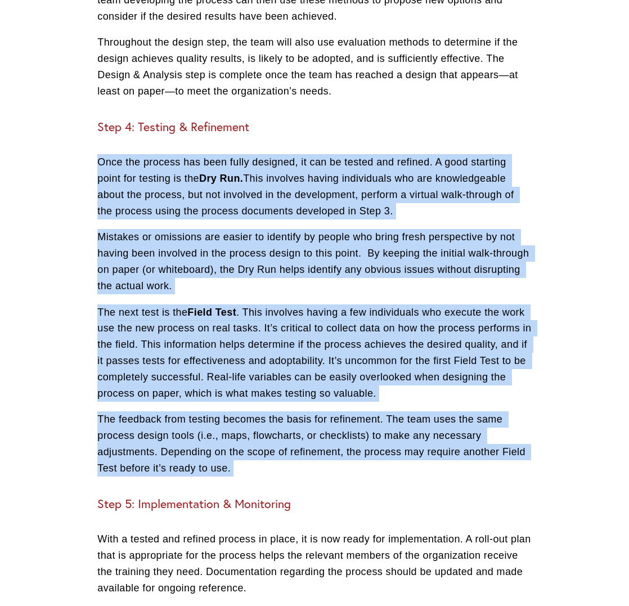
drag, startPoint x: 415, startPoint y: 434, endPoint x: 359, endPoint y: 174, distance: 265.8
click at [358, 174] on p "Once the process has been fully designed, it can be tested and refined. A good …" at bounding box center [314, 186] width 434 height 65
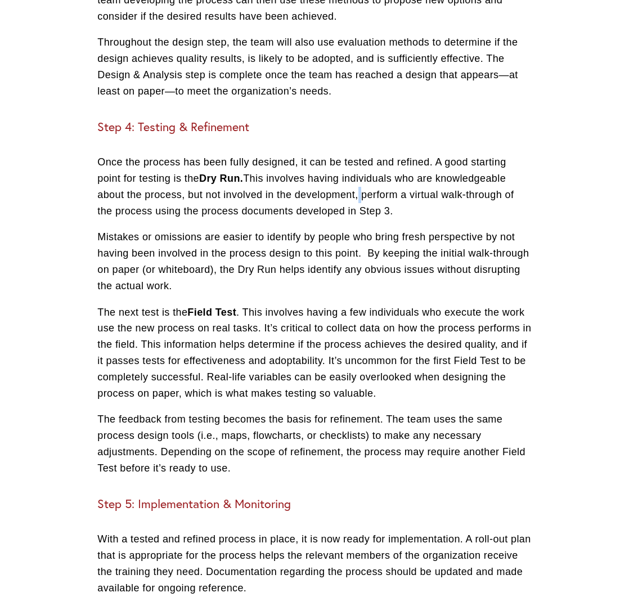
click at [358, 174] on p "Once the process has been fully designed, it can be tested and refined. A good …" at bounding box center [314, 186] width 434 height 65
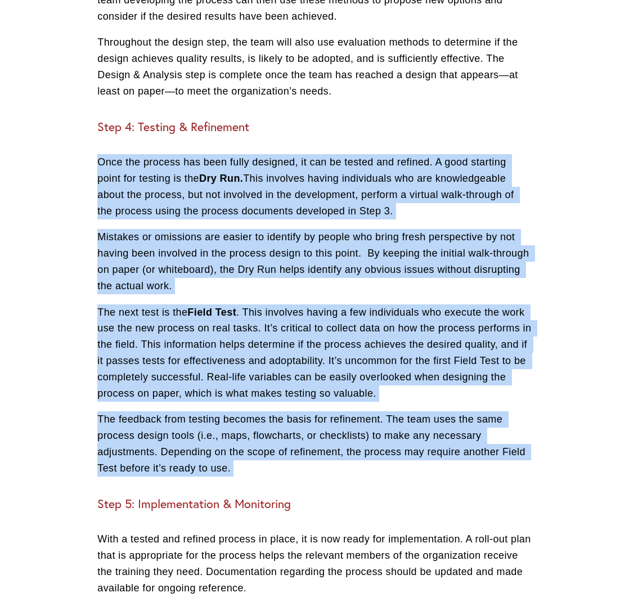
drag, startPoint x: 358, startPoint y: 174, endPoint x: 398, endPoint y: 435, distance: 263.5
click at [398, 432] on p "The feedback from testing becomes the basis for refinement. The team uses the s…" at bounding box center [314, 443] width 434 height 65
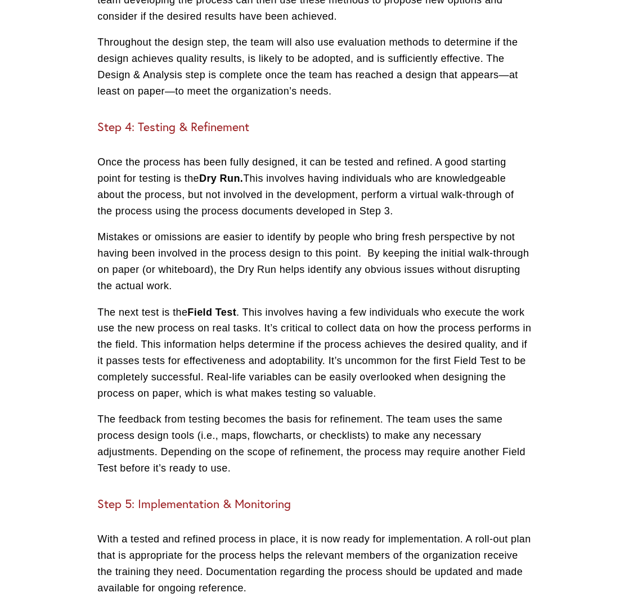
click at [398, 432] on p "The feedback from testing becomes the basis for refinement. The team uses the s…" at bounding box center [314, 443] width 434 height 65
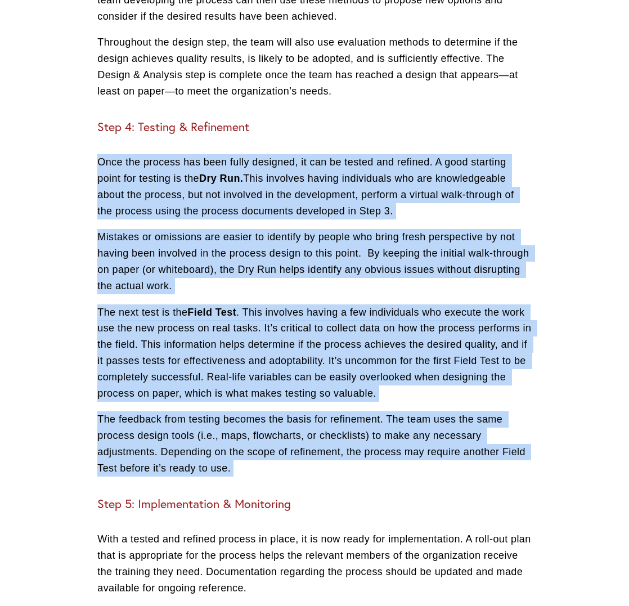
drag, startPoint x: 398, startPoint y: 432, endPoint x: 383, endPoint y: 174, distance: 258.1
click at [383, 174] on p "Once the process has been fully designed, it can be tested and refined. A good …" at bounding box center [314, 186] width 434 height 65
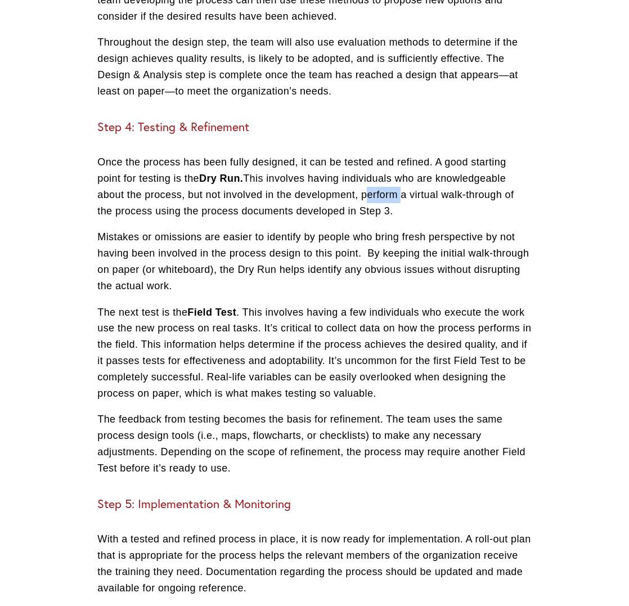
click at [383, 174] on p "Once the process has been fully designed, it can be tested and refined. A good …" at bounding box center [314, 186] width 434 height 65
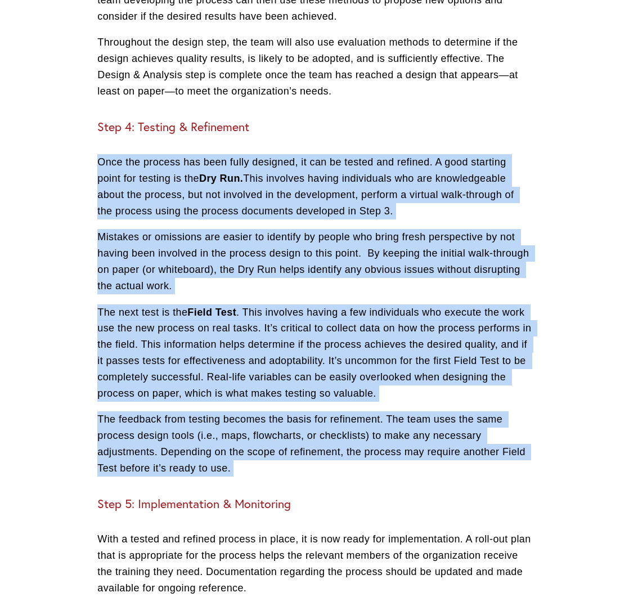
drag, startPoint x: 383, startPoint y: 174, endPoint x: 375, endPoint y: 411, distance: 236.4
click at [335, 411] on p "The feedback from testing becomes the basis for refinement. The team uses the s…" at bounding box center [314, 443] width 434 height 65
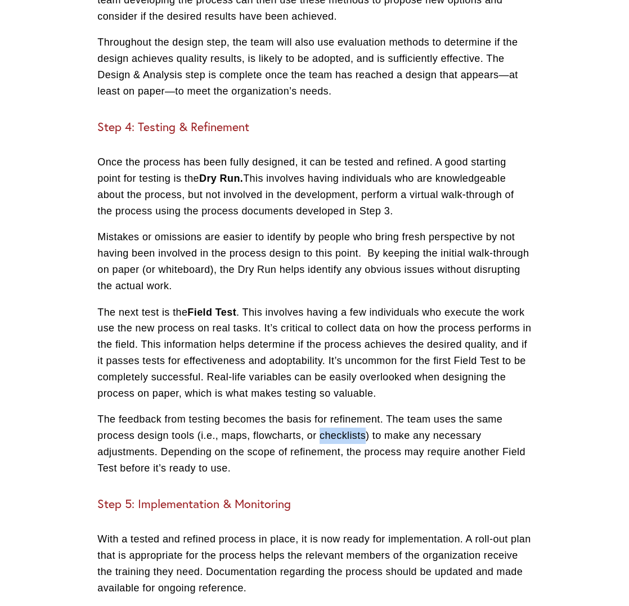
click at [335, 411] on p "The feedback from testing becomes the basis for refinement. The team uses the s…" at bounding box center [314, 443] width 434 height 65
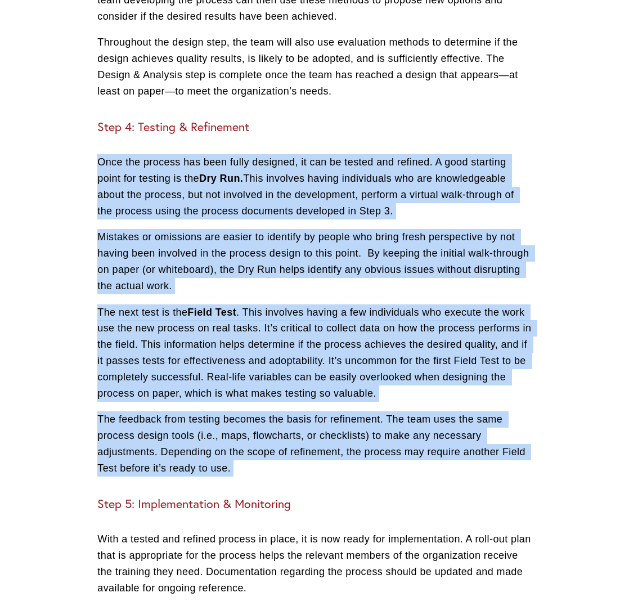
drag, startPoint x: 335, startPoint y: 400, endPoint x: 356, endPoint y: 182, distance: 219.3
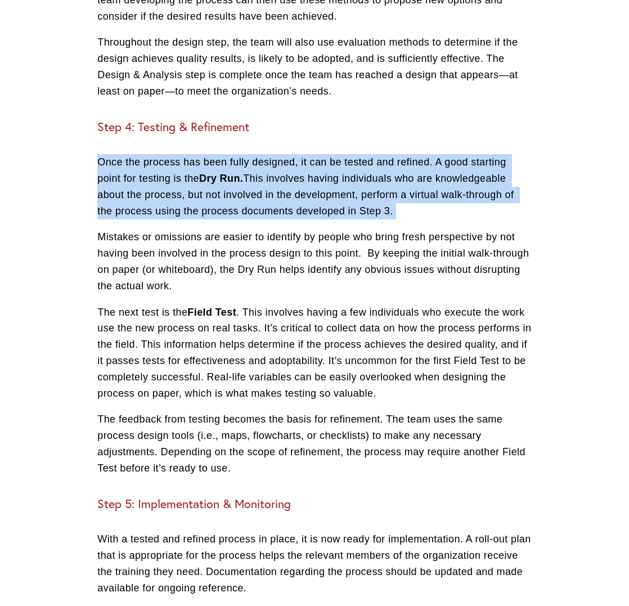
click at [356, 181] on p "Once the process has been fully designed, it can be tested and refined. A good …" at bounding box center [314, 186] width 434 height 65
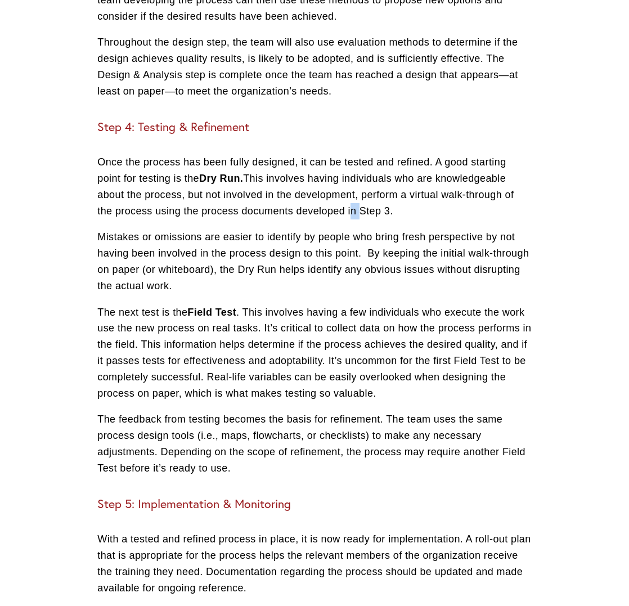
click at [356, 181] on p "Once the process has been fully designed, it can be tested and refined. A good …" at bounding box center [314, 186] width 434 height 65
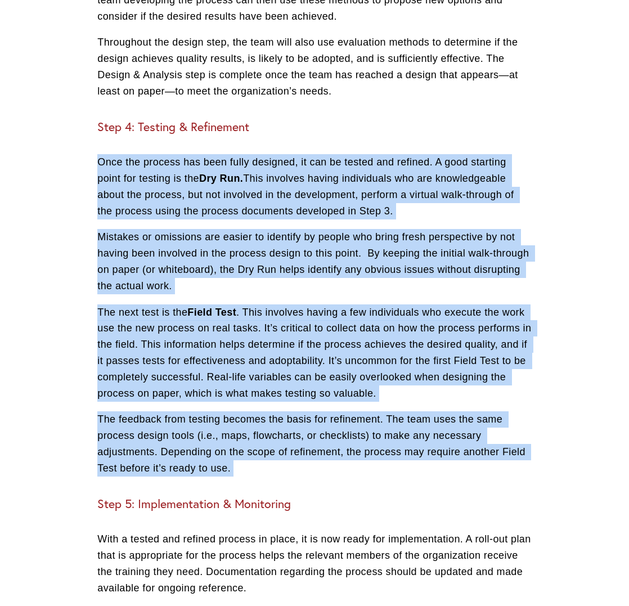
drag, startPoint x: 356, startPoint y: 181, endPoint x: 367, endPoint y: 425, distance: 245.0
click at [367, 425] on p "The feedback from testing becomes the basis for refinement. The team uses the s…" at bounding box center [314, 443] width 434 height 65
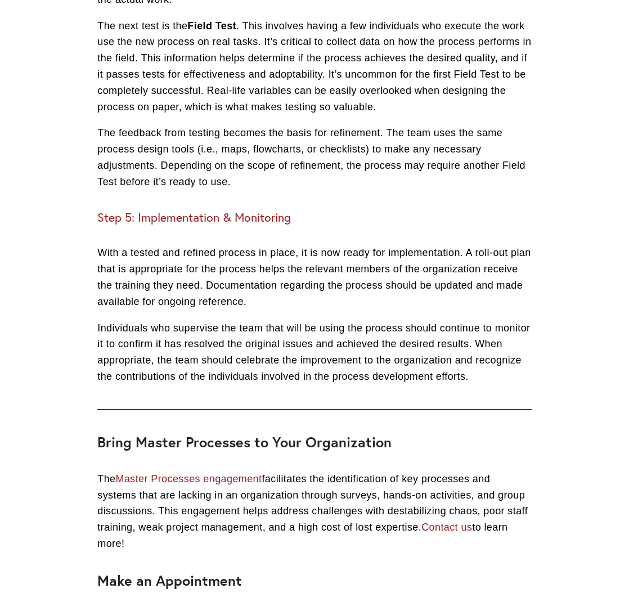
scroll to position [2181, 0]
